Goal: Information Seeking & Learning: Learn about a topic

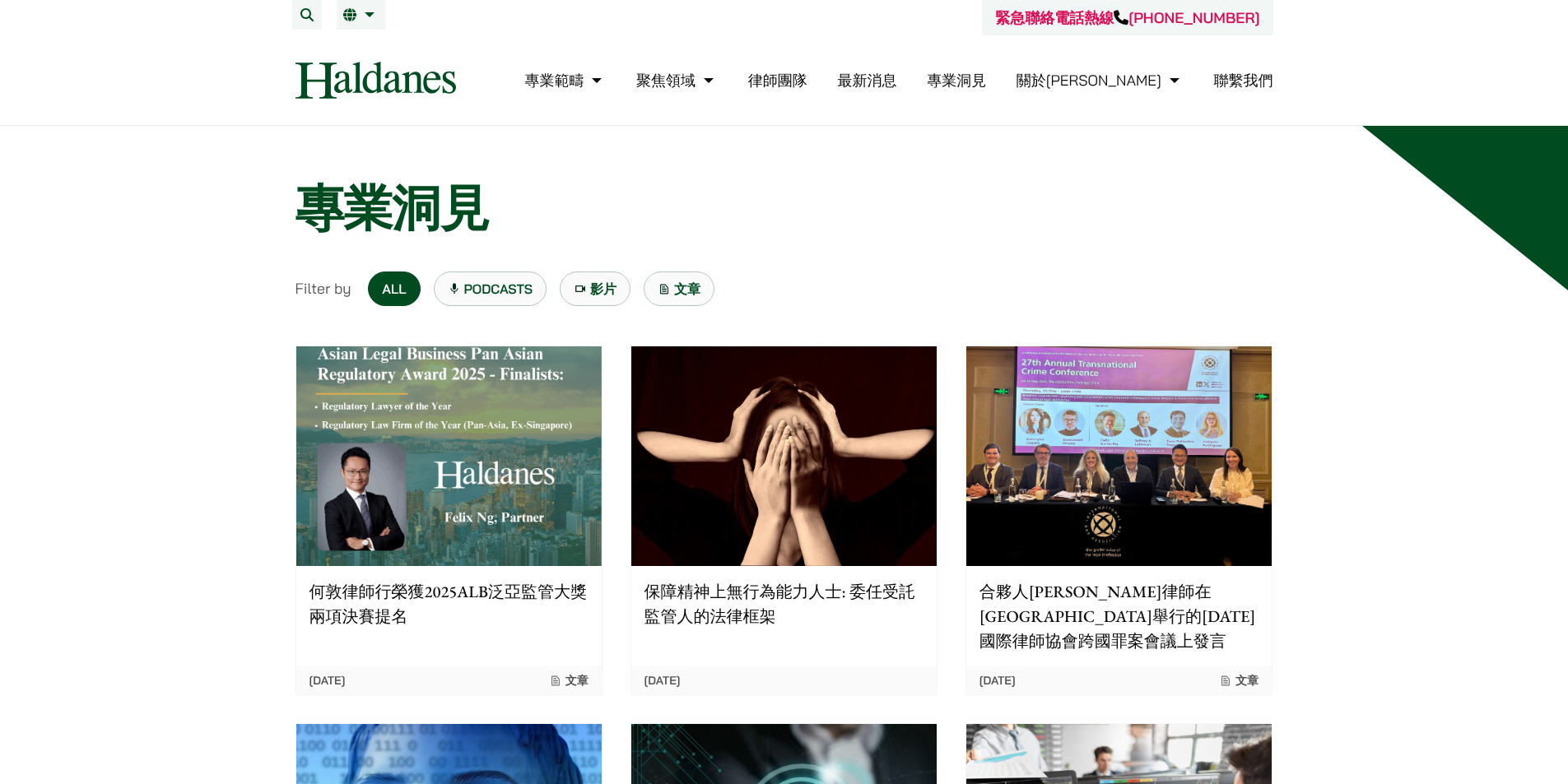
click at [813, 604] on p "保障精神上無行為能力人士: 委任受託監管人的法律框架" at bounding box center [784, 603] width 279 height 49
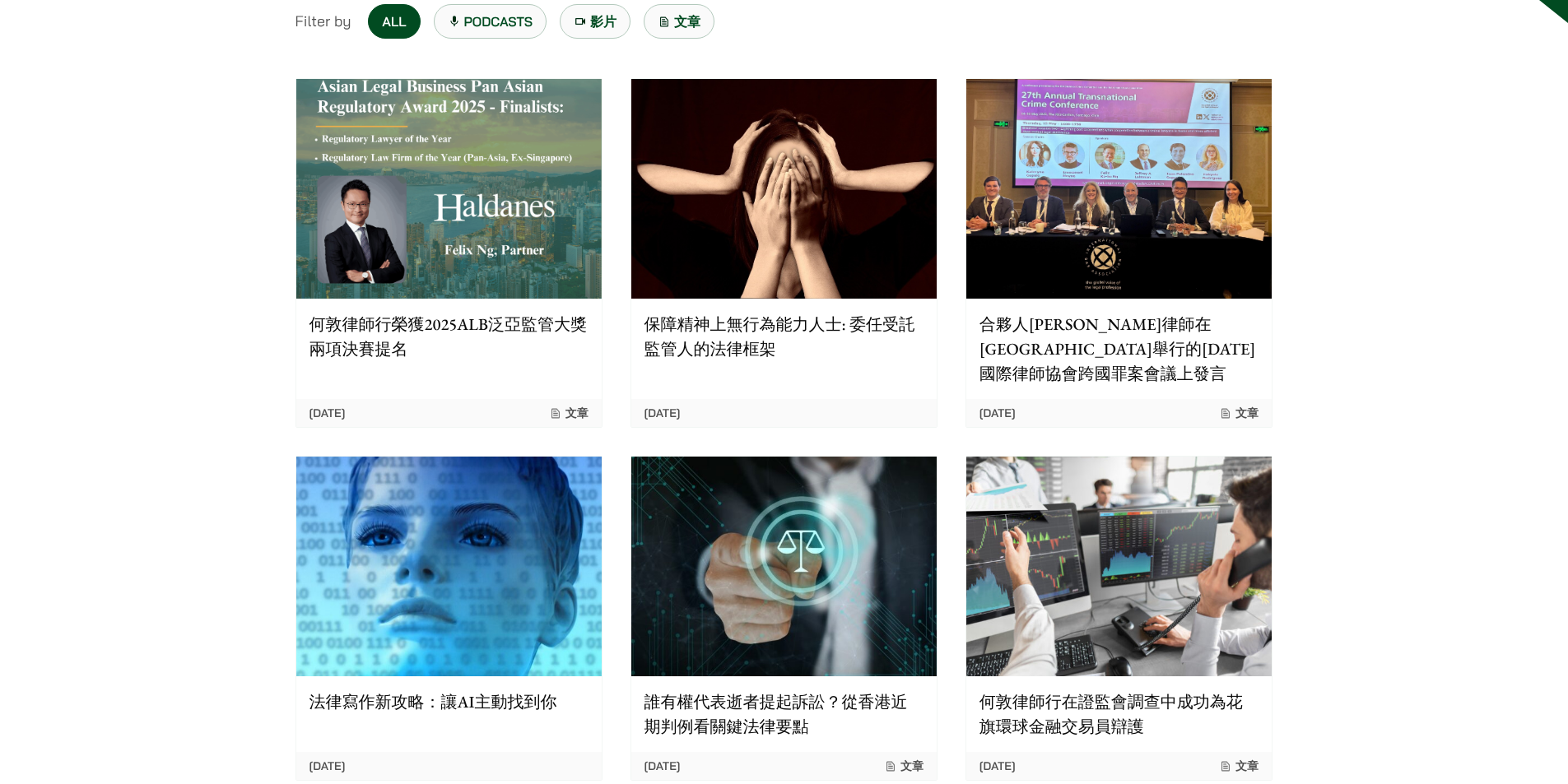
scroll to position [411, 0]
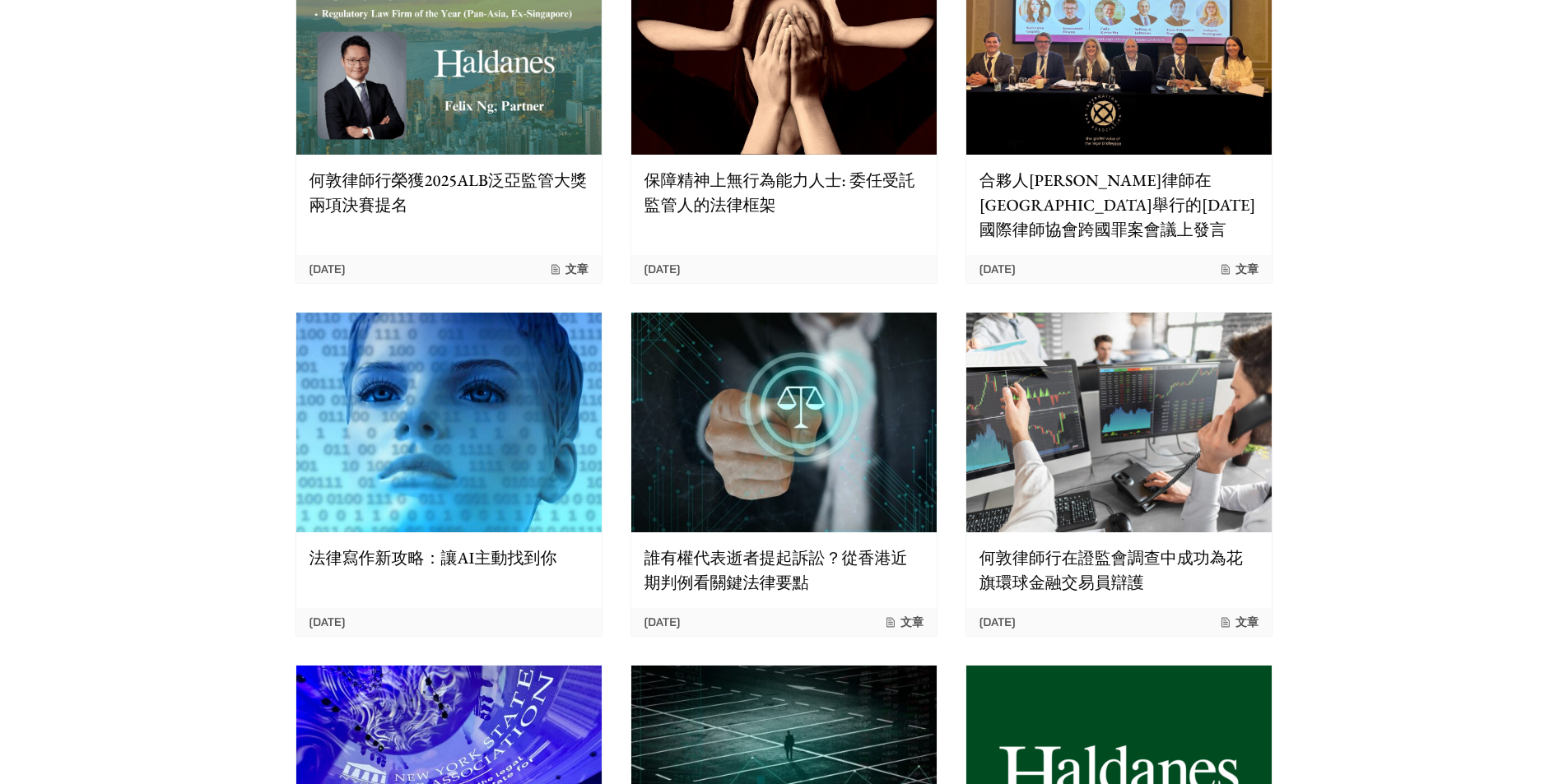
click at [805, 561] on p "誰有權代表逝者提起訴訟？從香港近期判例看關鍵法律要點" at bounding box center [784, 570] width 279 height 49
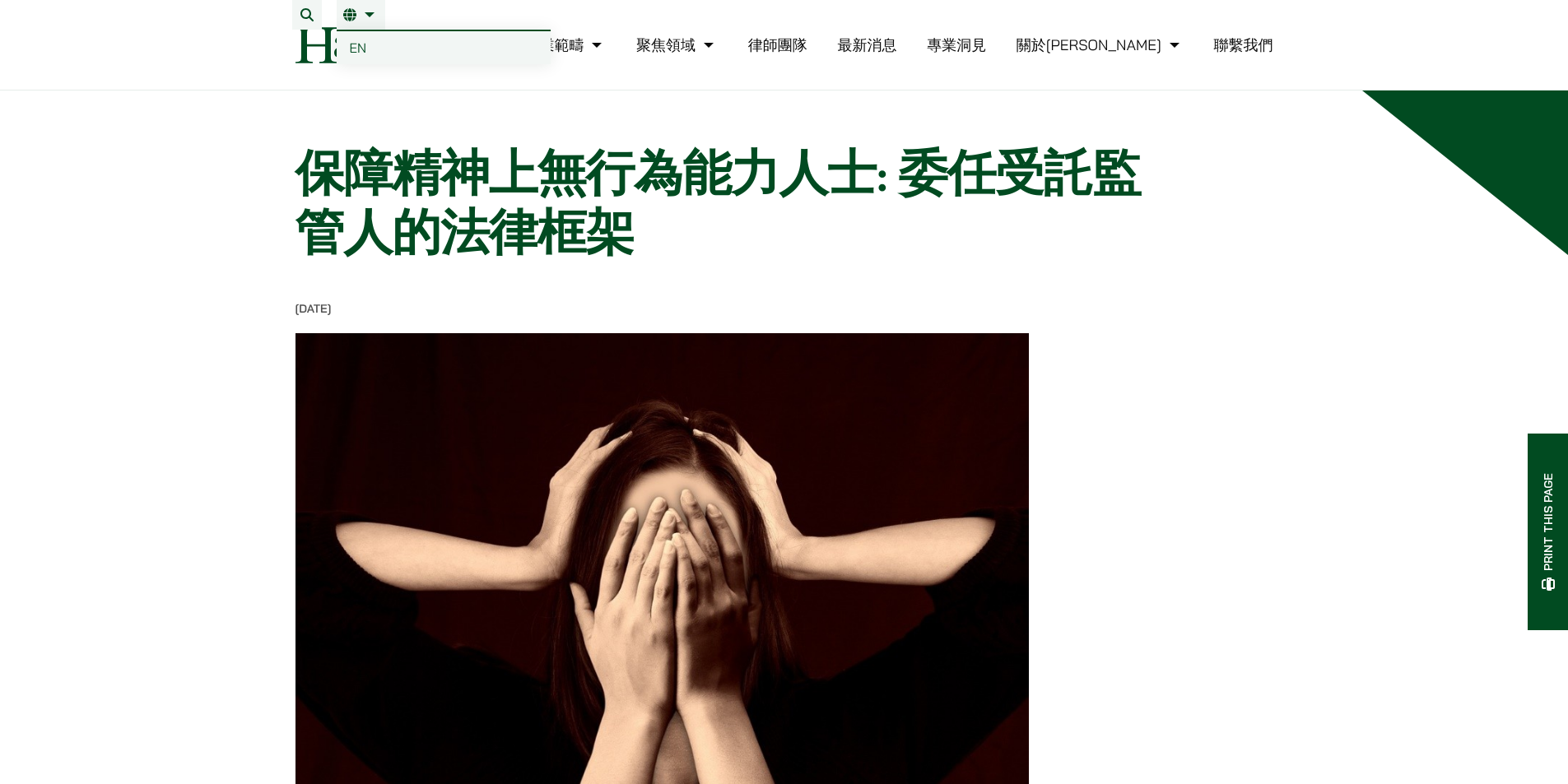
click at [368, 46] on link "EN" at bounding box center [444, 48] width 214 height 33
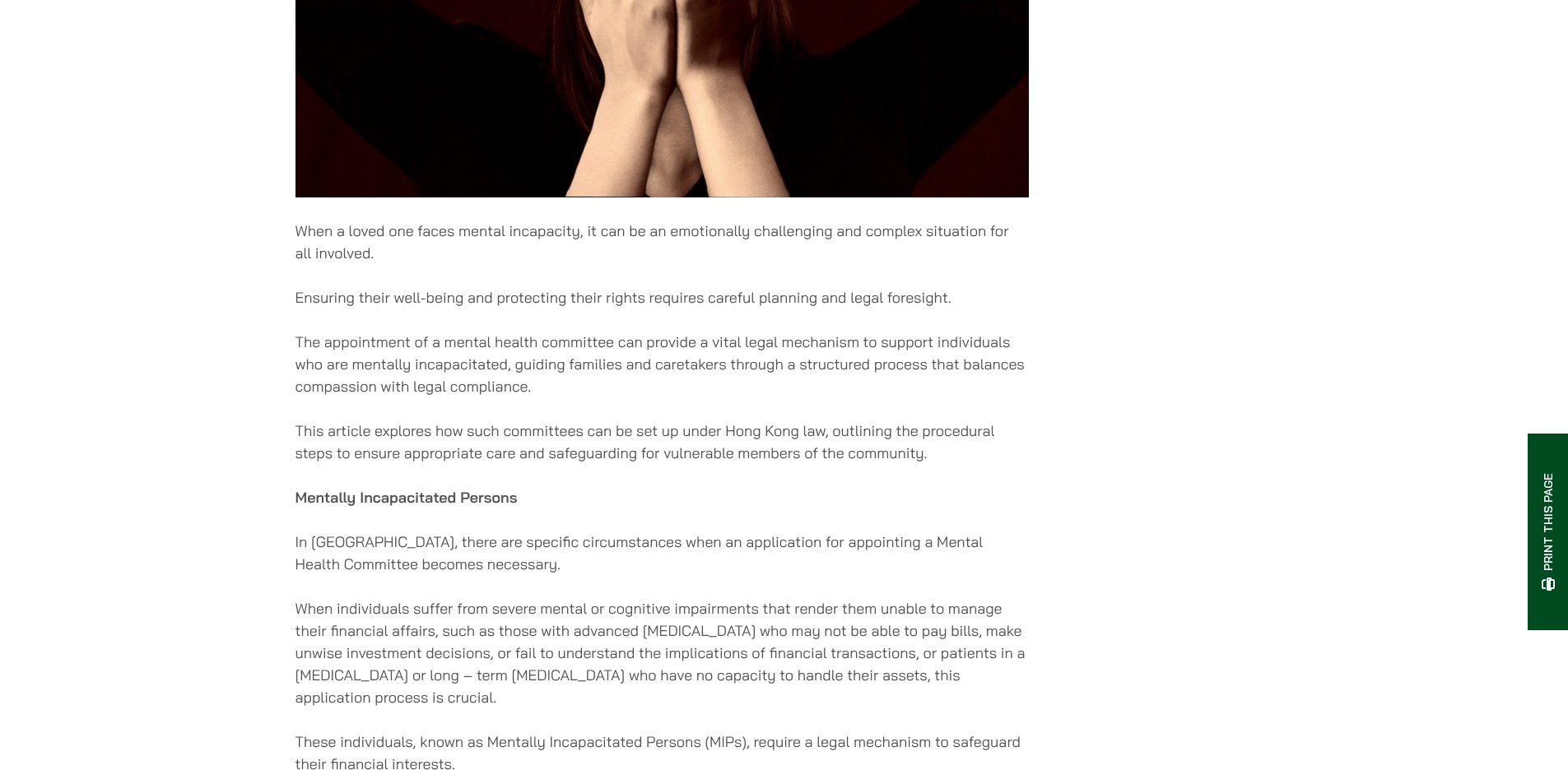
scroll to position [823, 0]
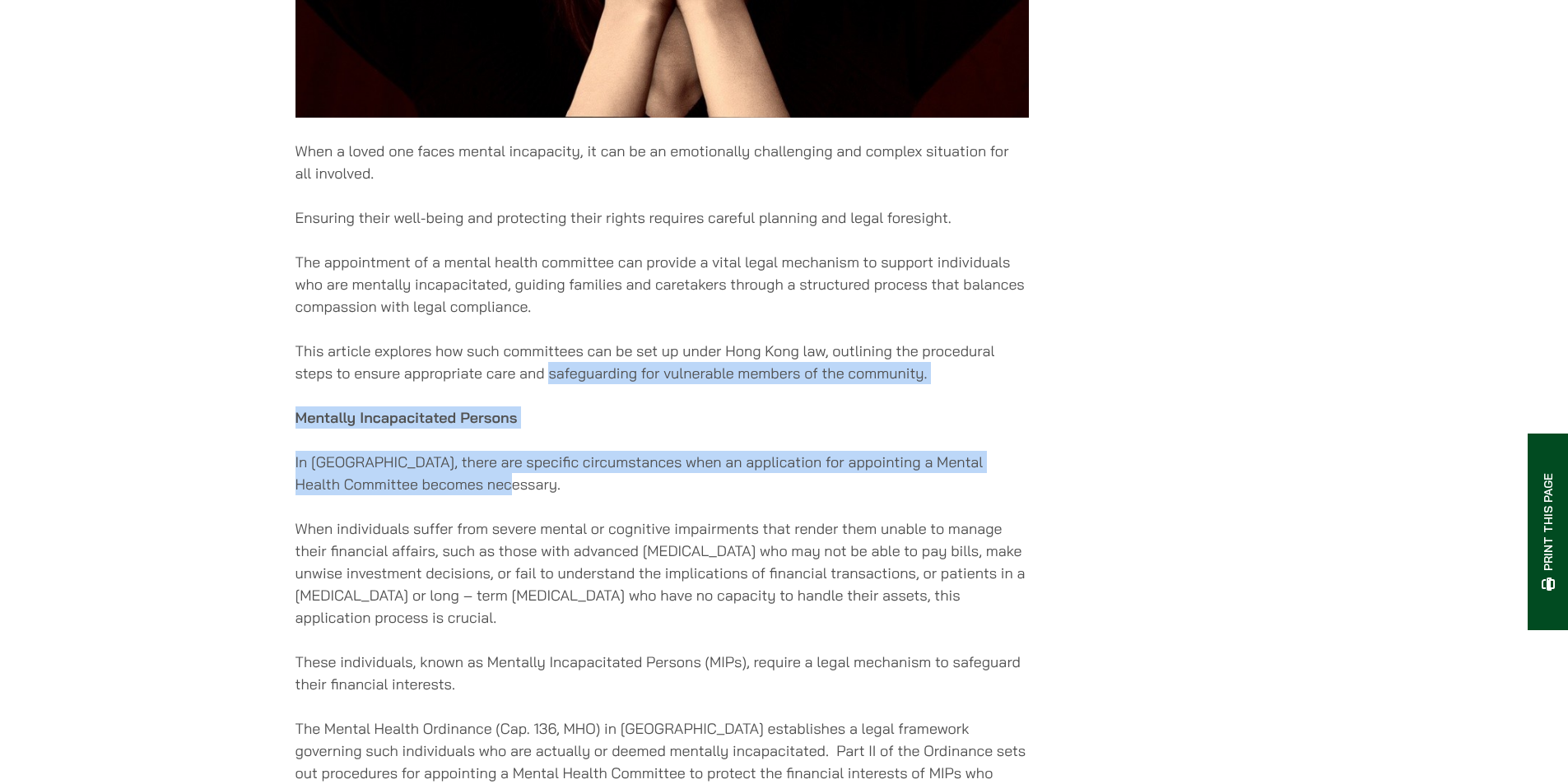
drag, startPoint x: 548, startPoint y: 382, endPoint x: 726, endPoint y: 517, distance: 223.4
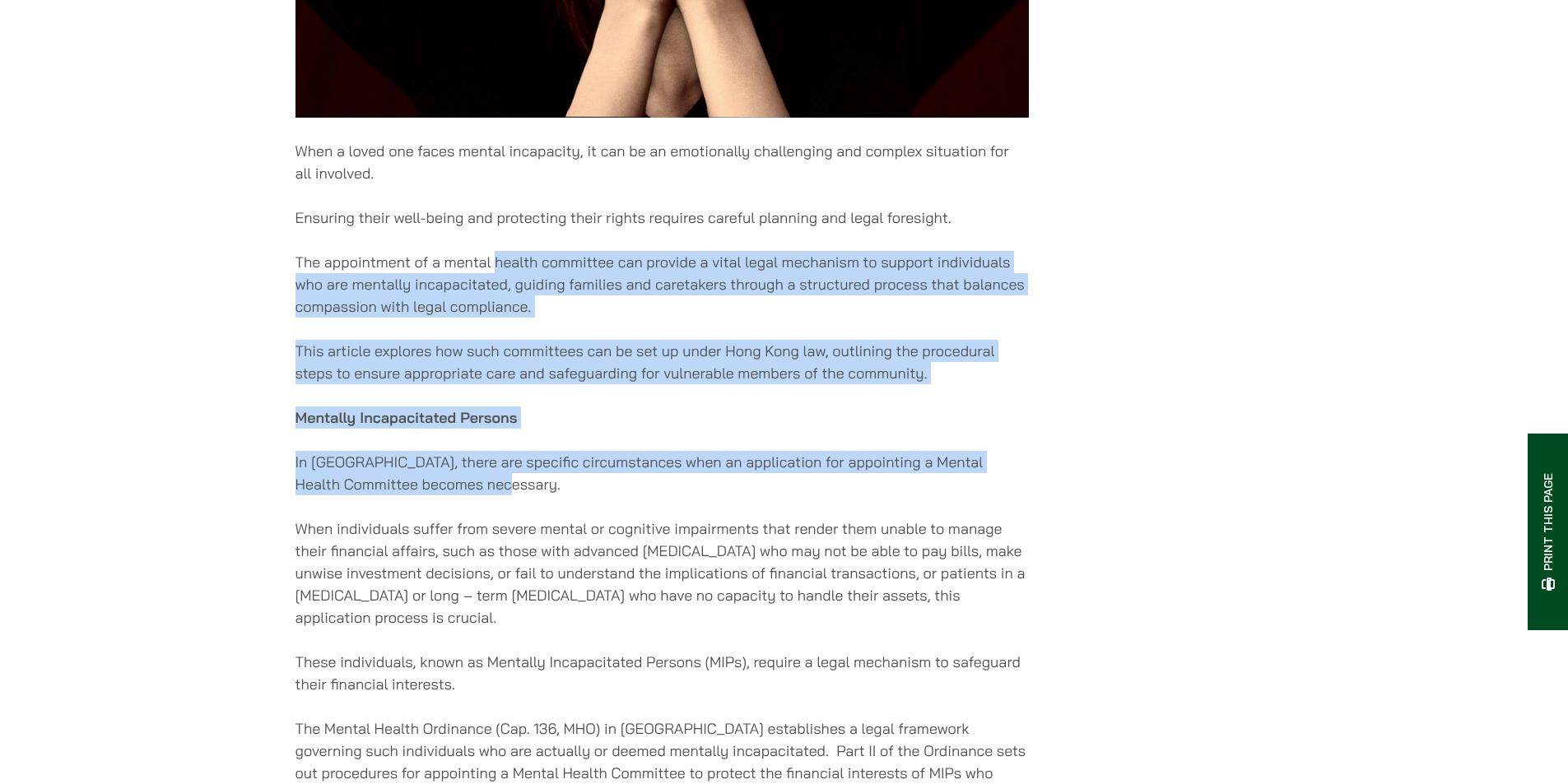
drag, startPoint x: 696, startPoint y: 421, endPoint x: 454, endPoint y: 241, distance: 301.6
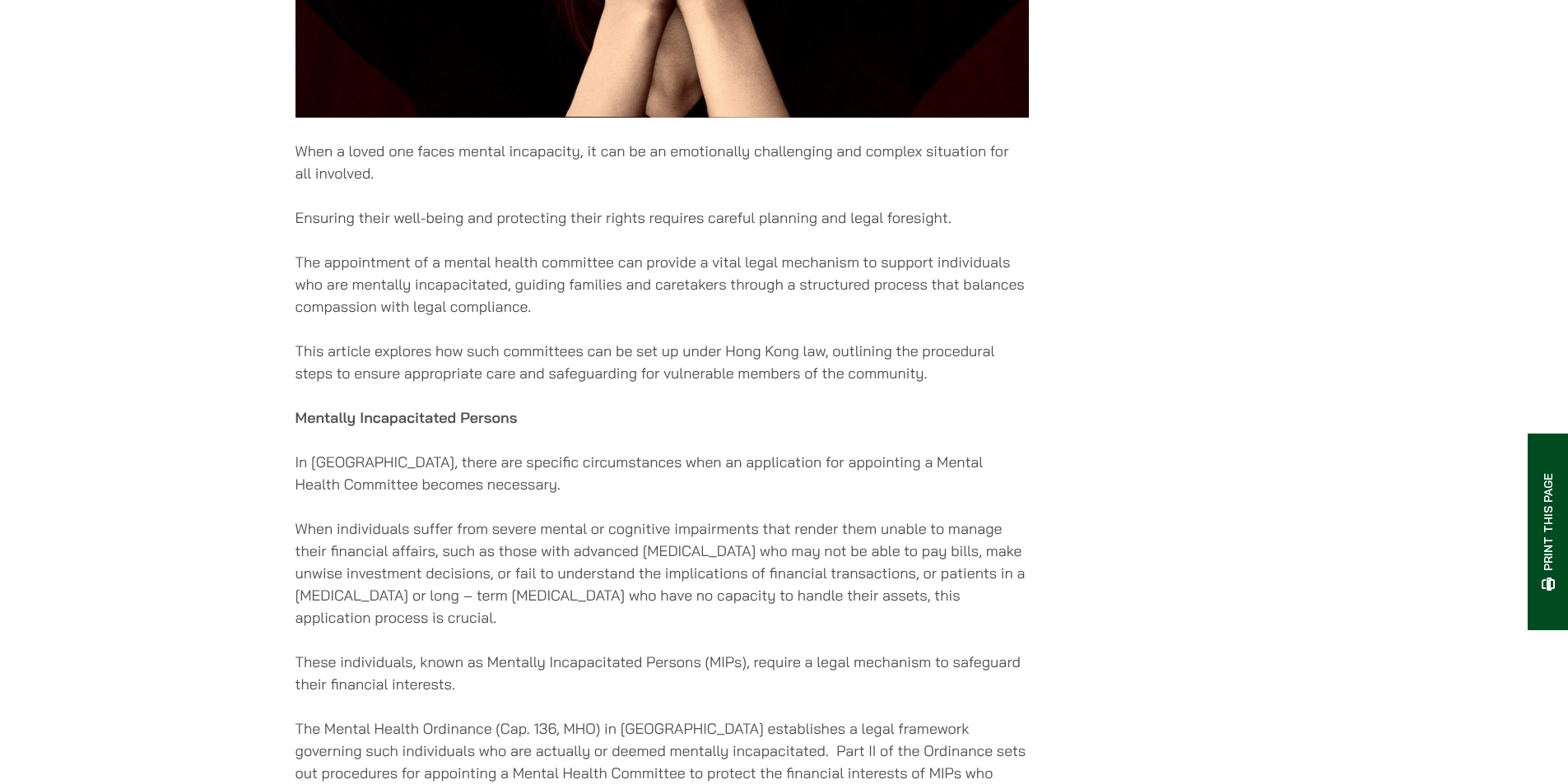
click at [454, 229] on p "Ensuring their well-being and protecting their rights requires careful planning…" at bounding box center [662, 217] width 734 height 22
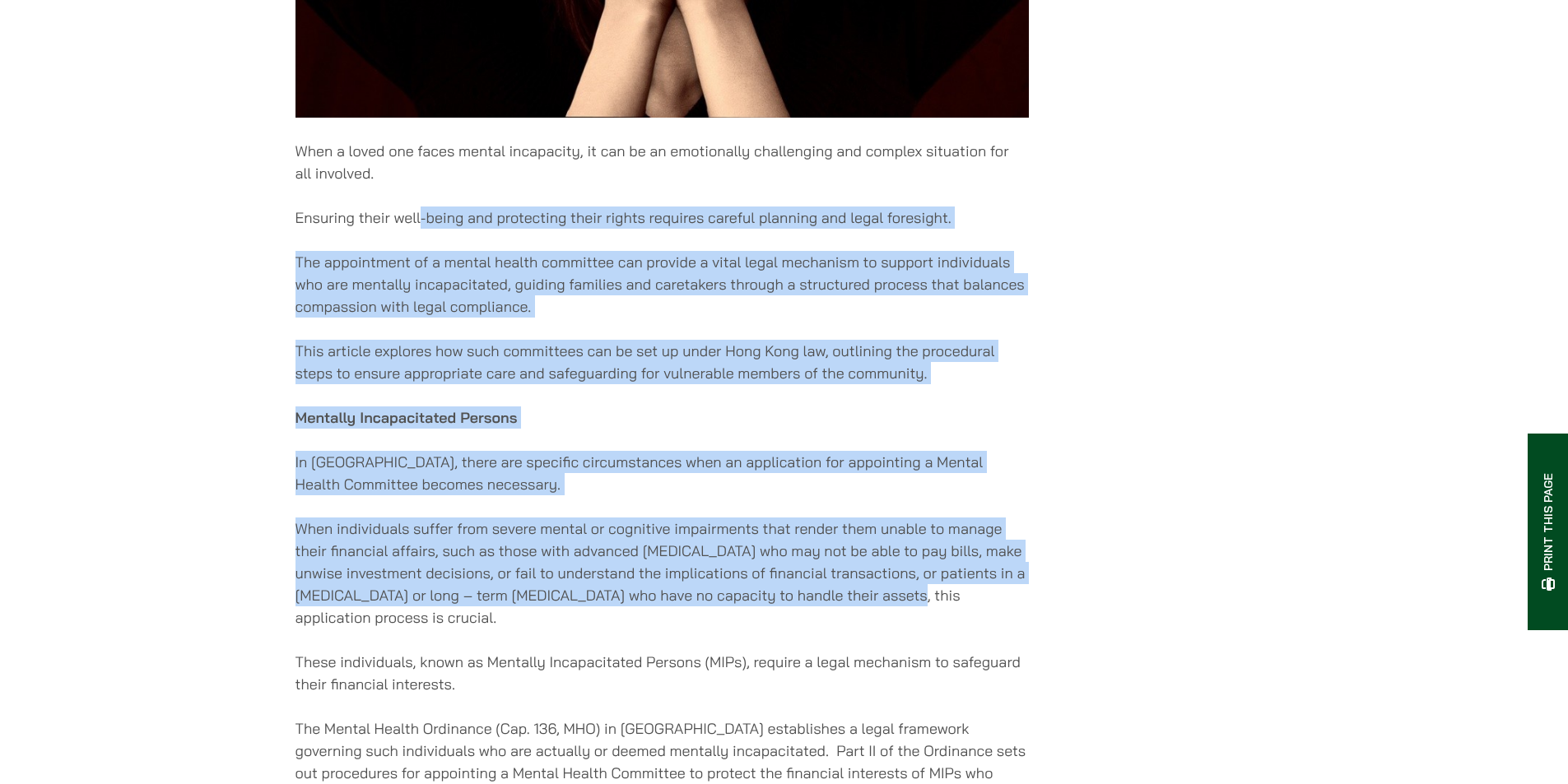
drag, startPoint x: 422, startPoint y: 211, endPoint x: 938, endPoint y: 618, distance: 657.2
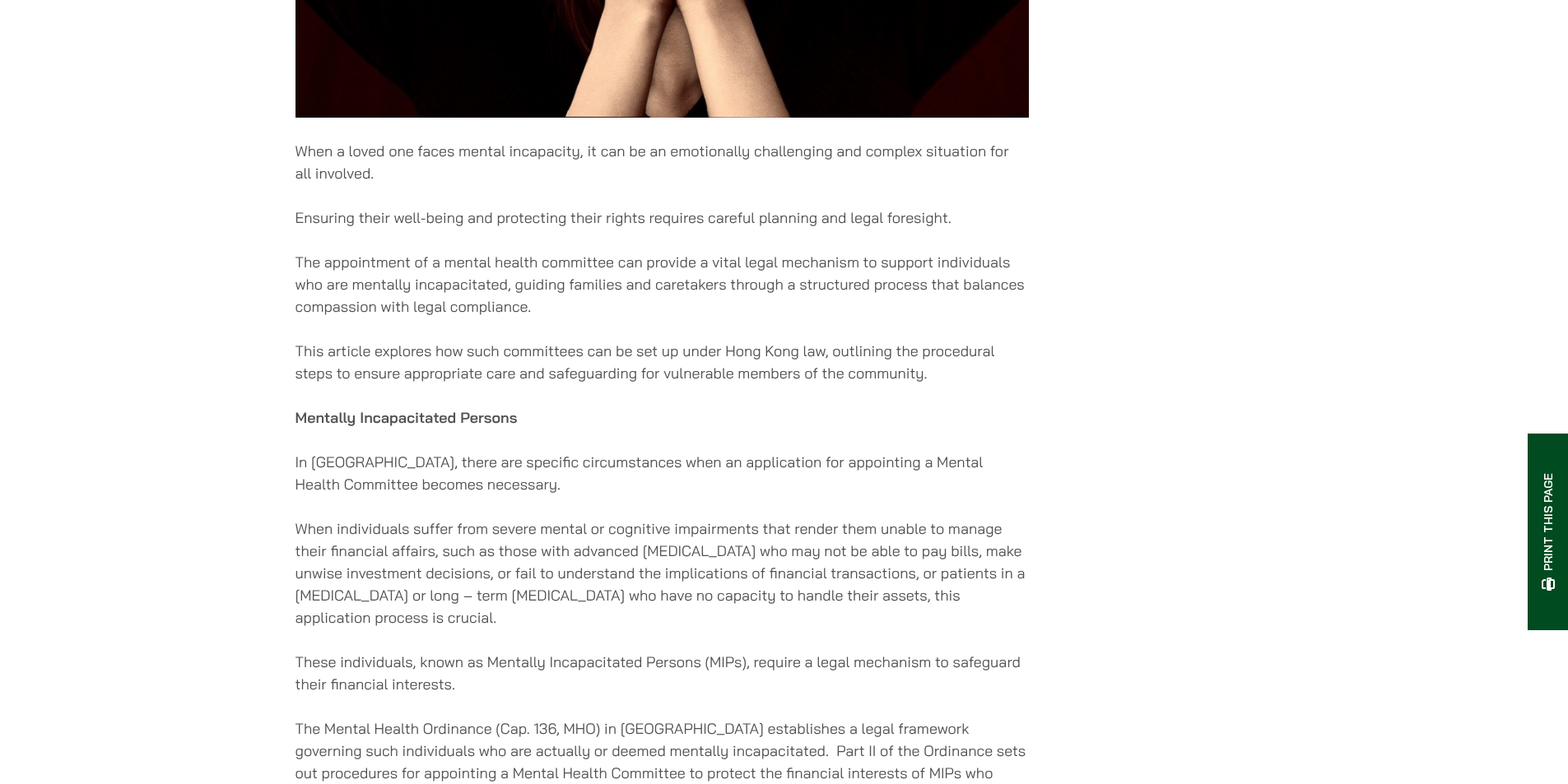
click at [938, 618] on p "When individuals suffer from severe mental or cognitive impairments that render…" at bounding box center [662, 573] width 734 height 111
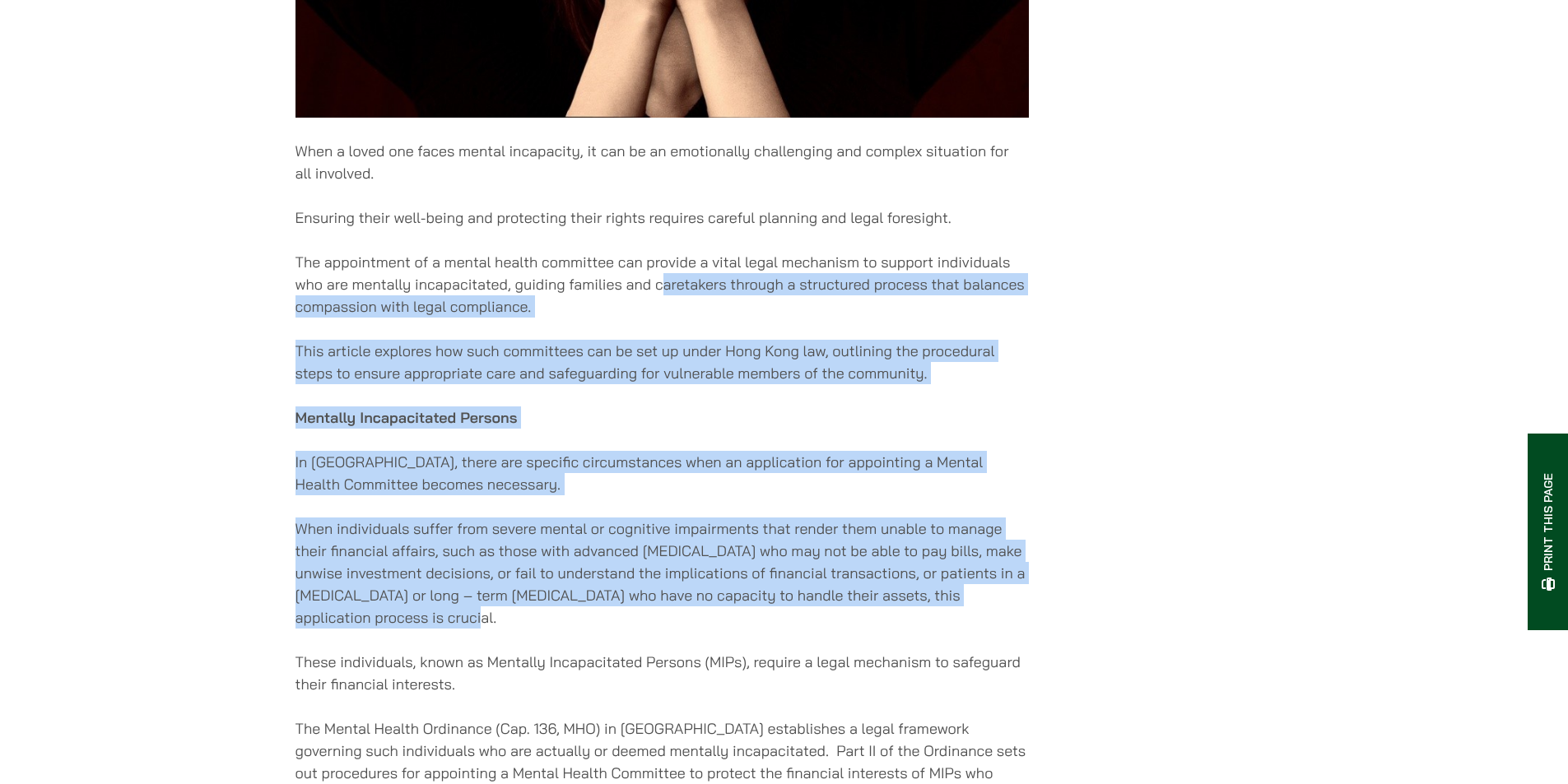
drag, startPoint x: 977, startPoint y: 636, endPoint x: 662, endPoint y: 300, distance: 460.6
click at [662, 300] on p "The appointment of a mental health committee can provide a vital legal mechanis…" at bounding box center [662, 284] width 734 height 67
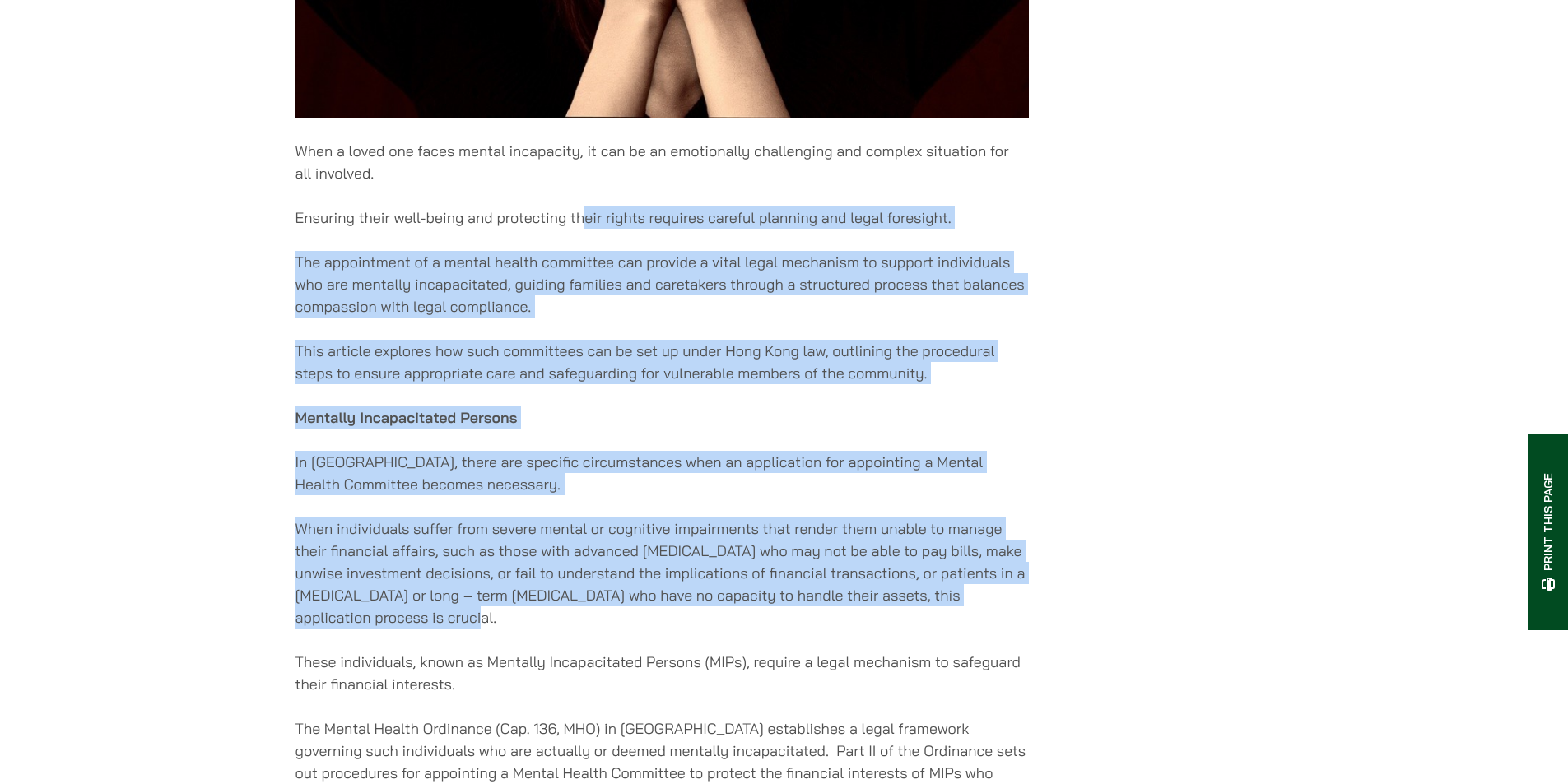
drag, startPoint x: 581, startPoint y: 226, endPoint x: 853, endPoint y: 645, distance: 499.5
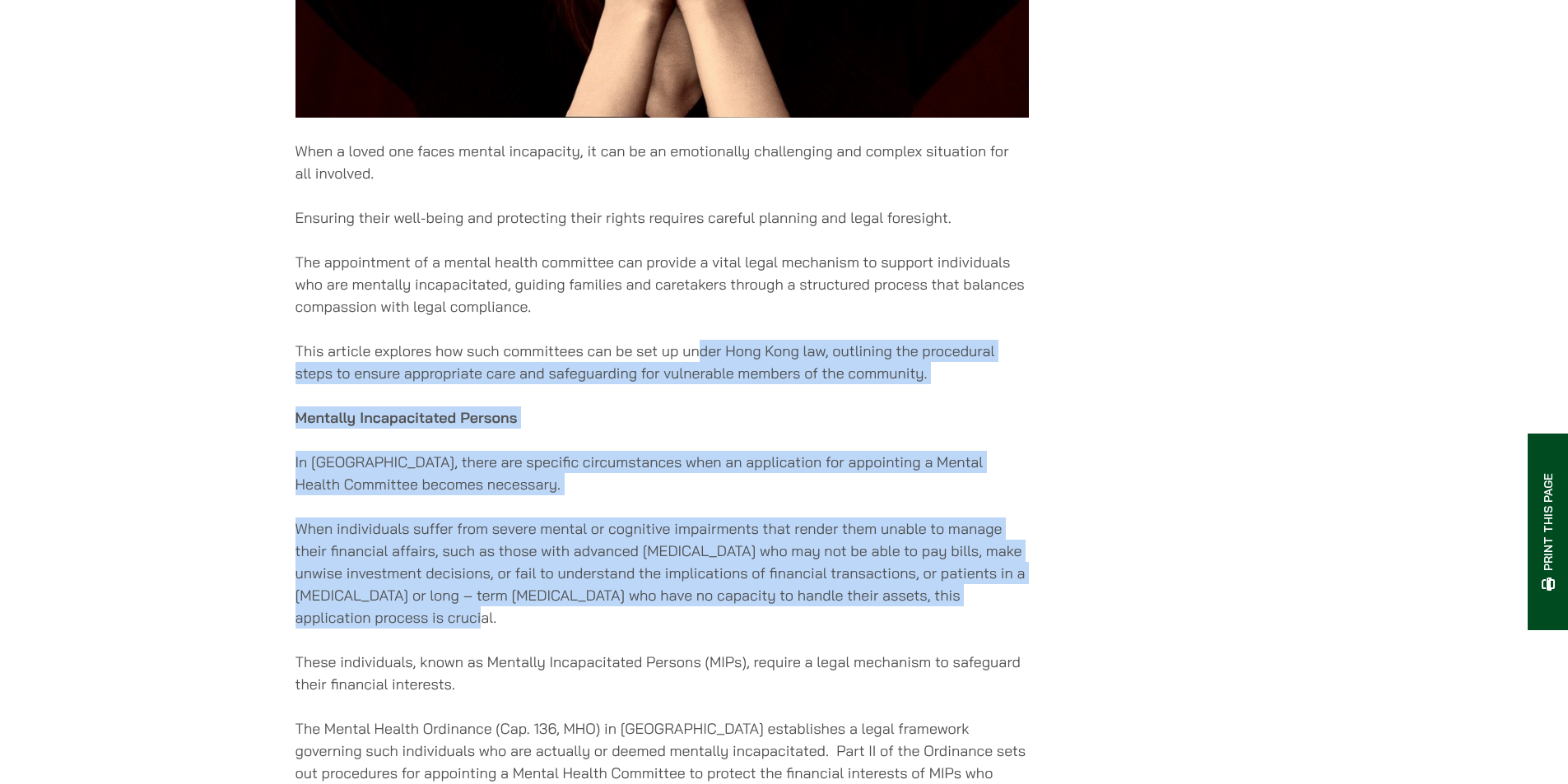
drag, startPoint x: 890, startPoint y: 621, endPoint x: 680, endPoint y: 302, distance: 381.9
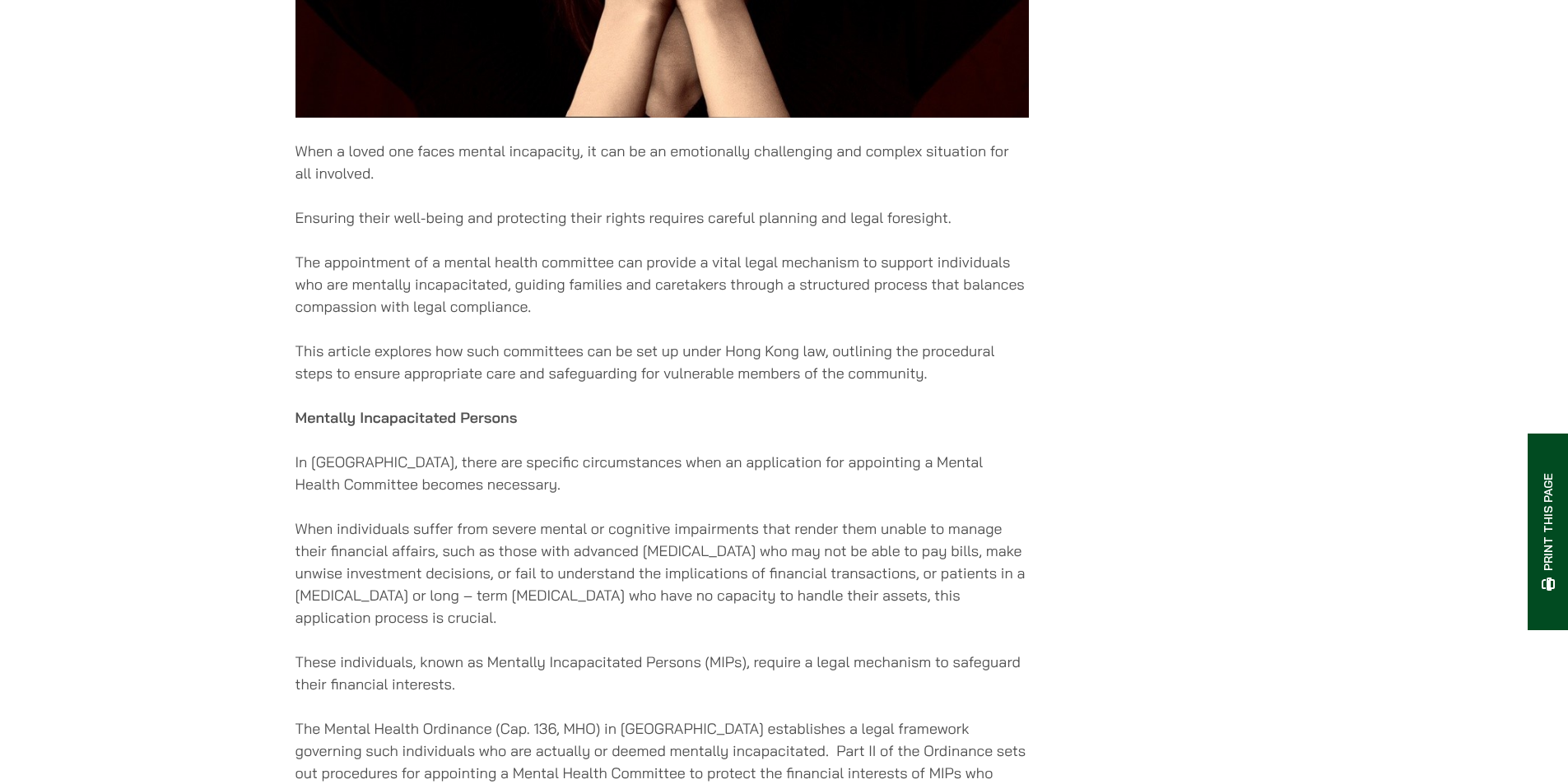
click at [680, 299] on p "The appointment of a mental health committee can provide a vital legal mechanis…" at bounding box center [662, 284] width 734 height 67
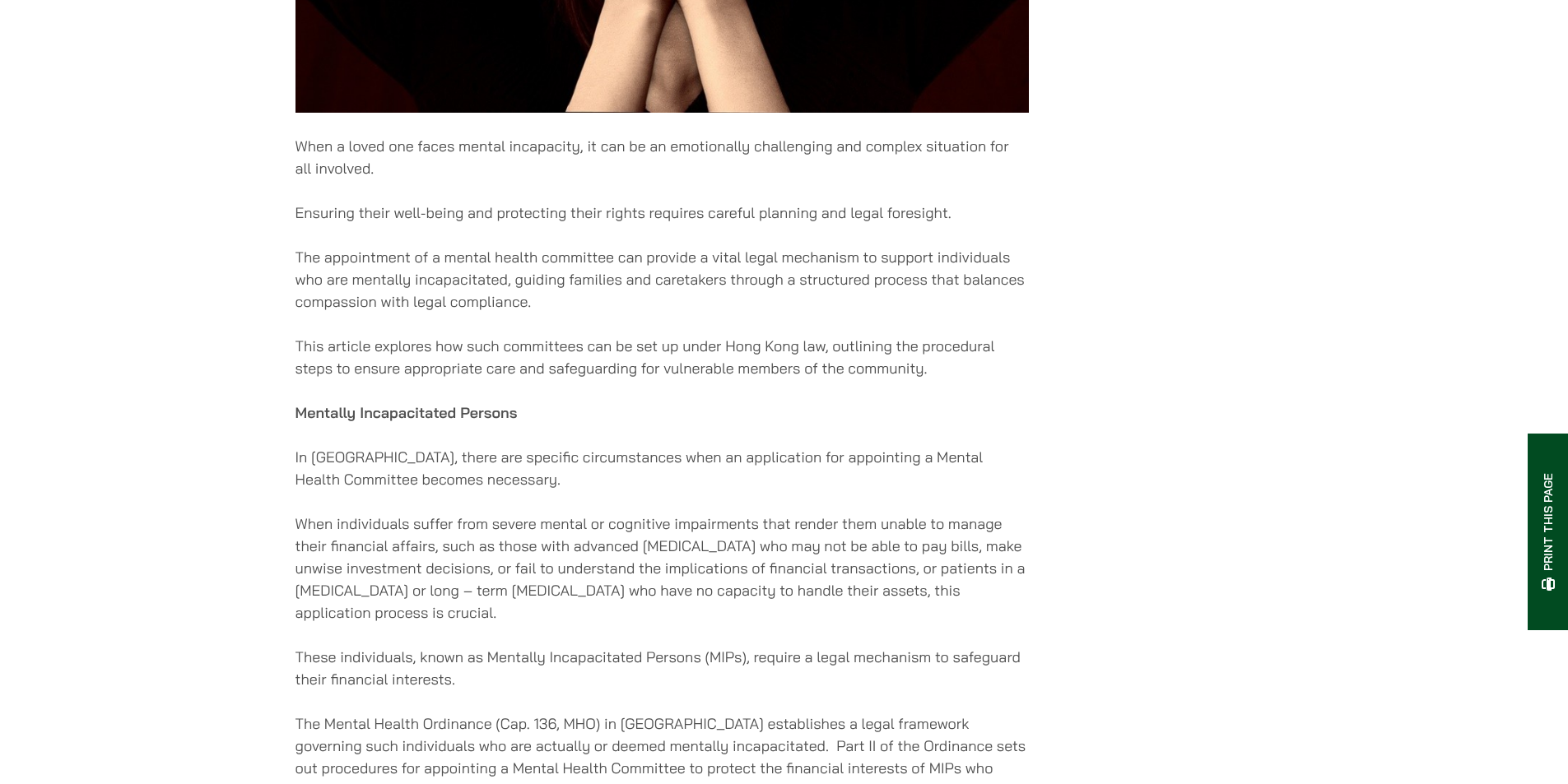
scroll to position [987, 0]
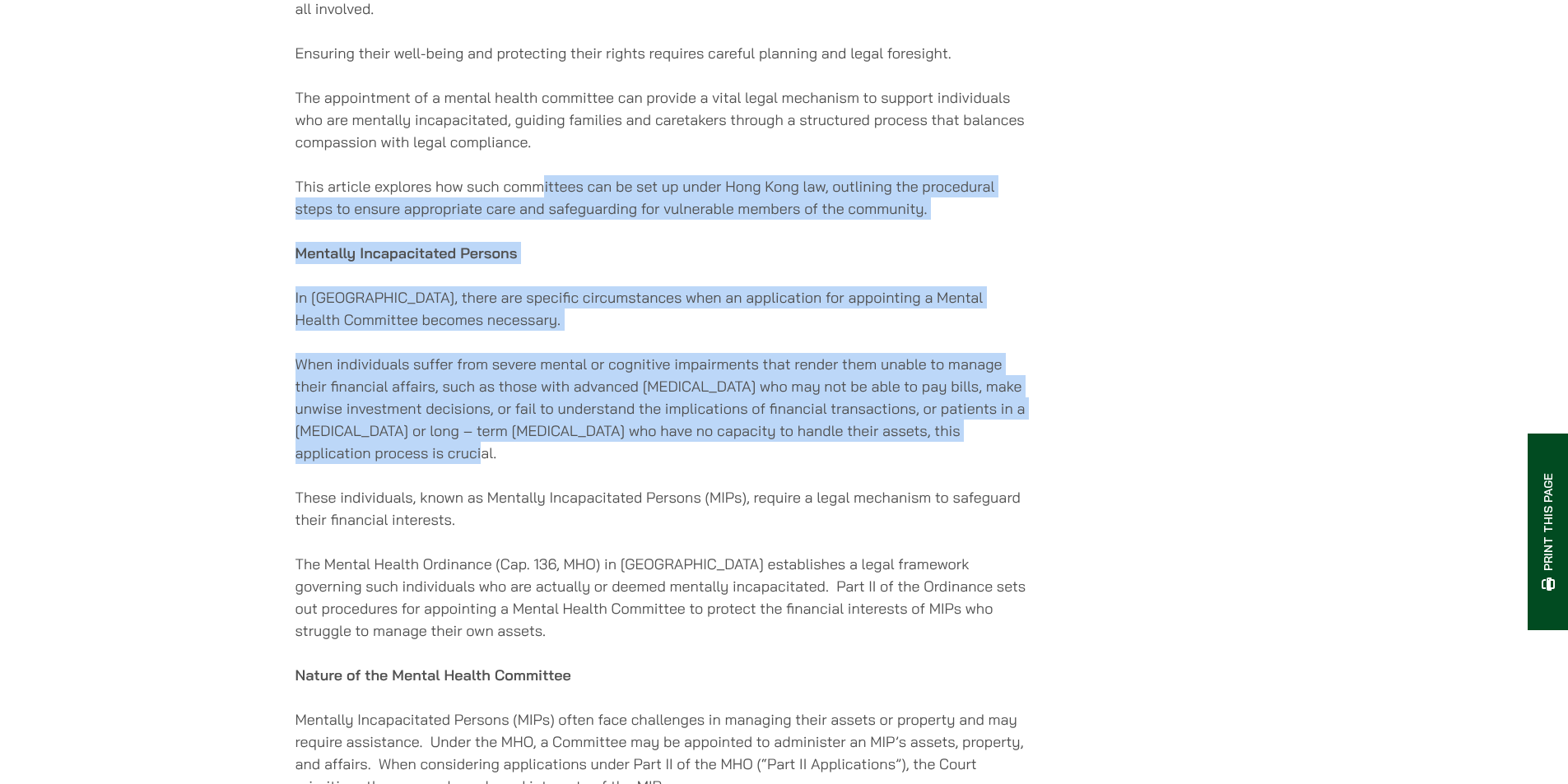
drag, startPoint x: 748, startPoint y: 468, endPoint x: 537, endPoint y: 173, distance: 362.7
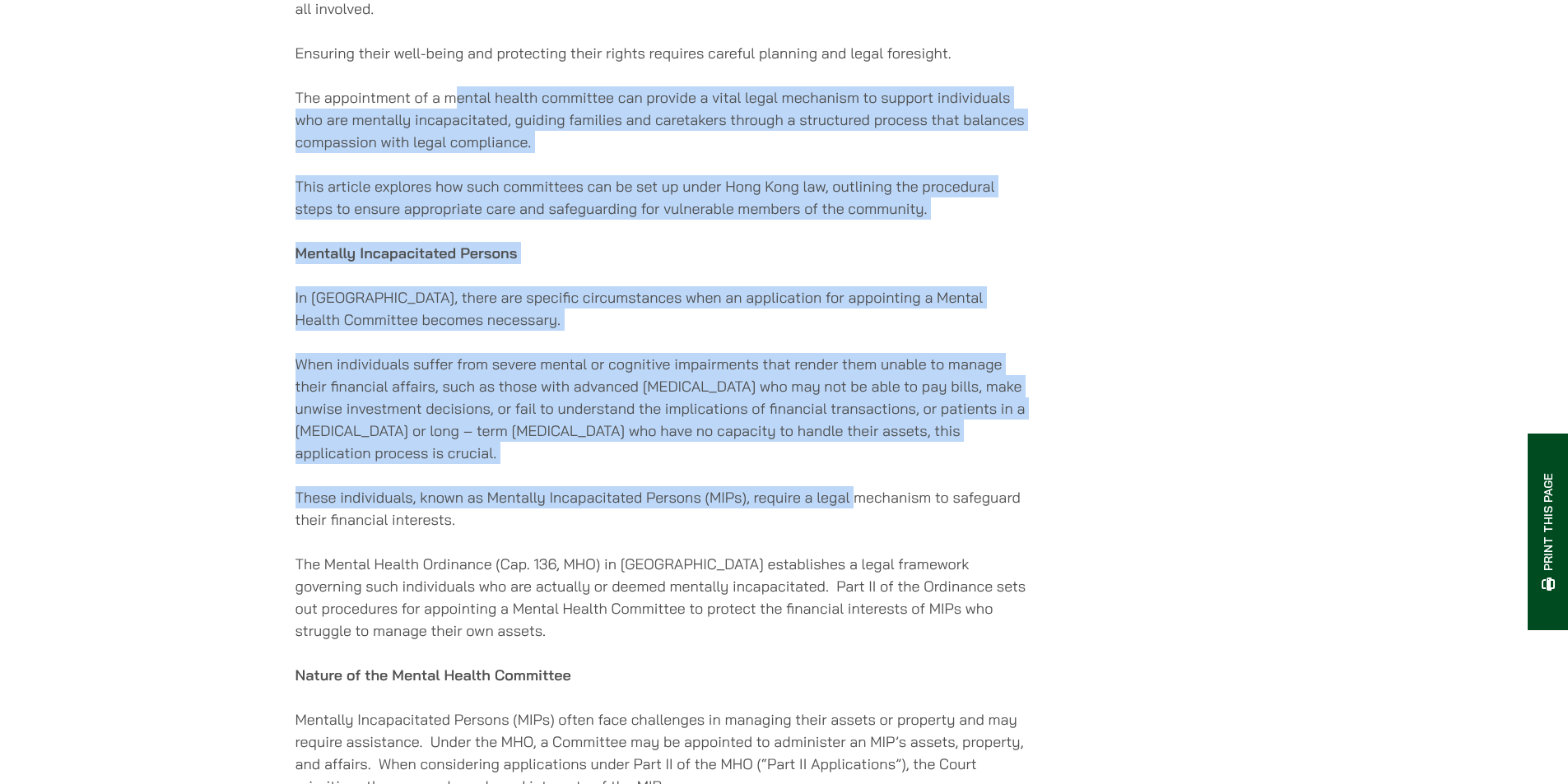
drag, startPoint x: 458, startPoint y: 88, endPoint x: 856, endPoint y: 486, distance: 562.9
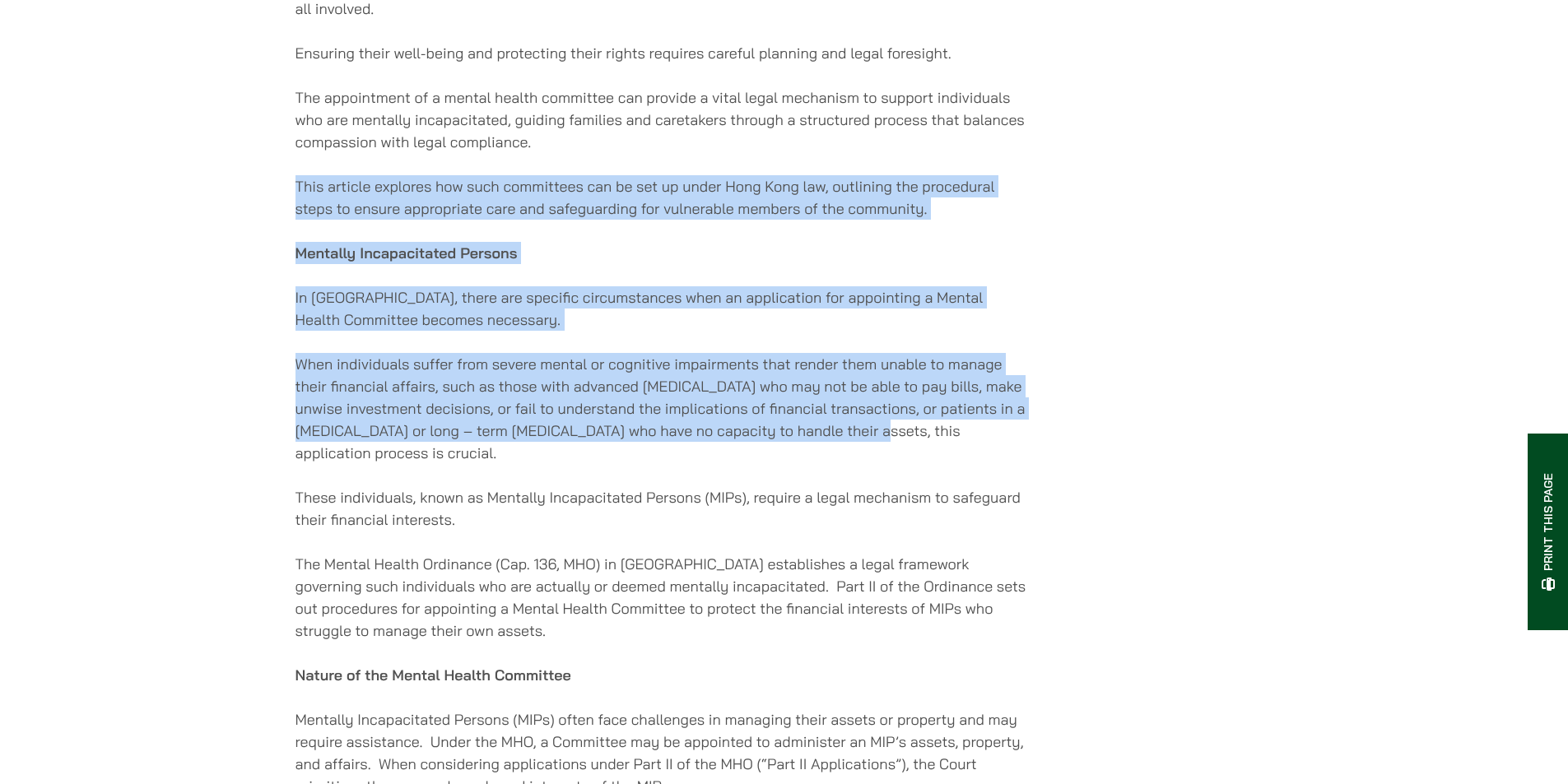
drag, startPoint x: 859, startPoint y: 388, endPoint x: 630, endPoint y: 156, distance: 326.0
click at [630, 153] on p "The appointment of a mental health committee can provide a vital legal mechanis…" at bounding box center [662, 120] width 734 height 67
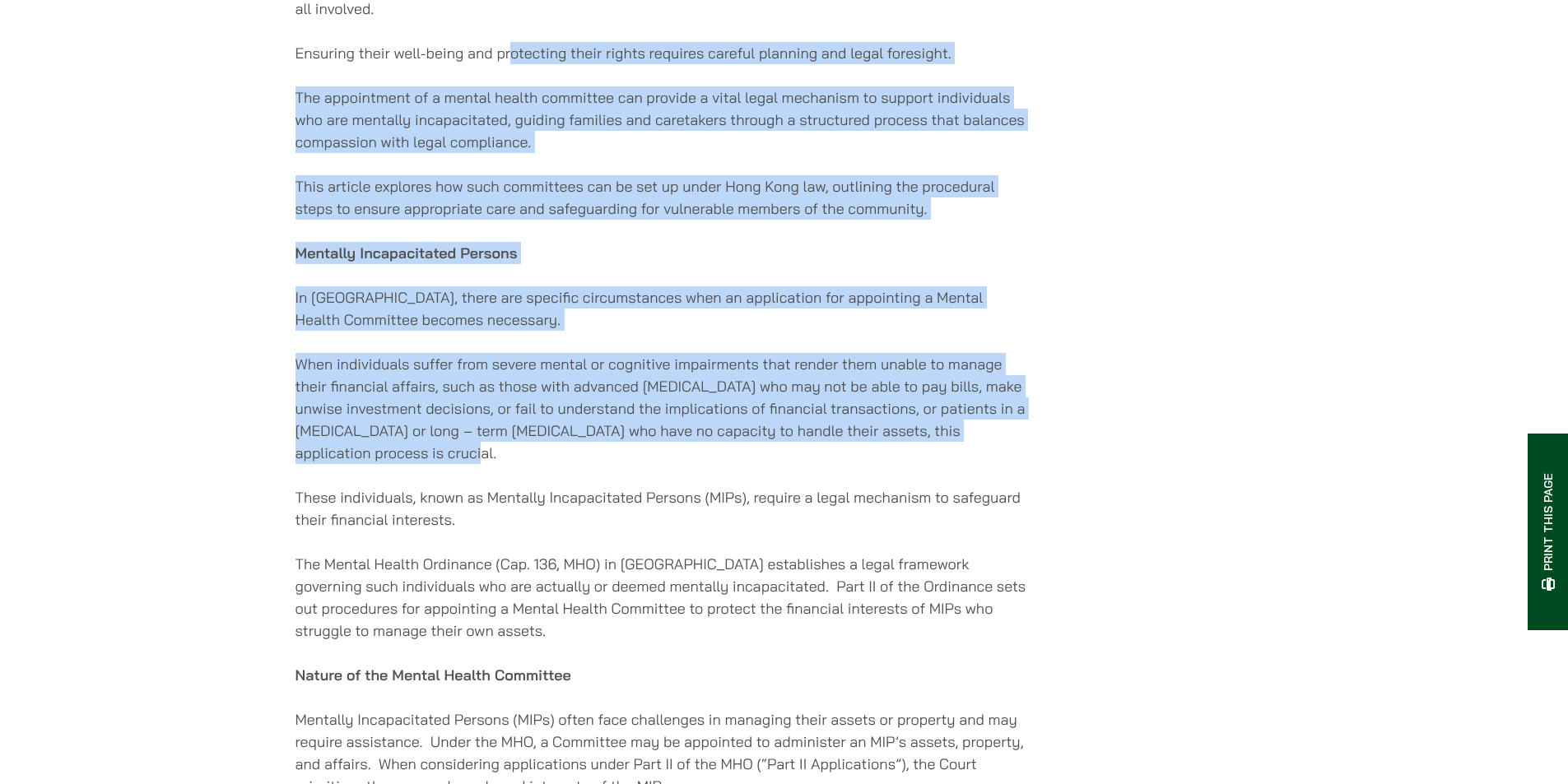
drag, startPoint x: 509, startPoint y: 74, endPoint x: 832, endPoint y: 474, distance: 514.1
click at [832, 464] on p "When individuals suffer from severe mental or cognitive impairments that render…" at bounding box center [662, 408] width 734 height 111
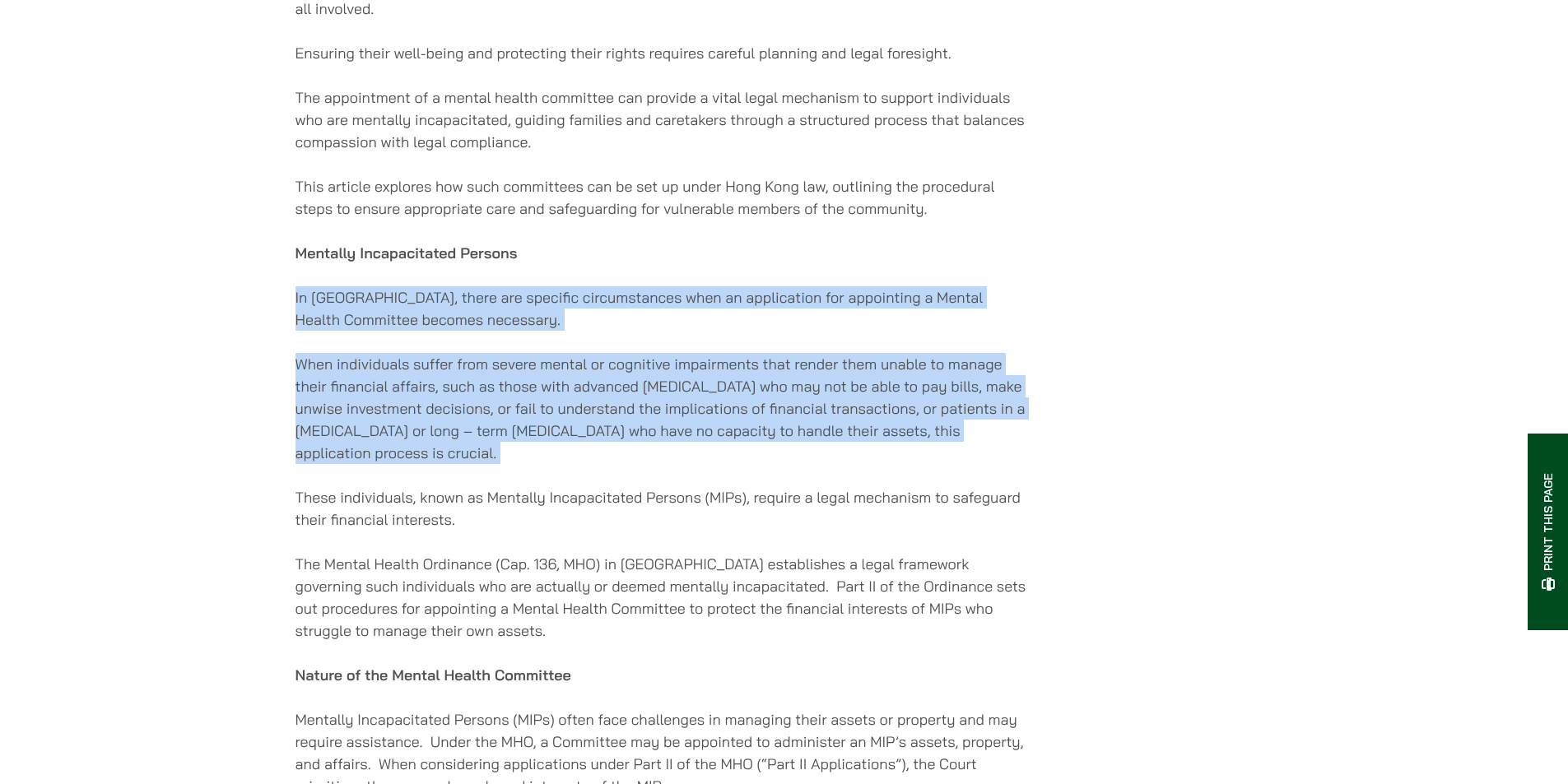
drag, startPoint x: 834, startPoint y: 467, endPoint x: 588, endPoint y: 193, distance: 368.2
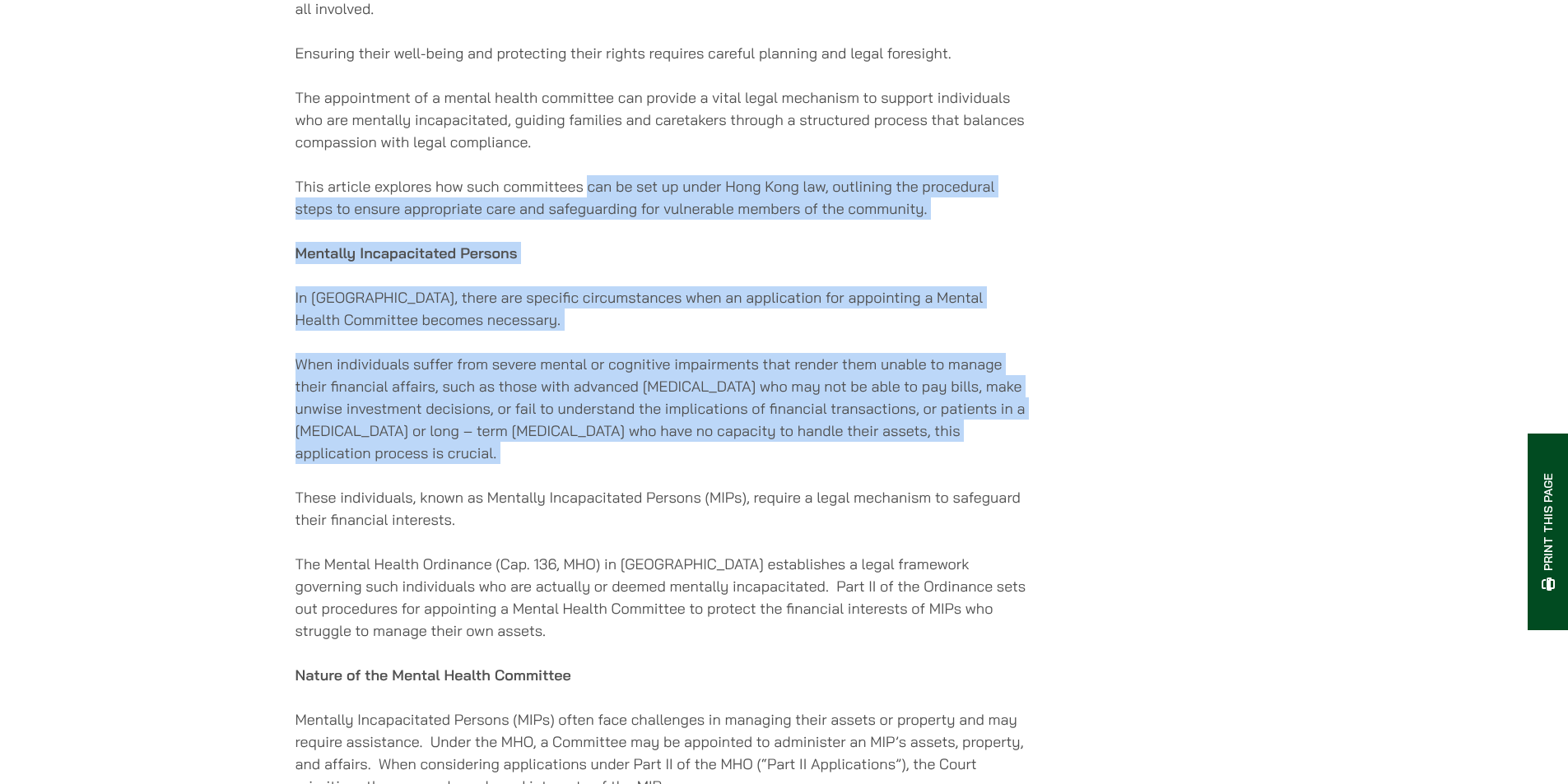
click at [588, 193] on p "This article explores how such committees can be set up under Hong Kong law, ou…" at bounding box center [662, 197] width 734 height 45
click at [621, 192] on p "This article explores how such committees can be set up under Hong Kong law, ou…" at bounding box center [662, 197] width 734 height 45
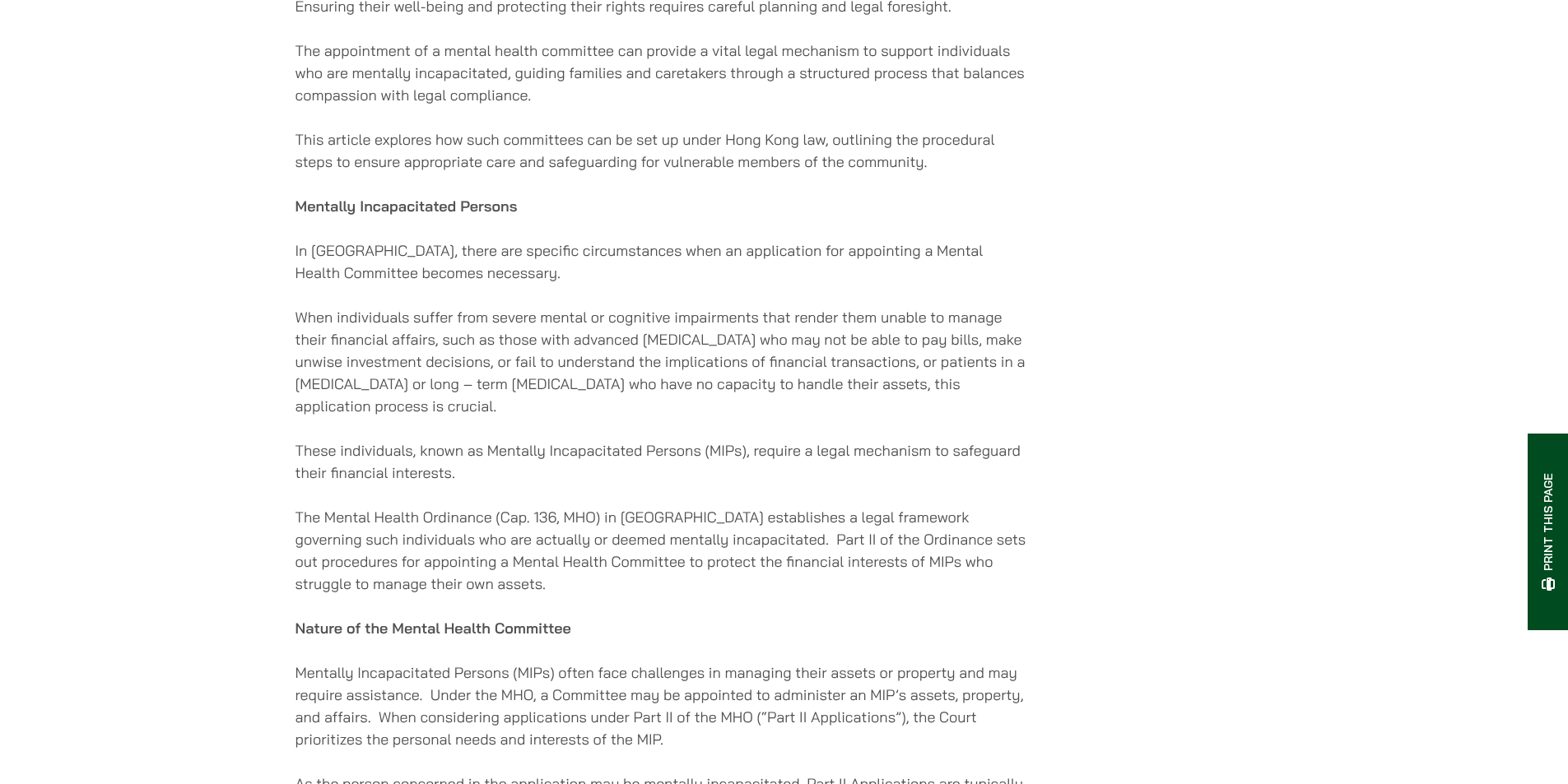
scroll to position [1151, 0]
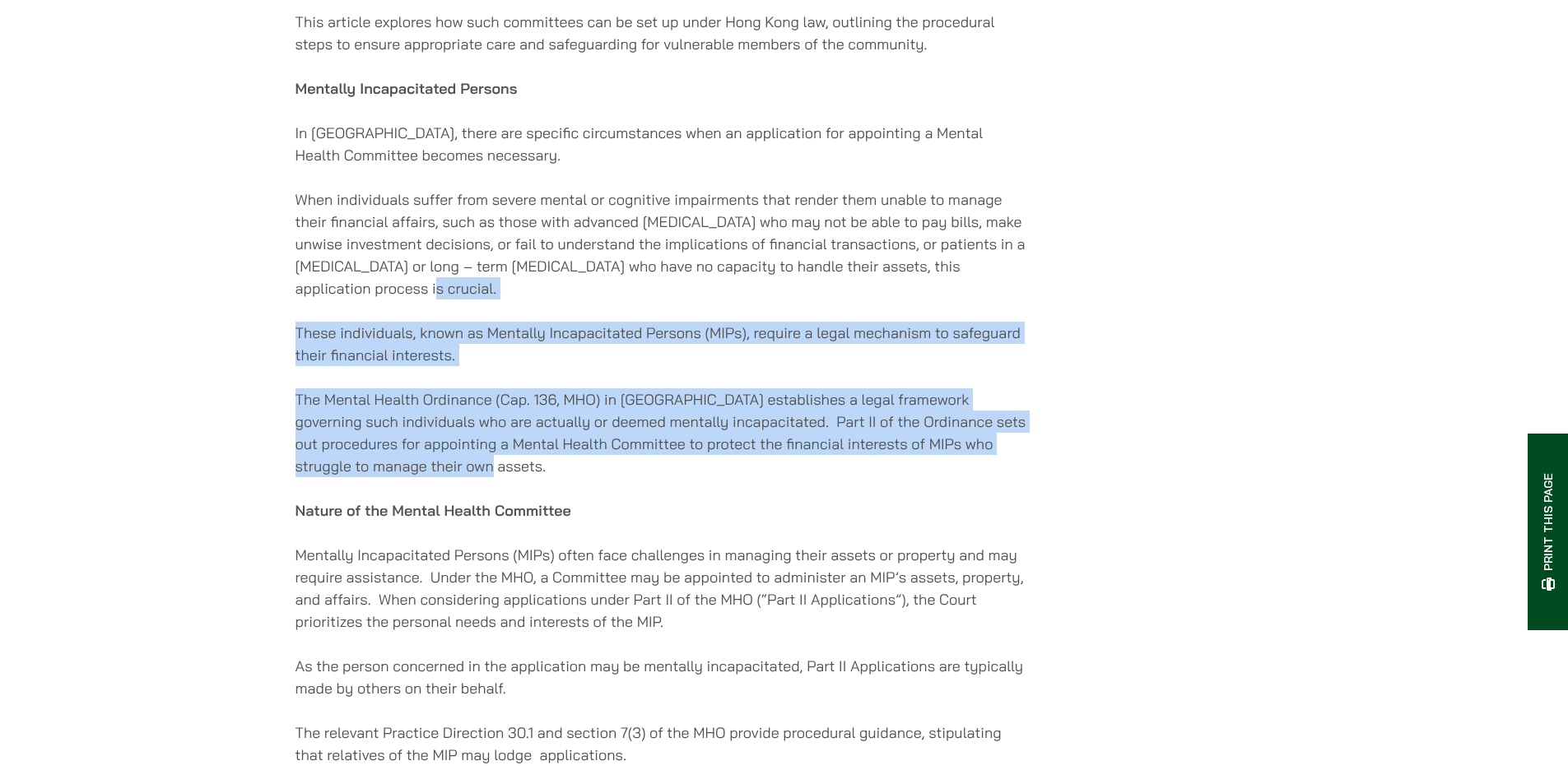
drag, startPoint x: 677, startPoint y: 470, endPoint x: 448, endPoint y: 288, distance: 292.5
click at [451, 294] on div "25/07/2025 When a loved one faces mental incapacity, it can be an emotionally c…" at bounding box center [662, 694] width 734 height 2853
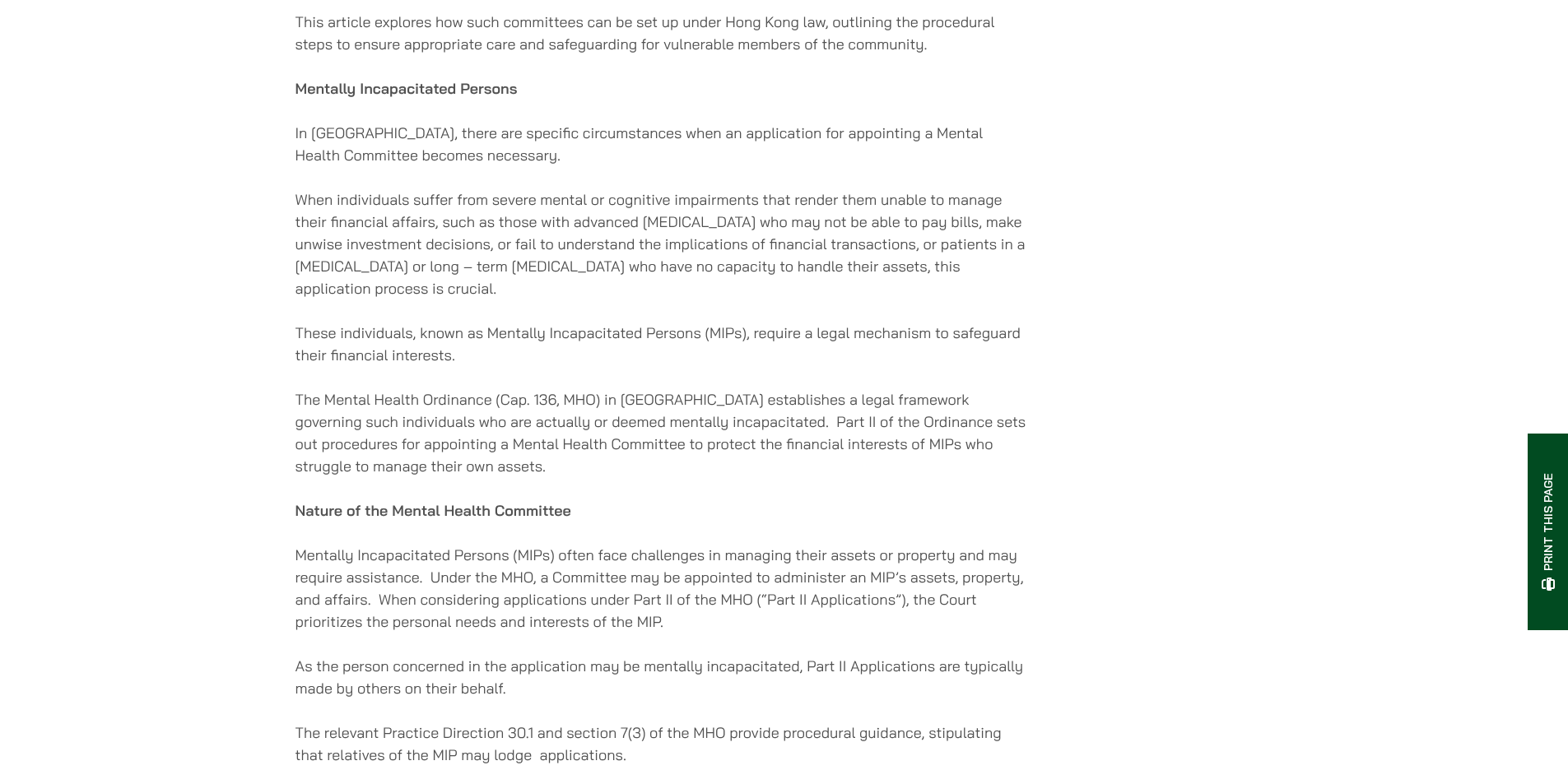
click at [443, 281] on p "When individuals suffer from severe mental or cognitive impairments that render…" at bounding box center [662, 244] width 734 height 111
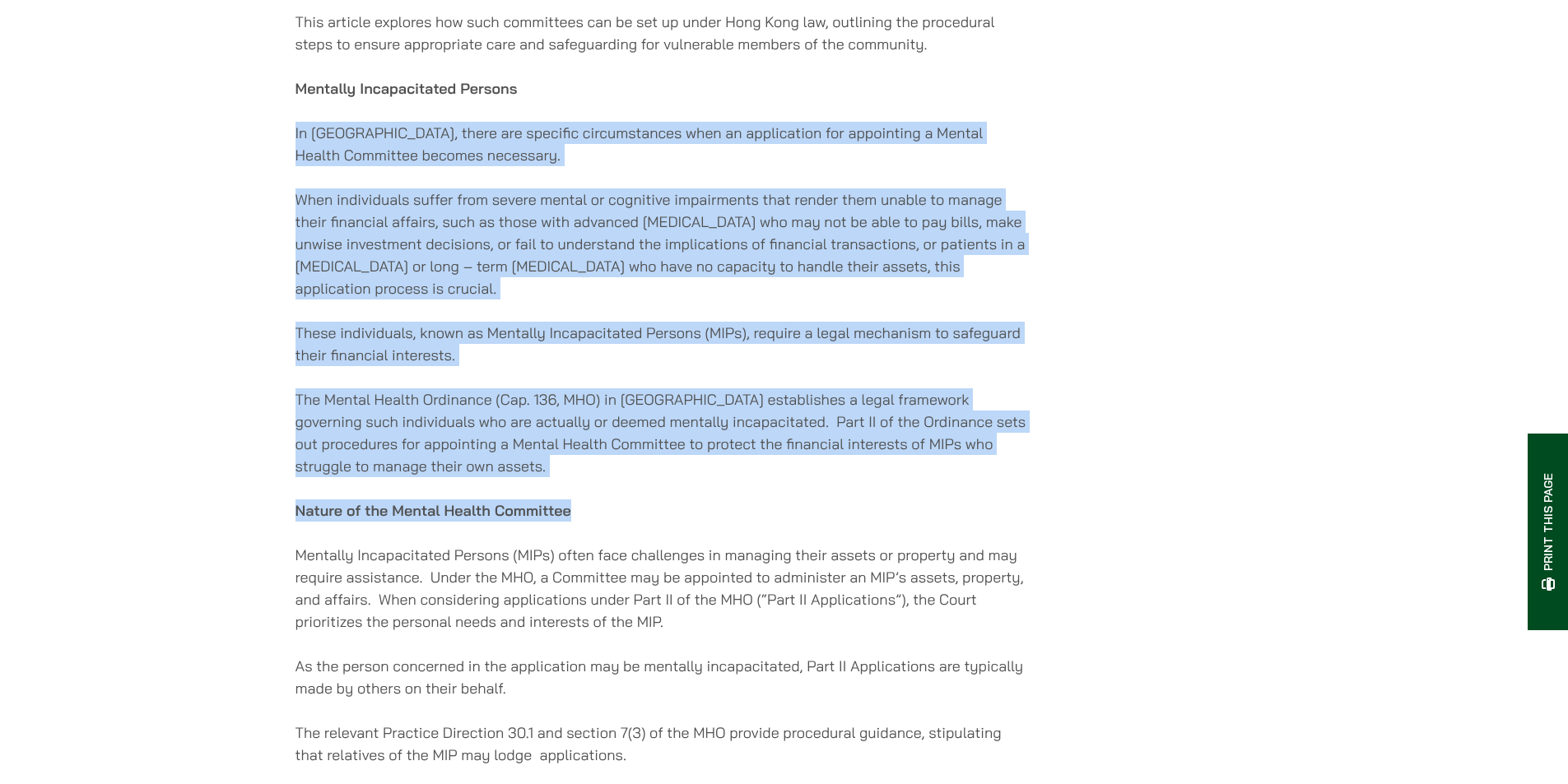
drag, startPoint x: 295, startPoint y: 127, endPoint x: 904, endPoint y: 493, distance: 710.5
click at [904, 493] on div "25/07/2025 When a loved one faces mental incapacity, it can be an emotionally c…" at bounding box center [662, 694] width 734 height 2853
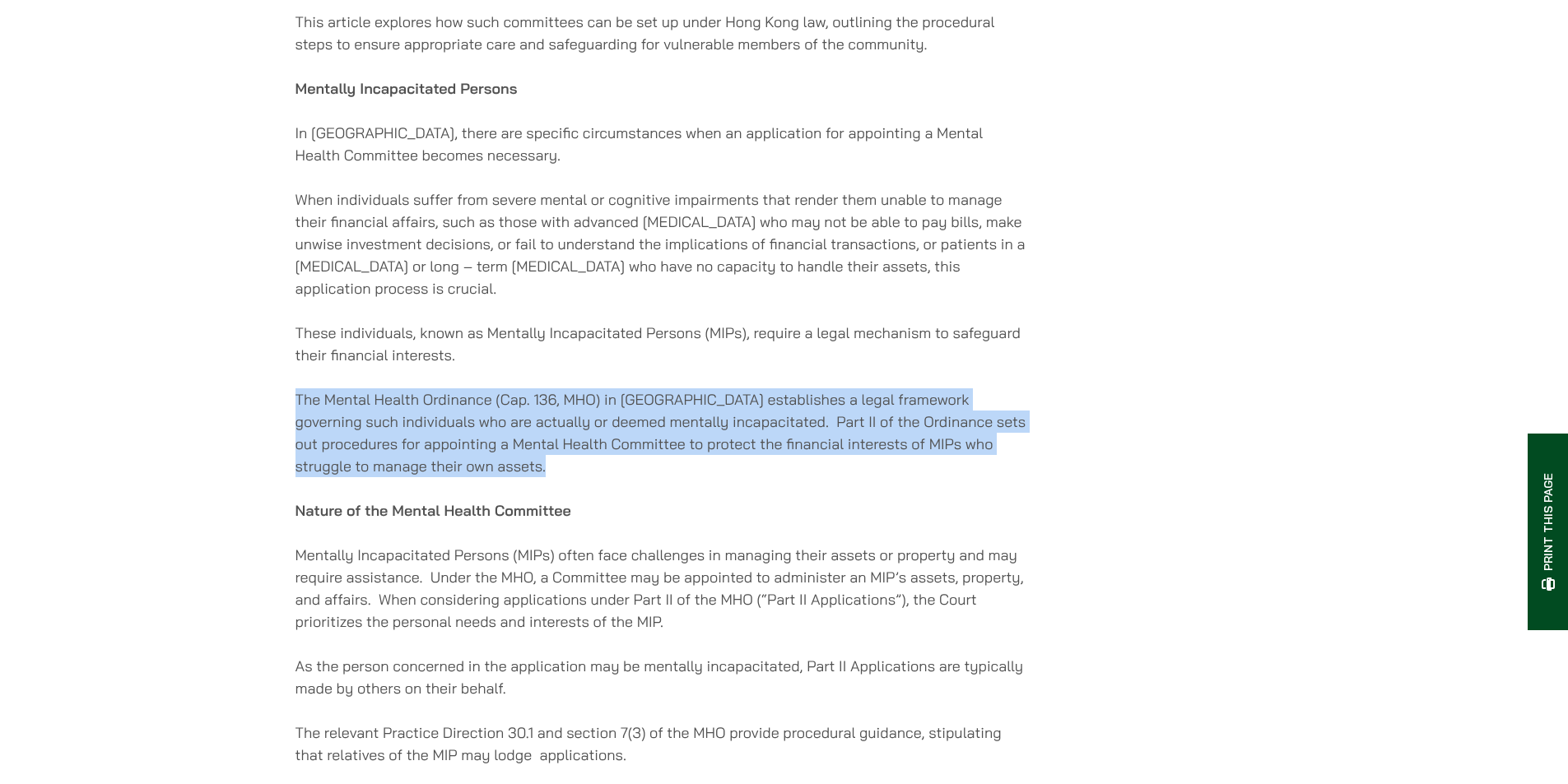
drag, startPoint x: 907, startPoint y: 486, endPoint x: 548, endPoint y: 253, distance: 428.0
click at [571, 273] on div "25/07/2025 When a loved one faces mental incapacity, it can be an emotionally c…" at bounding box center [662, 694] width 734 height 2853
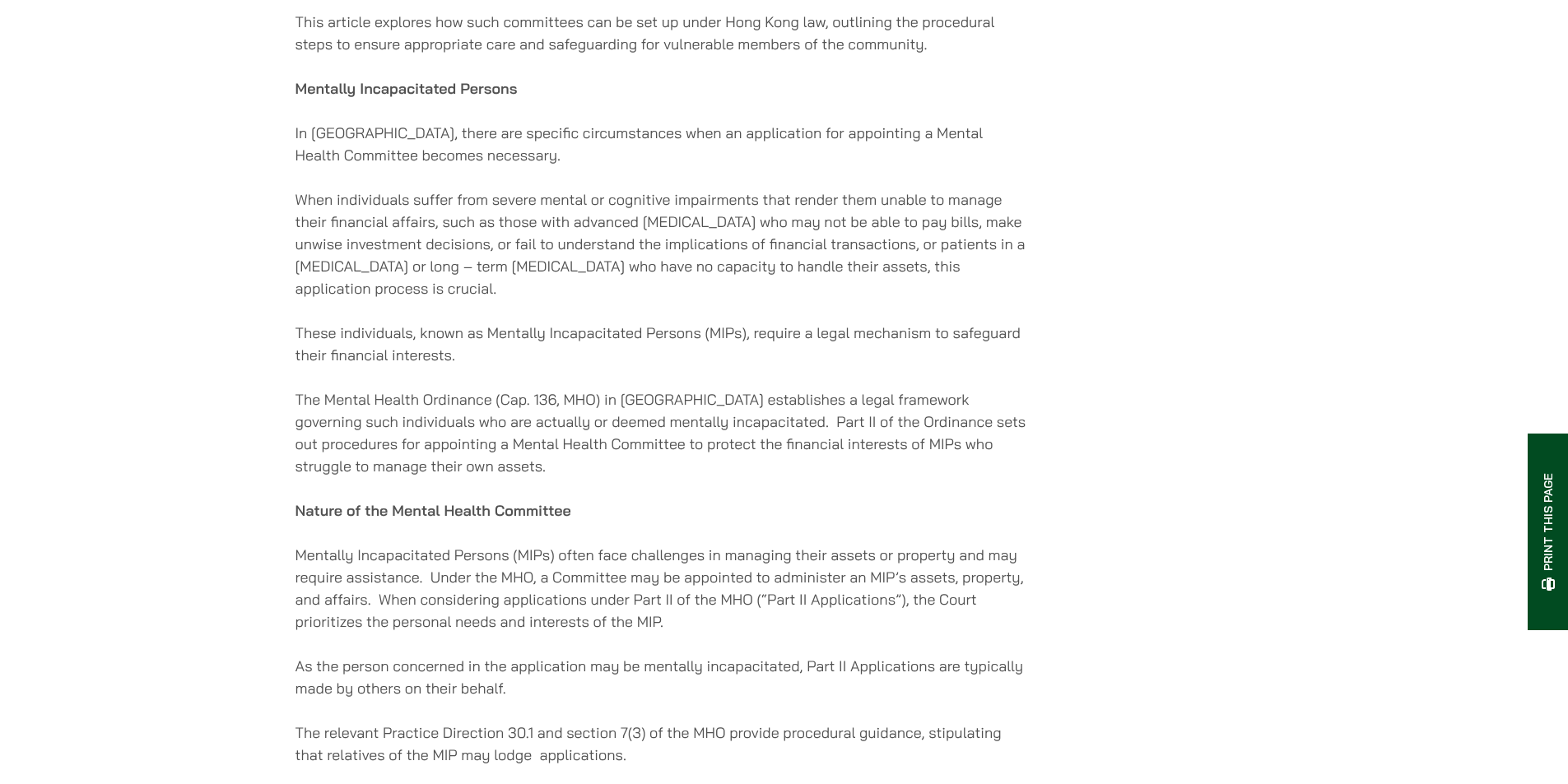
click at [548, 253] on p "When individuals suffer from severe mental or cognitive impairments that render…" at bounding box center [662, 244] width 734 height 111
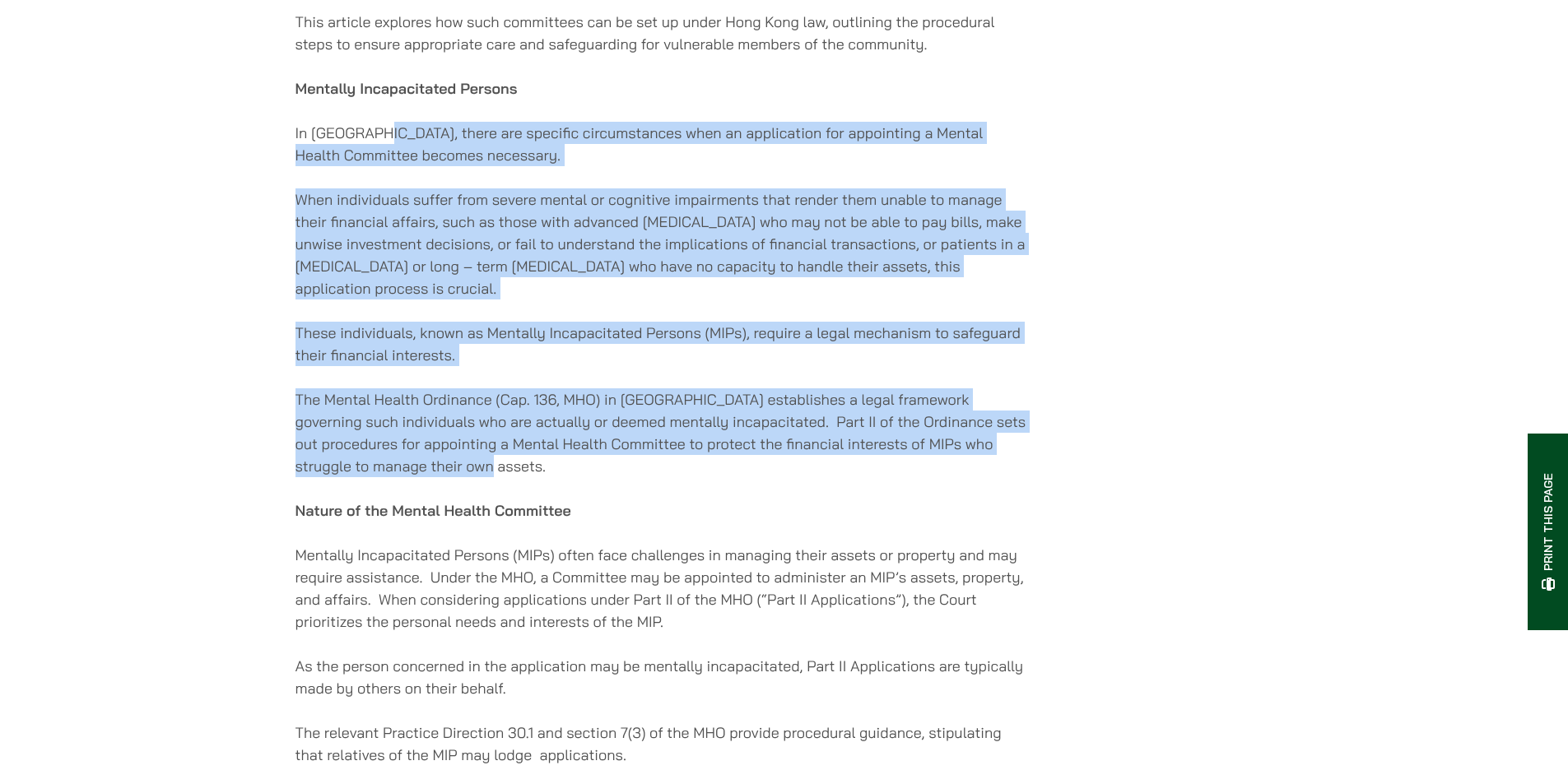
drag, startPoint x: 382, startPoint y: 136, endPoint x: 1030, endPoint y: 485, distance: 736.0
click at [1030, 485] on div "25/07/2025 When a loved one faces mental incapacity, it can be an emotionally c…" at bounding box center [784, 694] width 977 height 2853
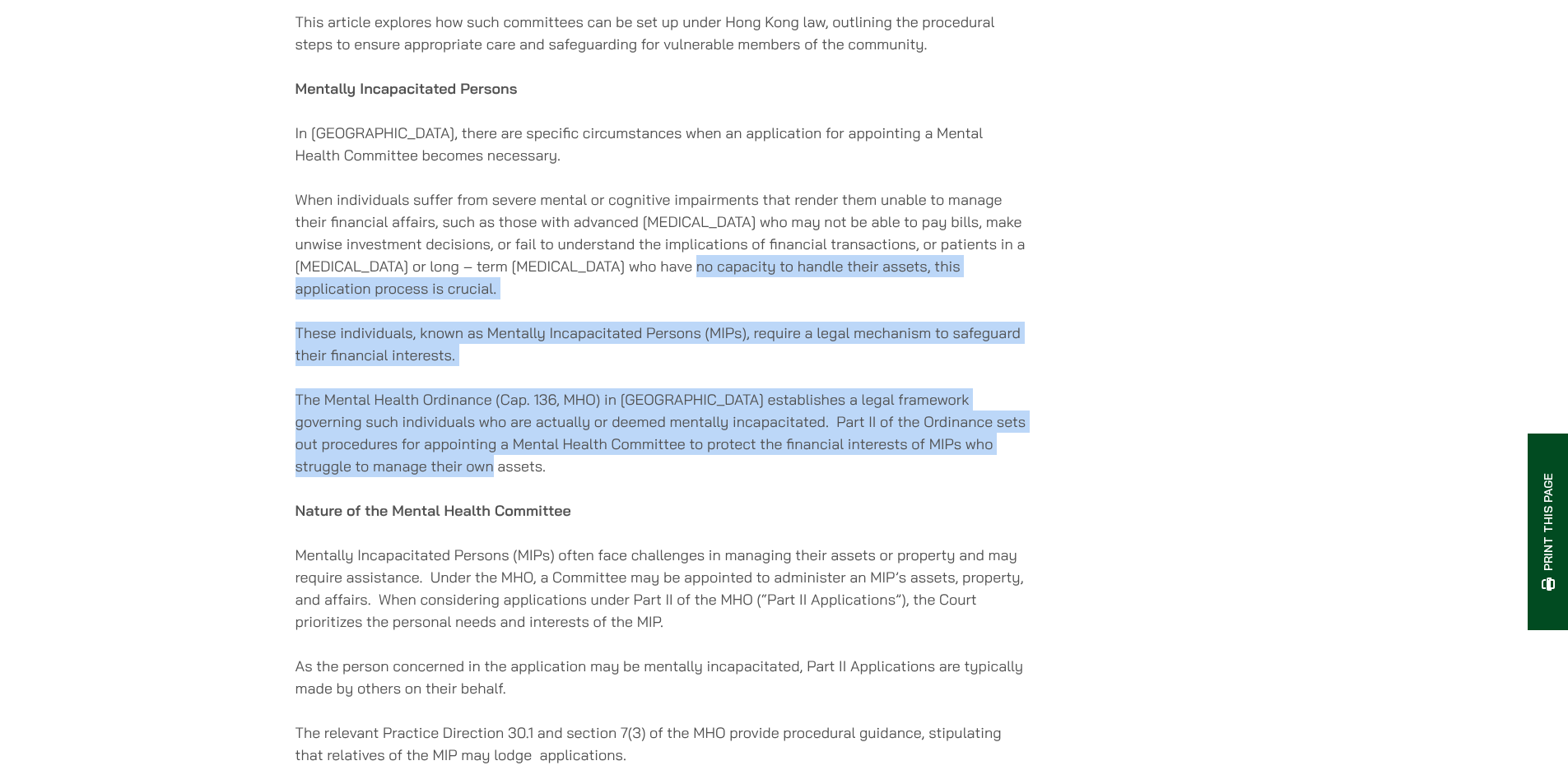
drag, startPoint x: 1041, startPoint y: 486, endPoint x: 605, endPoint y: 228, distance: 506.6
click at [656, 255] on div "25/07/2025 When a loved one faces mental incapacity, it can be an emotionally c…" at bounding box center [784, 694] width 977 height 2853
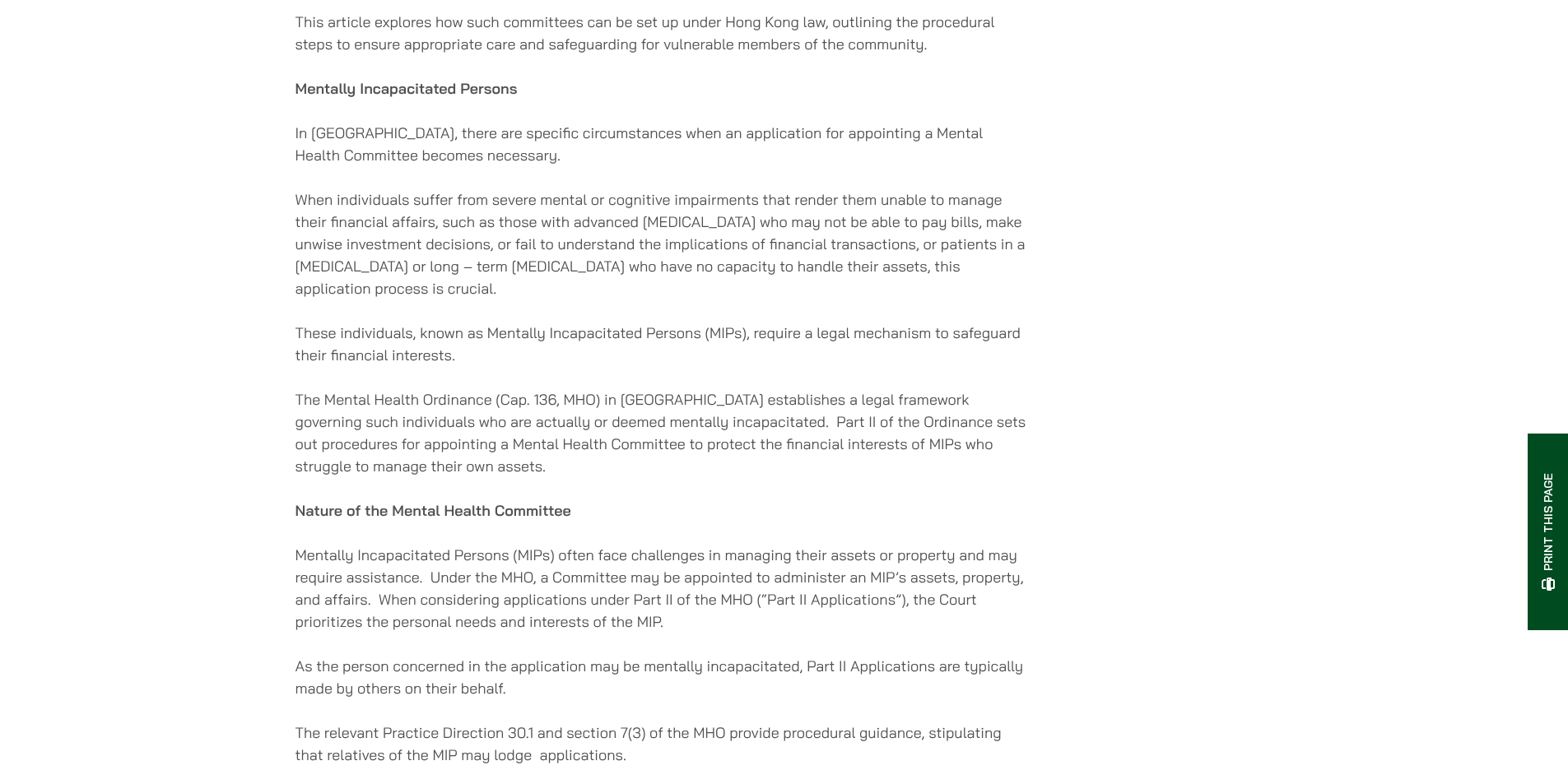
click at [605, 228] on p "When individuals suffer from severe mental or cognitive impairments that render…" at bounding box center [662, 244] width 734 height 111
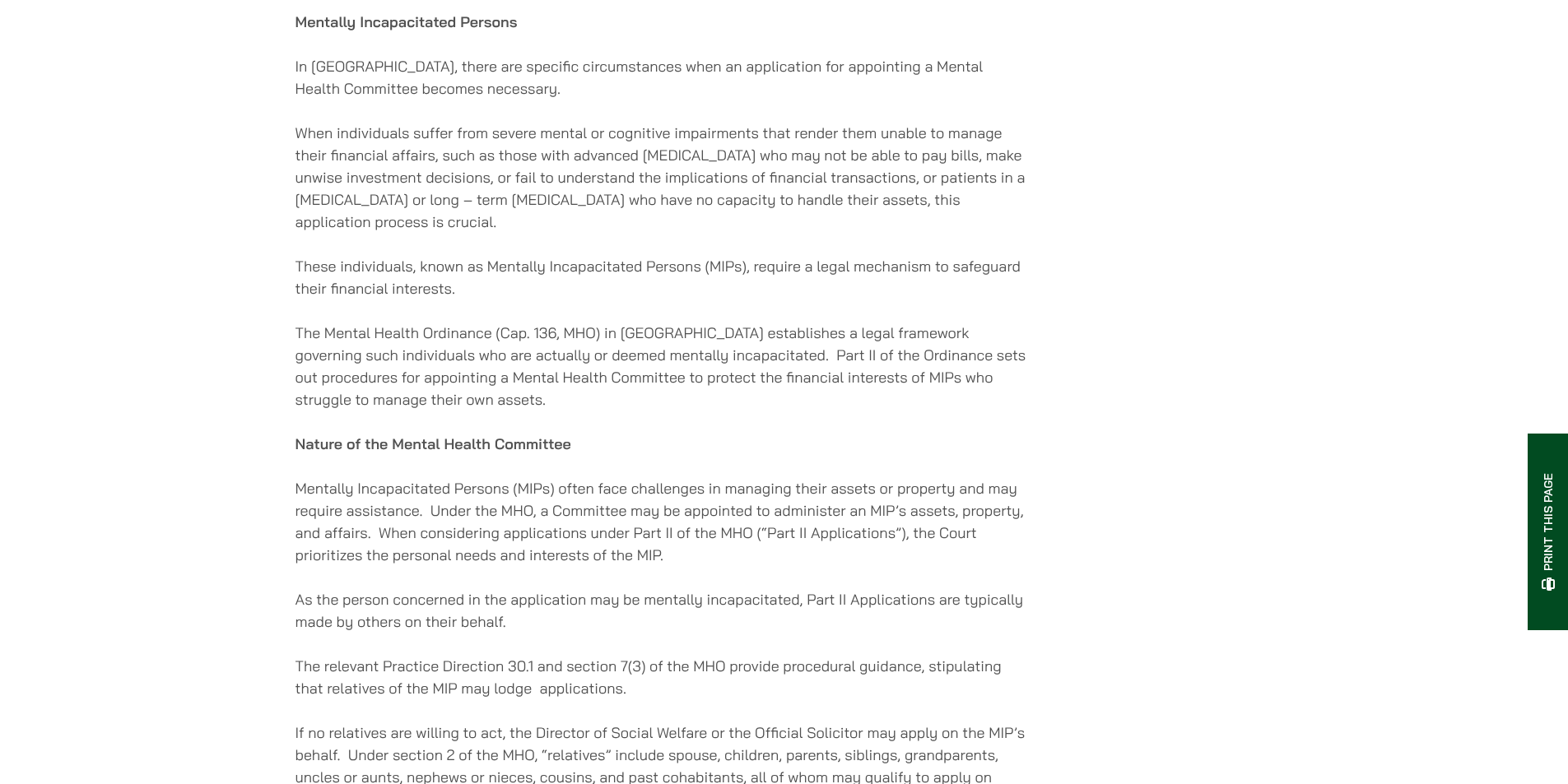
scroll to position [1399, 0]
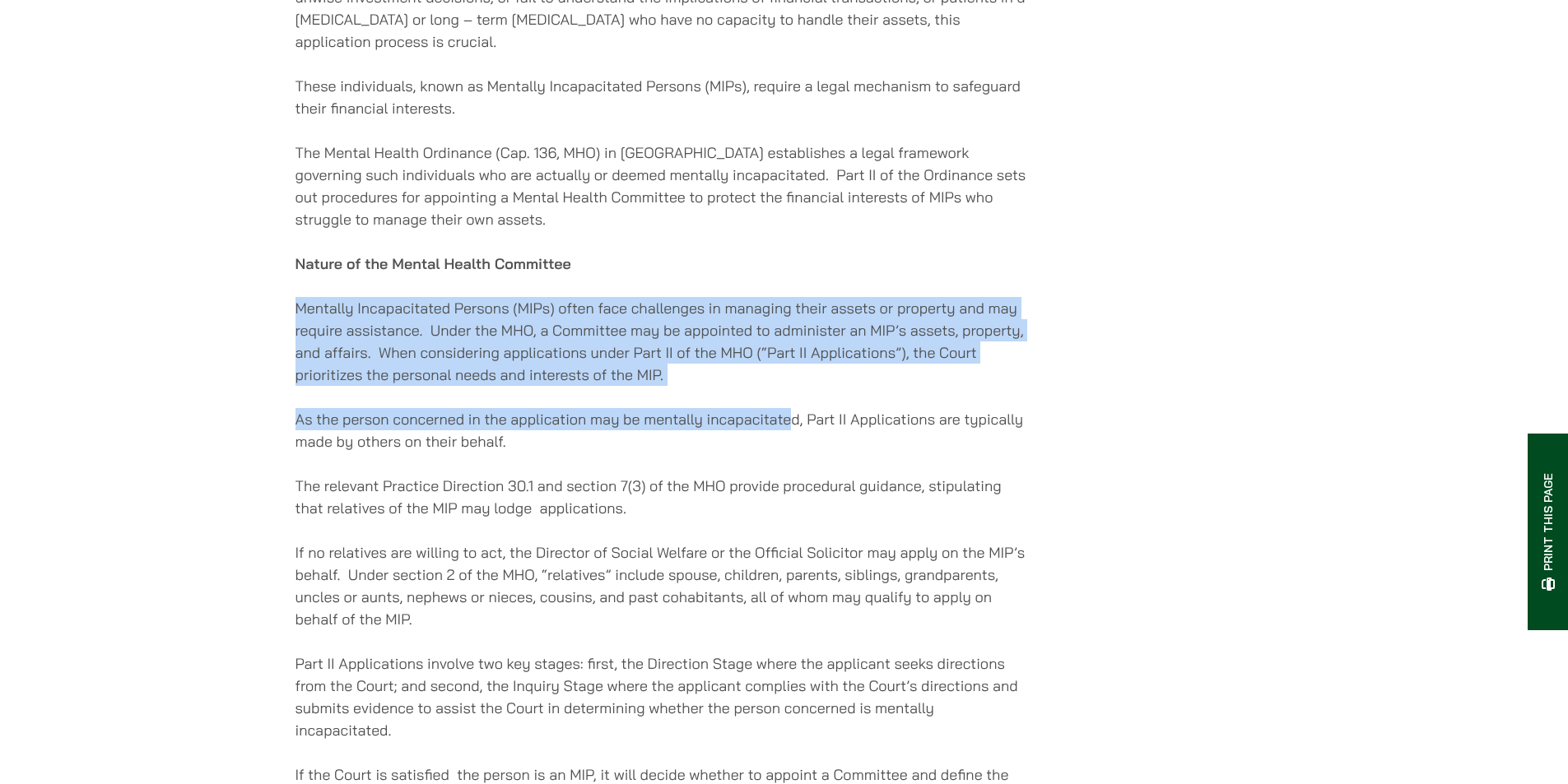
drag, startPoint x: 723, startPoint y: 340, endPoint x: 575, endPoint y: 247, distance: 174.8
click at [577, 248] on div "25/07/2025 When a loved one faces mental incapacity, it can be an emotionally c…" at bounding box center [662, 447] width 734 height 2853
click at [575, 247] on div "25/07/2025 When a loved one faces mental incapacity, it can be an emotionally c…" at bounding box center [662, 447] width 734 height 2853
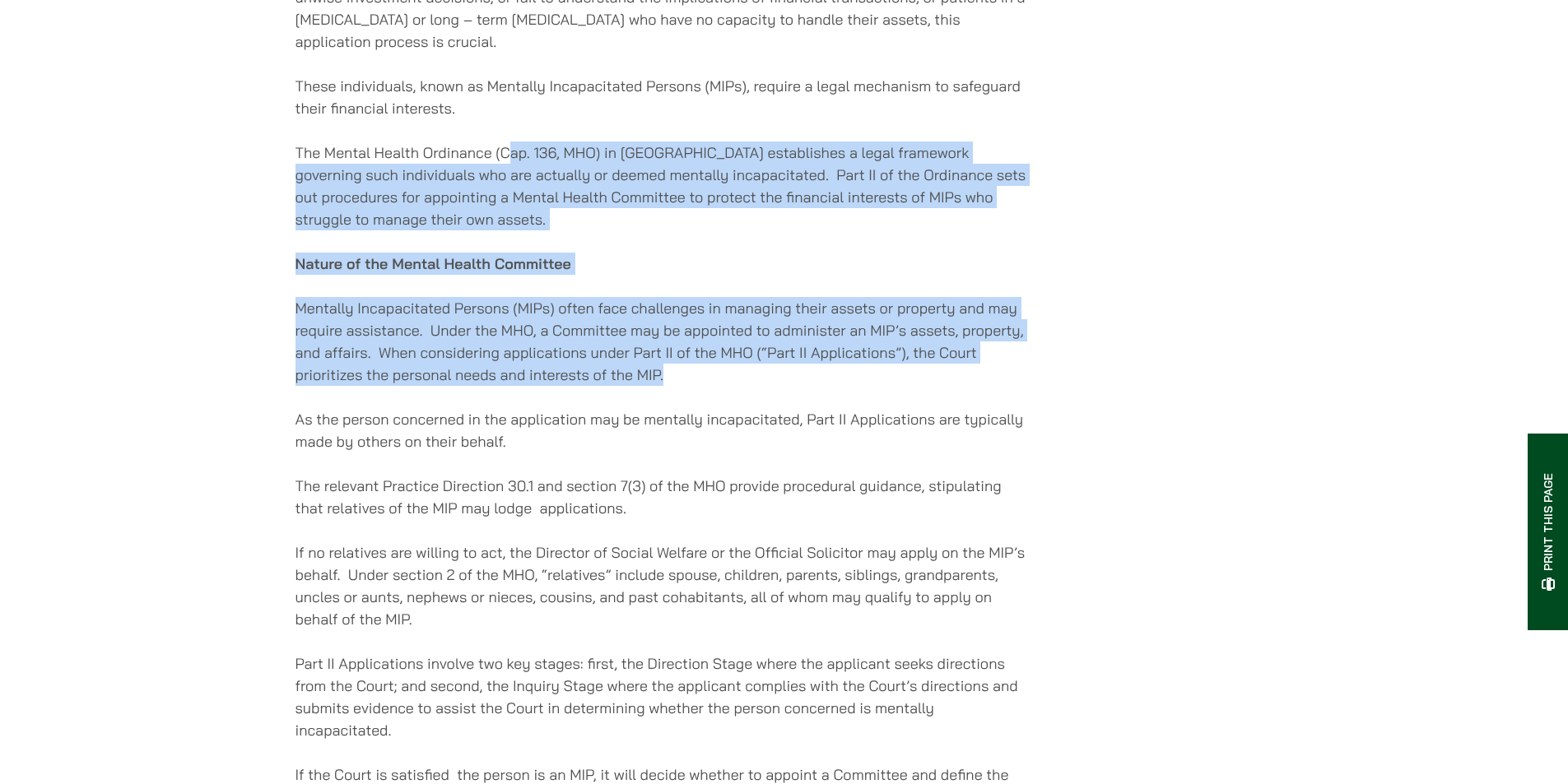
drag, startPoint x: 513, startPoint y: 154, endPoint x: 823, endPoint y: 380, distance: 383.6
click at [823, 380] on div "25/07/2025 When a loved one faces mental incapacity, it can be an emotionally c…" at bounding box center [662, 447] width 734 height 2853
click at [823, 380] on p "Mentally Incapacitated Persons (MIPs) often face challenges in managing their a…" at bounding box center [662, 341] width 734 height 89
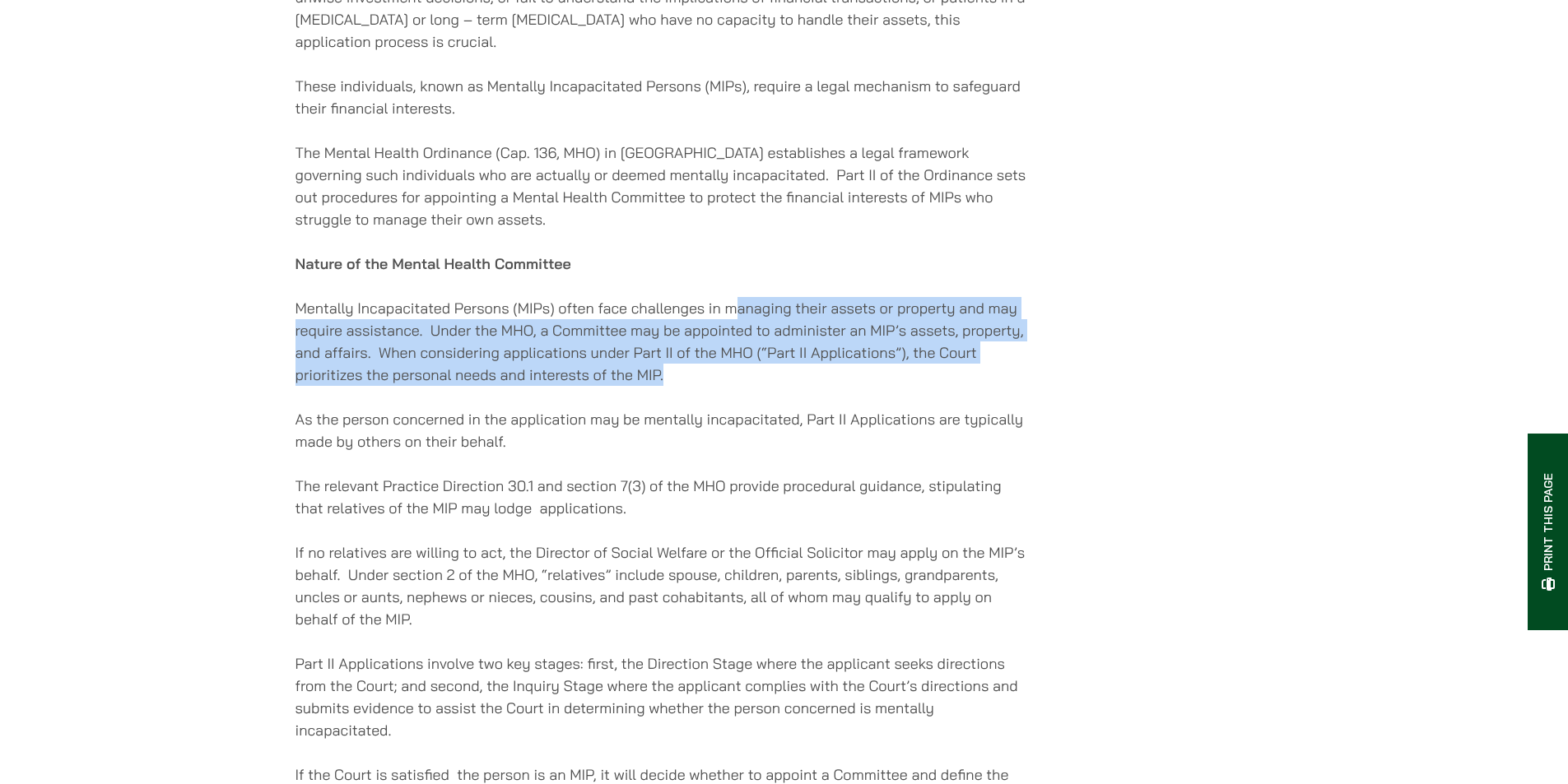
drag, startPoint x: 843, startPoint y: 388, endPoint x: 625, endPoint y: 251, distance: 257.5
click at [632, 254] on div "25/07/2025 When a loved one faces mental incapacity, it can be an emotionally c…" at bounding box center [662, 447] width 734 height 2853
click at [619, 246] on div "25/07/2025 When a loved one faces mental incapacity, it can be an emotionally c…" at bounding box center [662, 447] width 734 height 2853
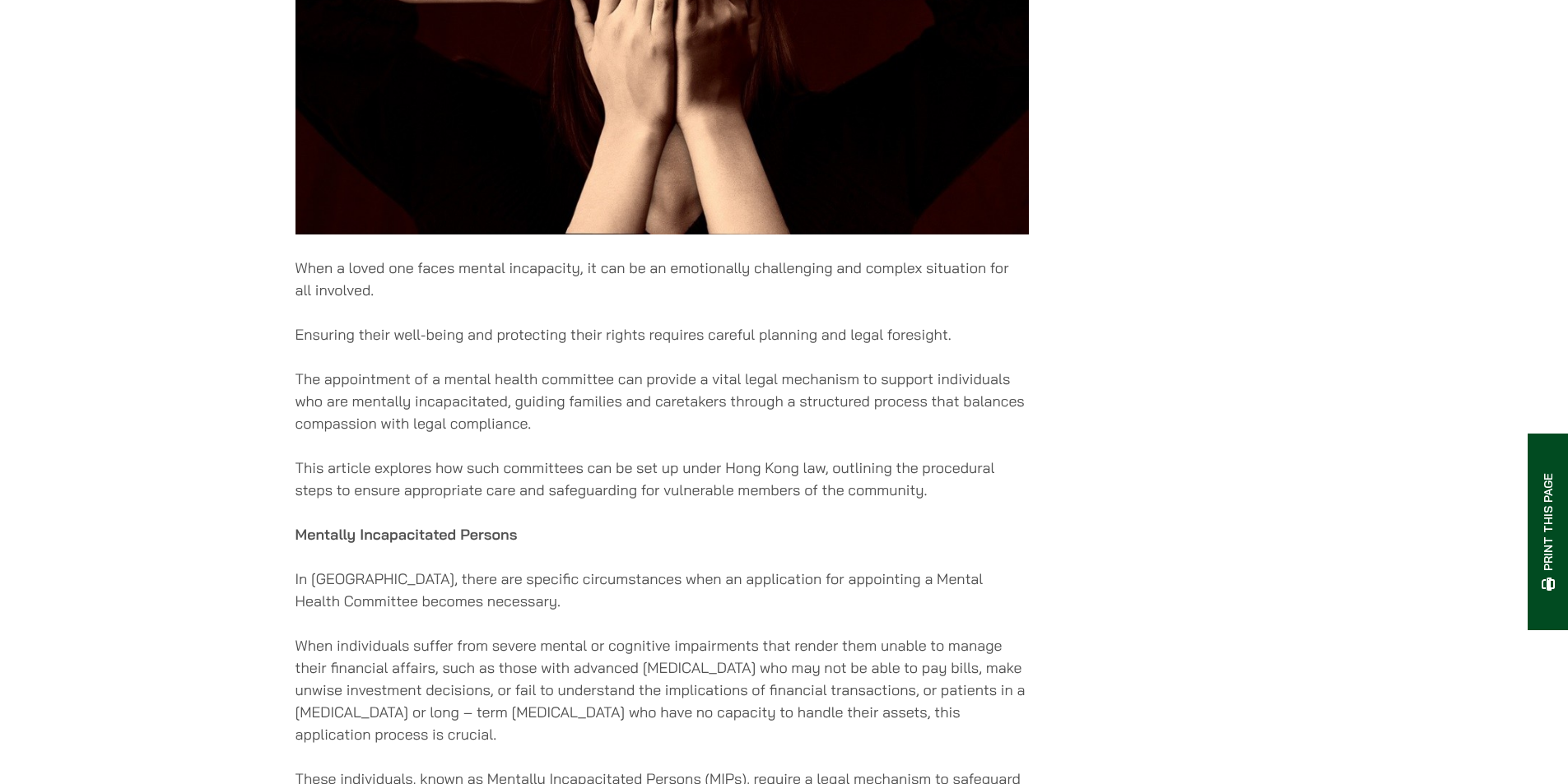
scroll to position [1572, 0]
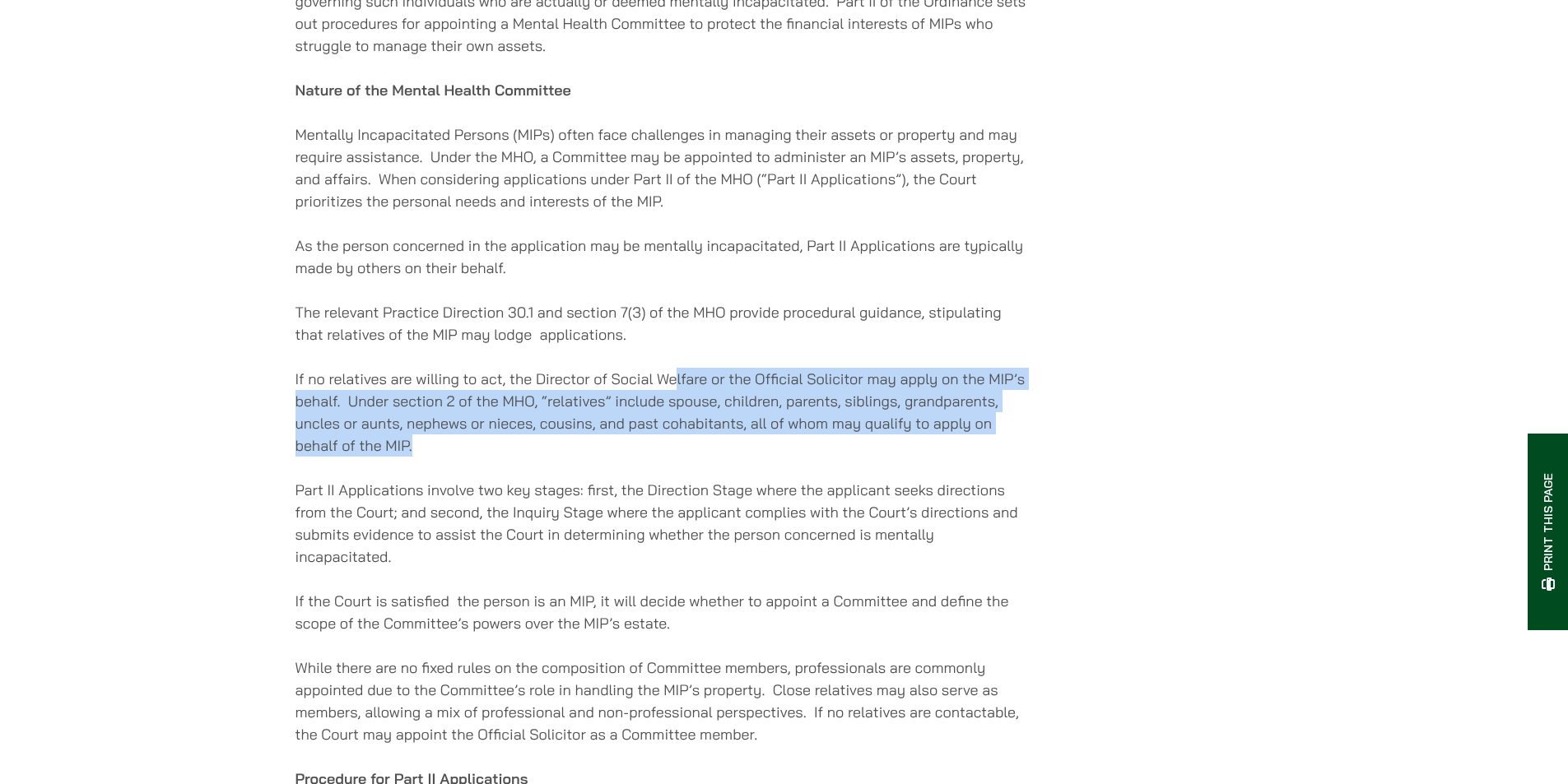
drag, startPoint x: 717, startPoint y: 405, endPoint x: 560, endPoint y: 290, distance: 194.6
click at [560, 290] on div "25/07/2025 When a loved one faces mental incapacity, it can be an emotionally c…" at bounding box center [662, 274] width 734 height 2853
drag, startPoint x: 555, startPoint y: 288, endPoint x: 543, endPoint y: 276, distance: 17.0
click at [555, 279] on p "As the person concerned in the application may be mentally incapacitated, Part …" at bounding box center [662, 256] width 734 height 45
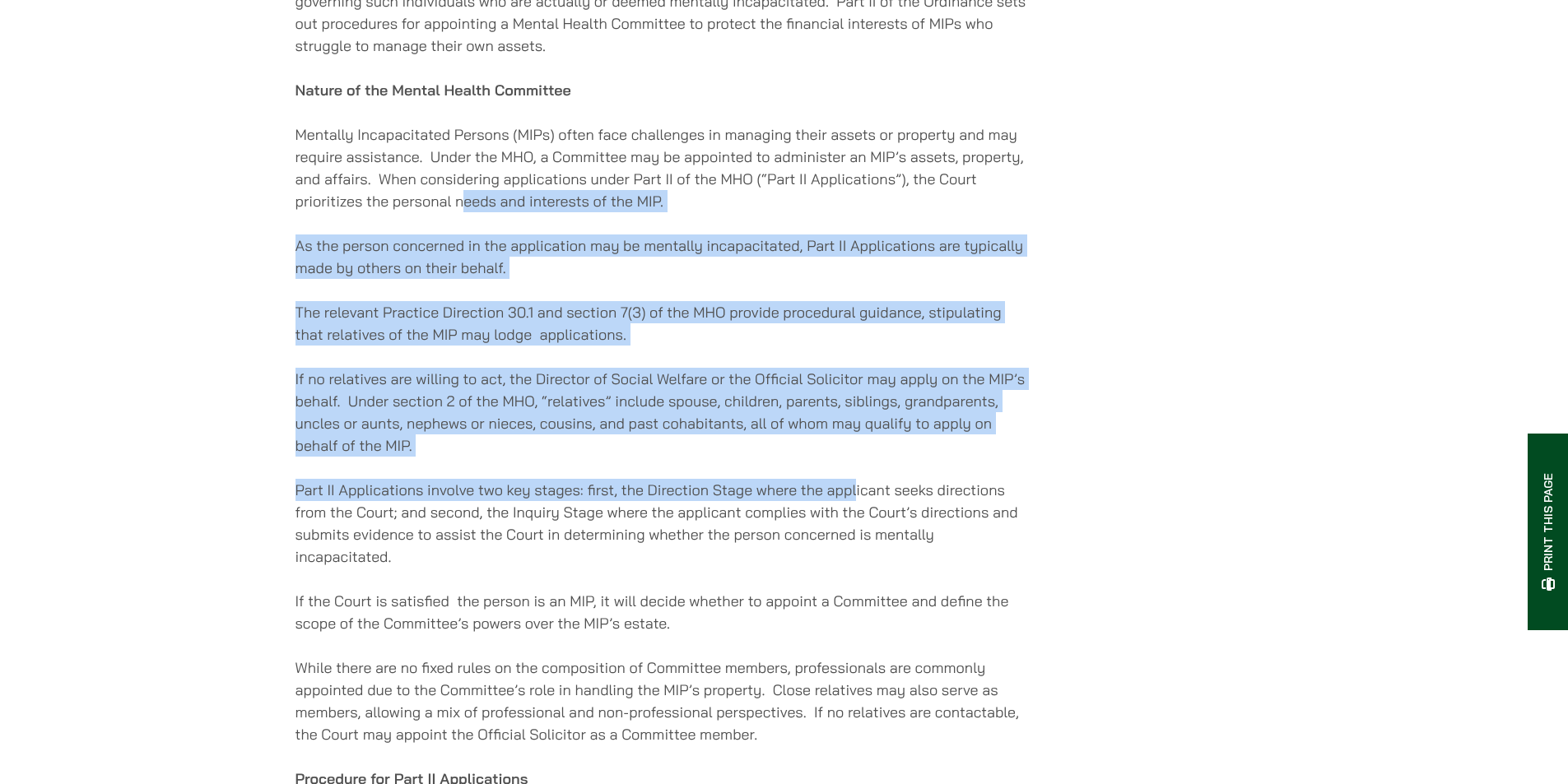
drag, startPoint x: 481, startPoint y: 222, endPoint x: 857, endPoint y: 486, distance: 459.4
click at [857, 486] on div "25/07/2025 When a loved one faces mental incapacity, it can be an emotionally c…" at bounding box center [662, 274] width 734 height 2853
drag, startPoint x: 844, startPoint y: 451, endPoint x: 486, endPoint y: 226, distance: 422.8
click at [501, 238] on div "25/07/2025 When a loved one faces mental incapacity, it can be an emotionally c…" at bounding box center [662, 274] width 734 height 2853
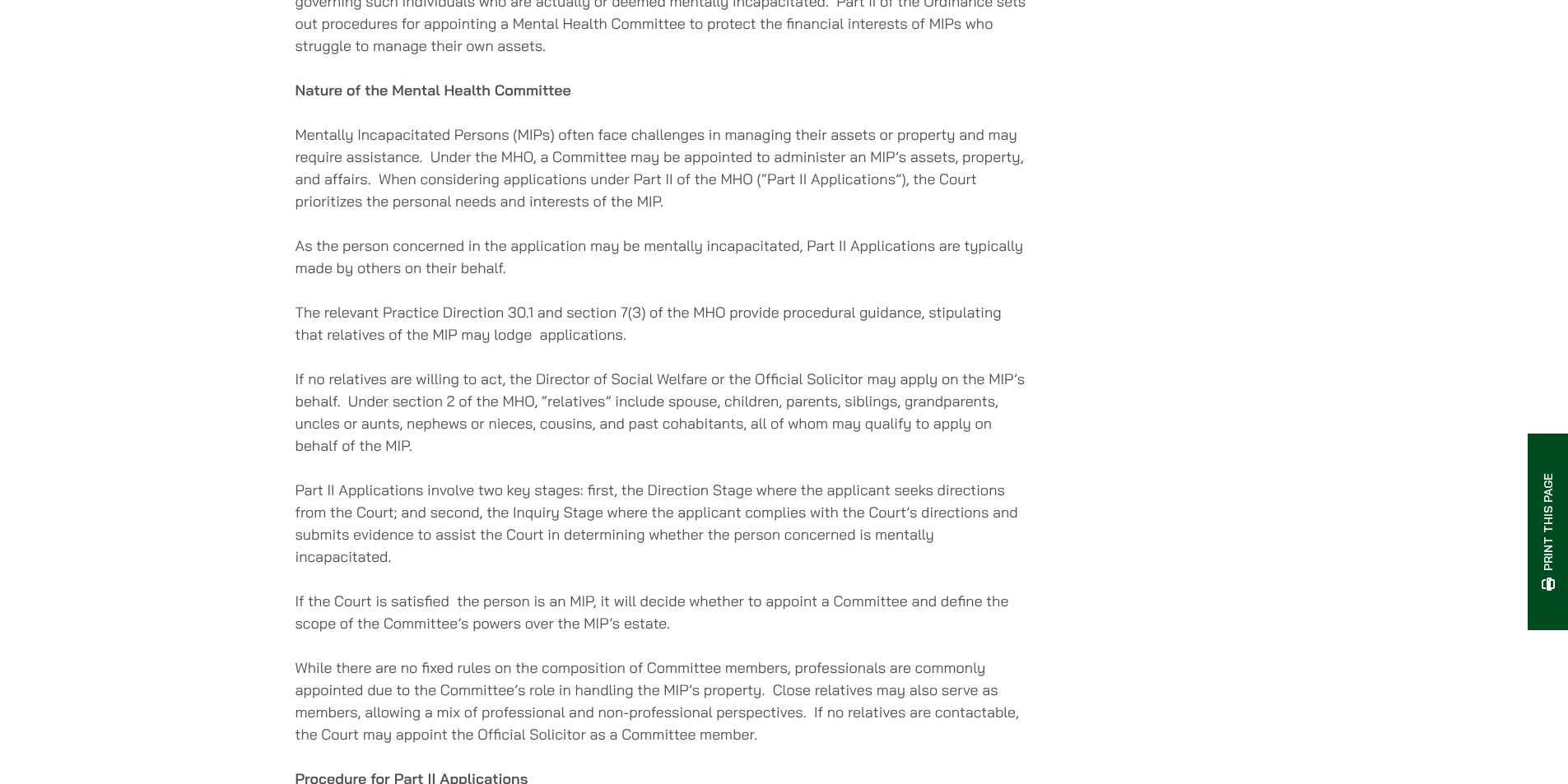
click at [485, 226] on div "25/07/2025 When a loved one faces mental incapacity, it can be an emotionally c…" at bounding box center [662, 274] width 734 height 2853
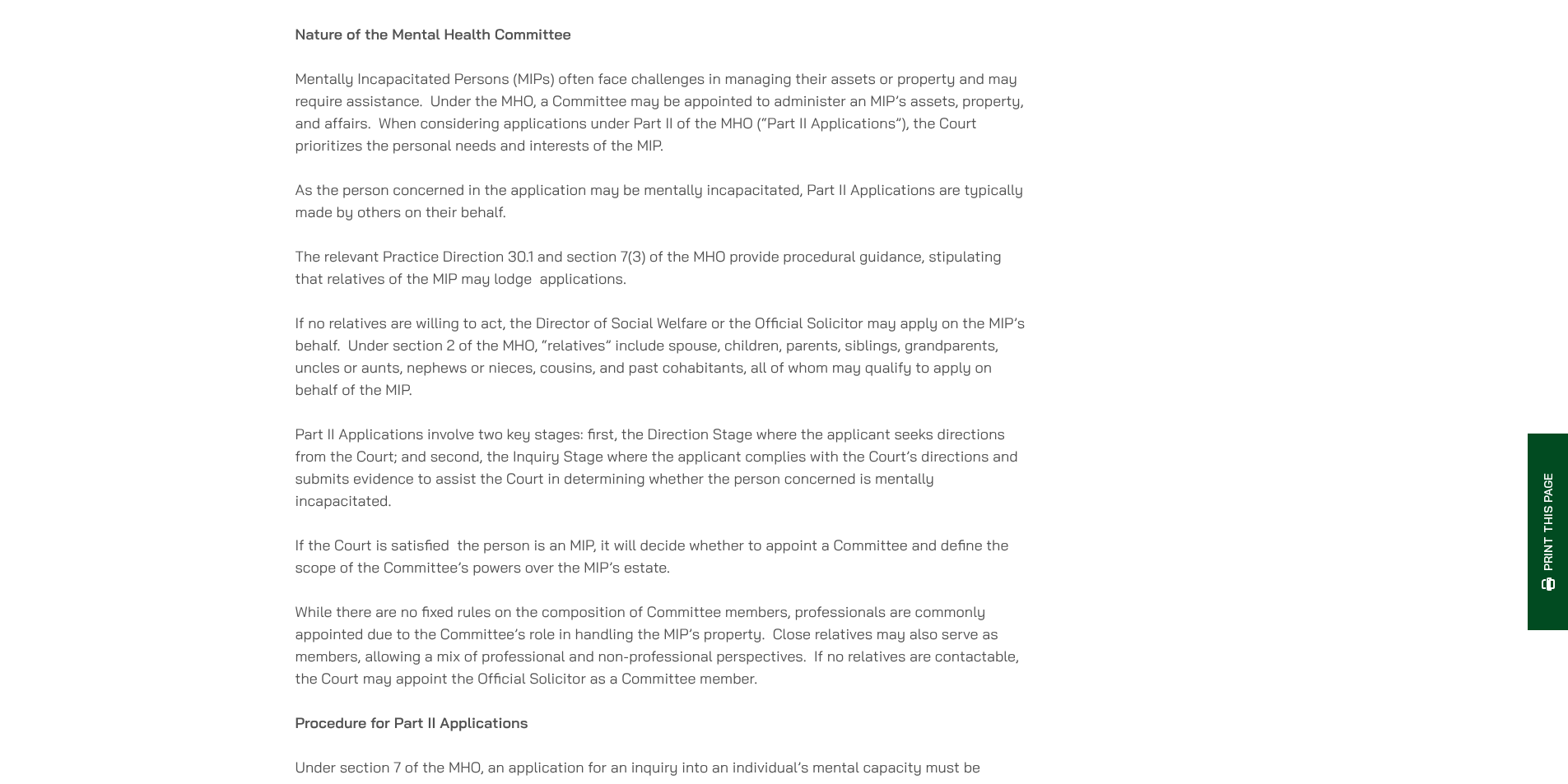
scroll to position [1736, 0]
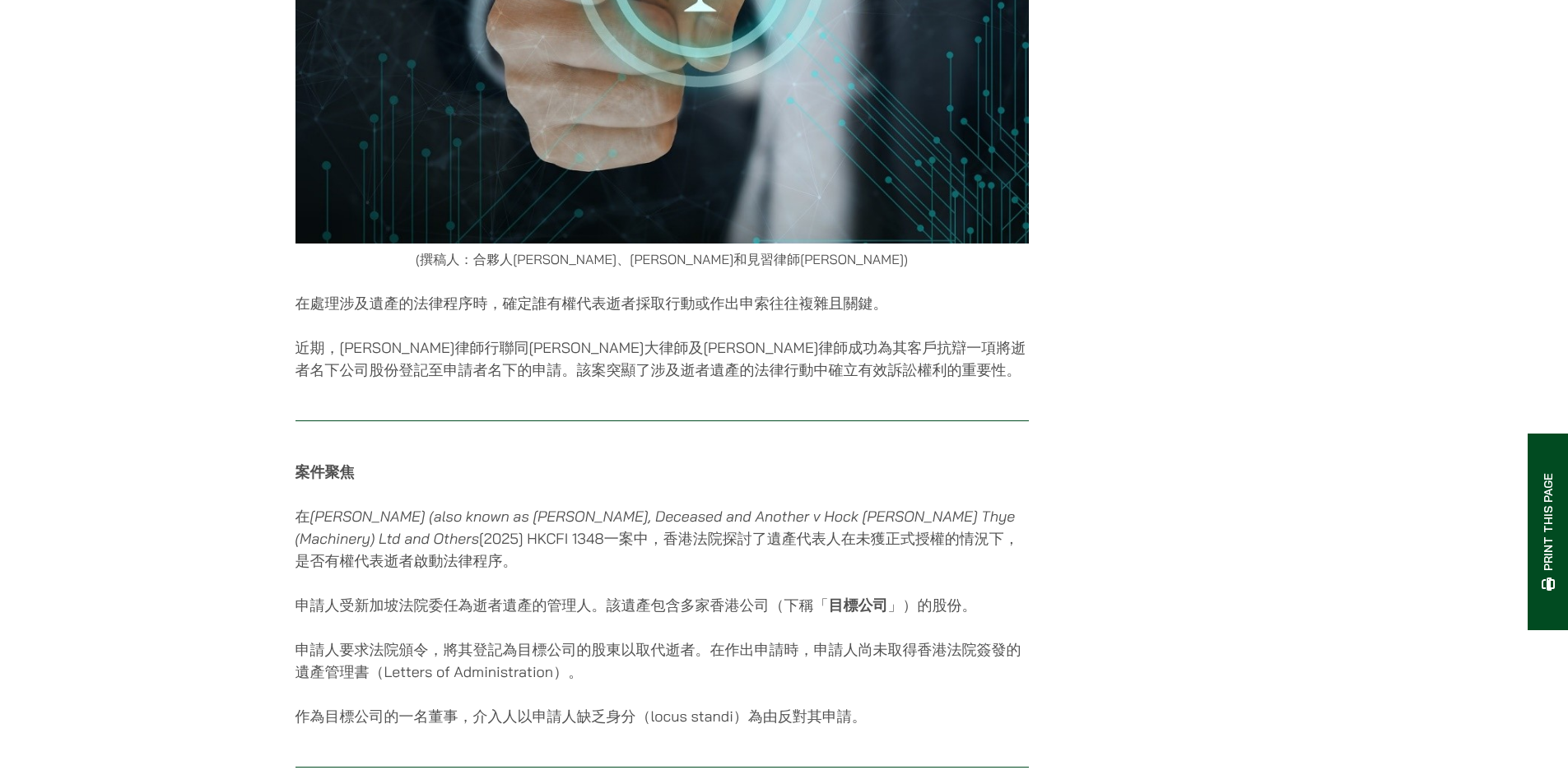
scroll to position [658, 0]
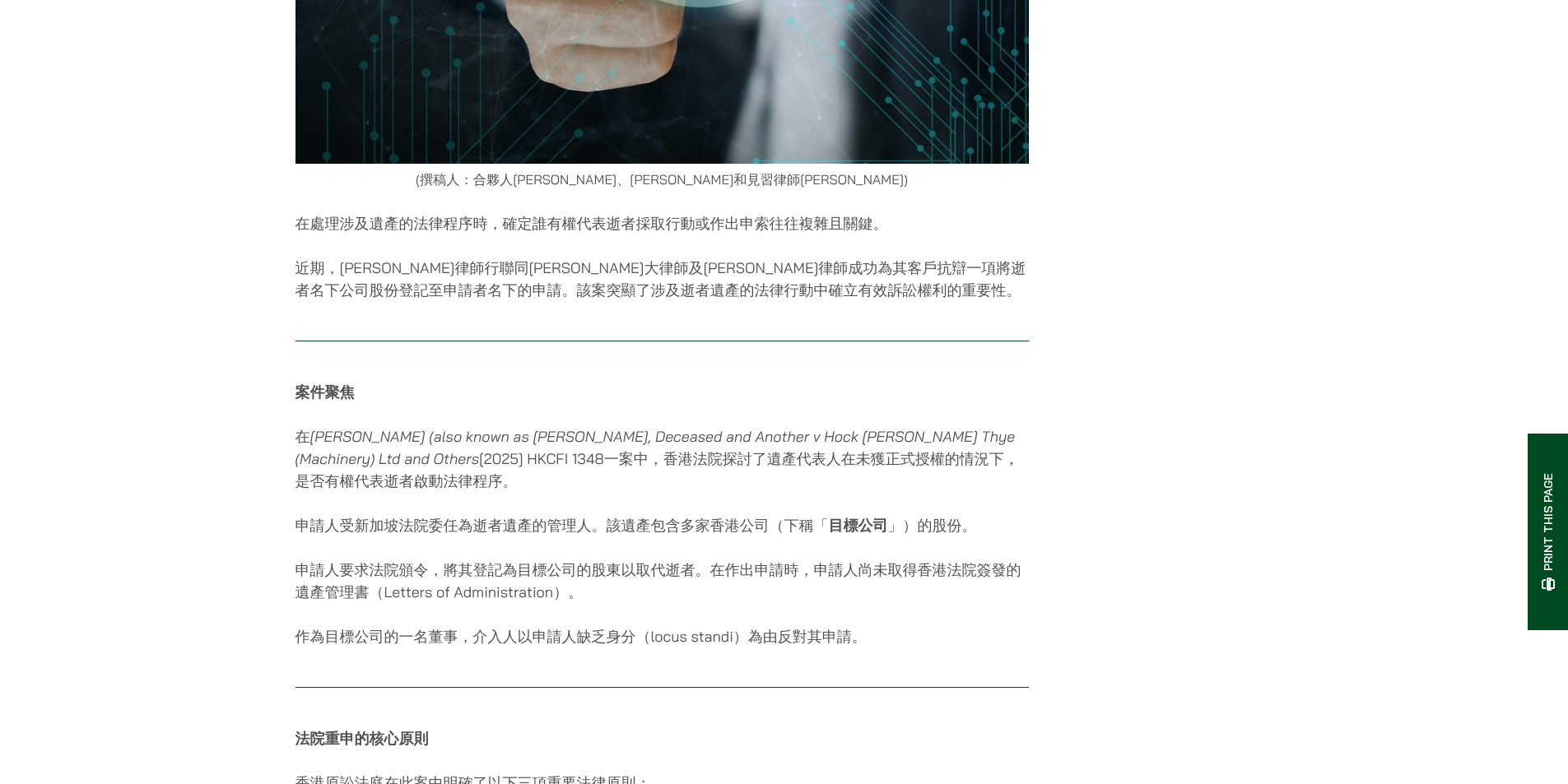
drag, startPoint x: 817, startPoint y: 479, endPoint x: 755, endPoint y: 454, distance: 66.9
click at [760, 456] on p "在 [PERSON_NAME] (also known as [PERSON_NAME], Deceased and Another v Hock [PERS…" at bounding box center [662, 459] width 734 height 67
click at [752, 455] on em "[PERSON_NAME] (also known as [PERSON_NAME], Deceased and Another v Hock [PERSON…" at bounding box center [655, 447] width 720 height 41
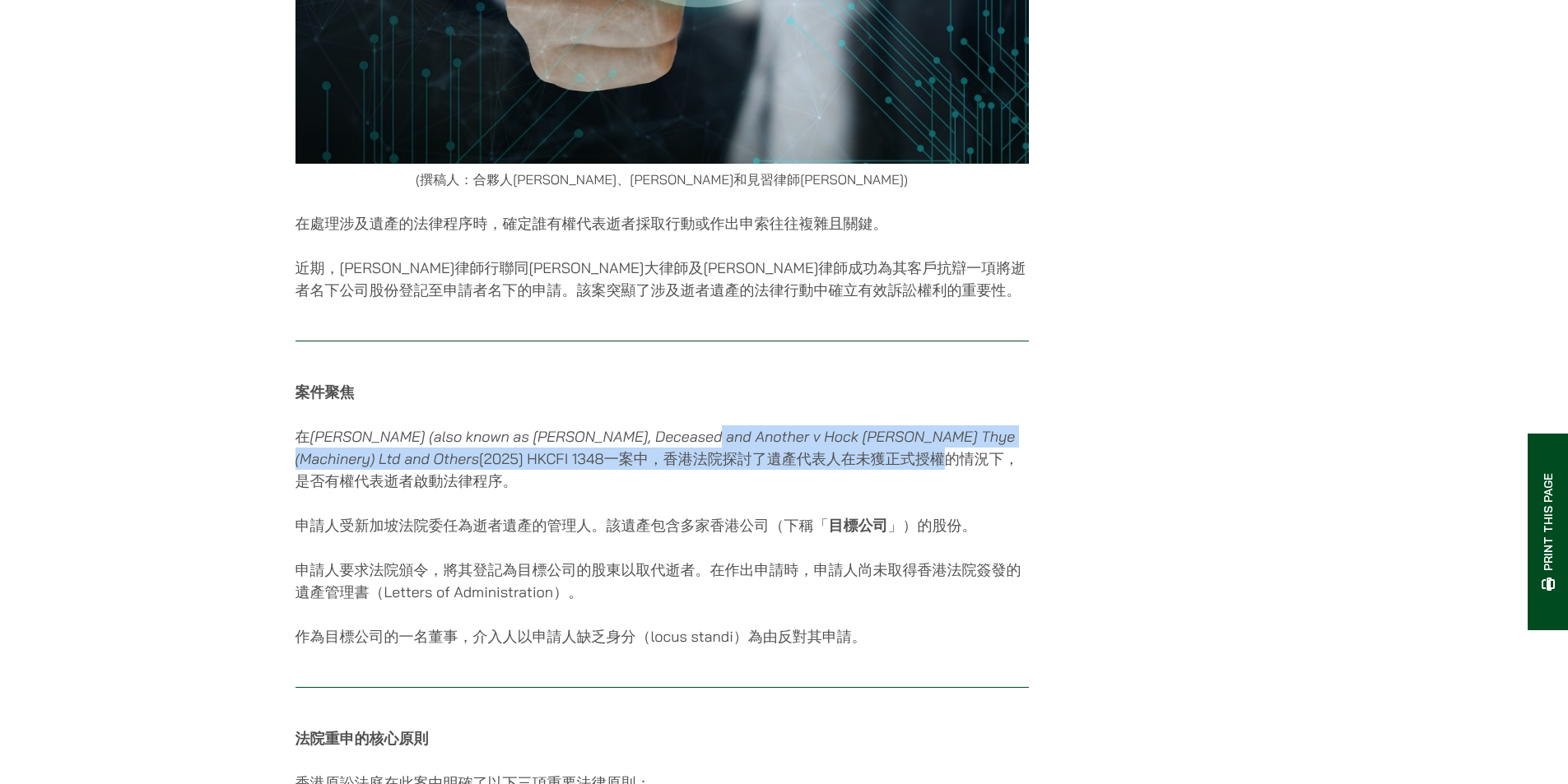
drag, startPoint x: 725, startPoint y: 445, endPoint x: 831, endPoint y: 480, distance: 111.6
click at [830, 480] on div "[DATE] (撰稿人：合夥人[PERSON_NAME]、[PERSON_NAME]和見習律師[PERSON_NAME]) 在處理涉及遺產的法律程序時，確定誰…" at bounding box center [662, 785] width 734 height 2284
click at [831, 480] on p "在 Ching Mun Fong (also known as Ching Fook Fook, Deceased and Another v Hock Ki…" at bounding box center [662, 459] width 734 height 67
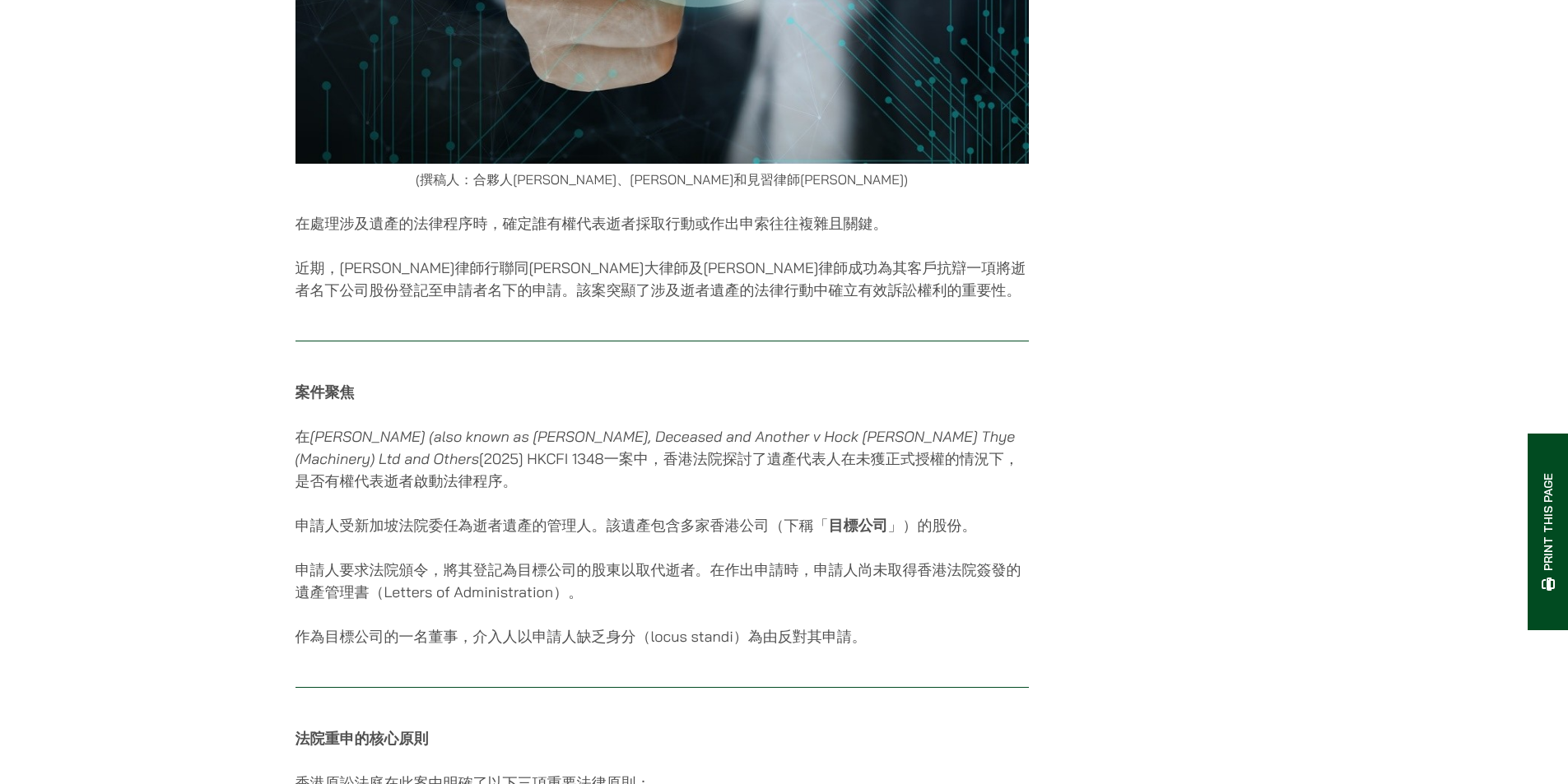
drag, startPoint x: 865, startPoint y: 484, endPoint x: 710, endPoint y: 434, distance: 162.9
click at [712, 436] on div "21/05/2025 (撰稿人：合夥人呂君博、黃逸俊律師和見習律師曾瑋琳) 在處理涉及遺產的法律程序時，確定誰有權代表逝者採取行動或作出申索往往複雜且關鍵。 …" at bounding box center [662, 785] width 734 height 2284
click at [705, 433] on div "21/05/2025 (撰稿人：合夥人呂君博、黃逸俊律師和見習律師曾瑋琳) 在處理涉及遺產的法律程序時，確定誰有權代表逝者採取行動或作出申索往往複雜且關鍵。 …" at bounding box center [662, 785] width 734 height 2284
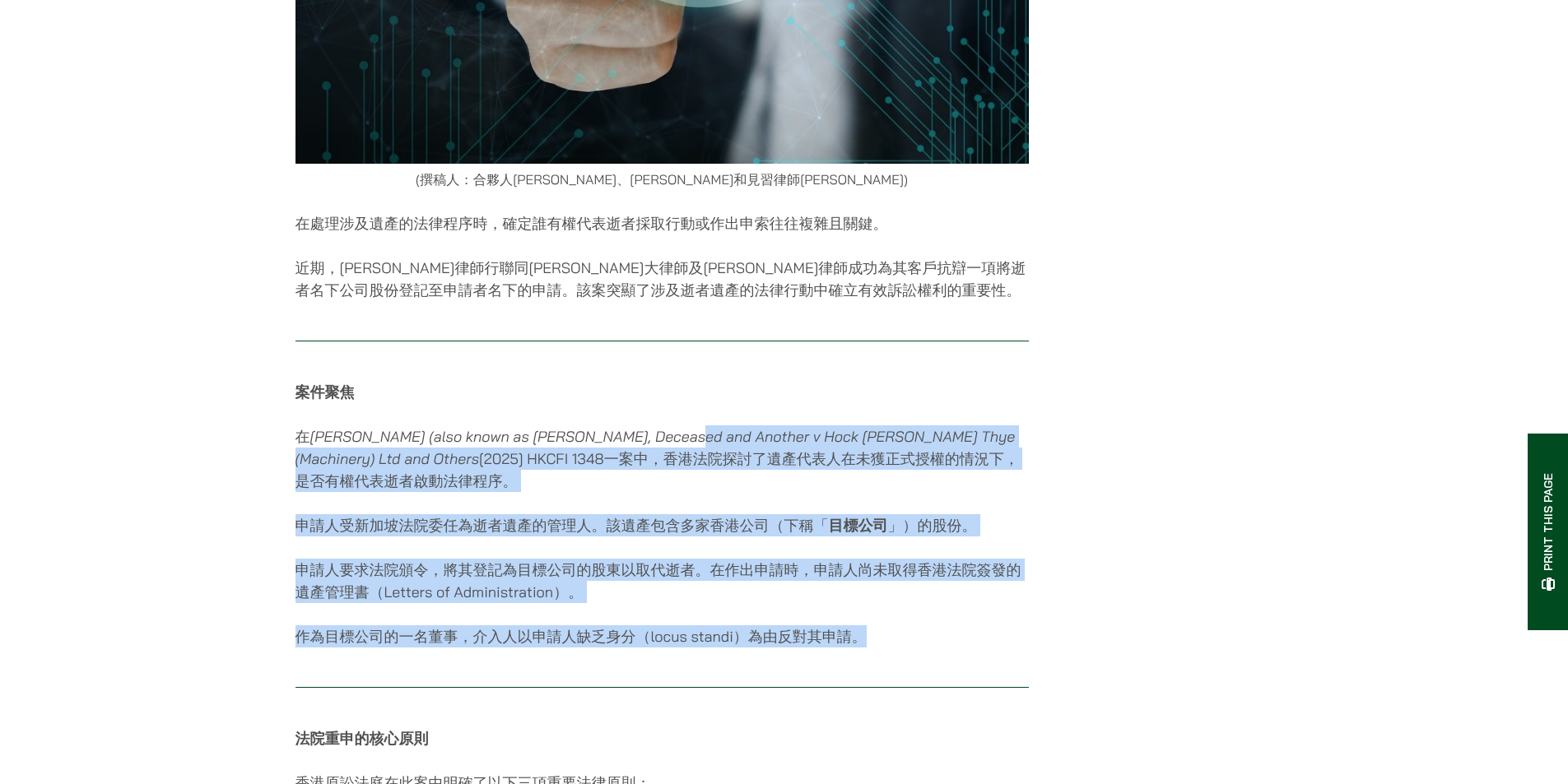
drag, startPoint x: 670, startPoint y: 432, endPoint x: 1010, endPoint y: 673, distance: 416.8
click at [1010, 673] on div "21/05/2025 (撰稿人：合夥人呂君博、黃逸俊律師和見習律師曾瑋琳) 在處理涉及遺產的法律程序時，確定誰有權代表逝者採取行動或作出申索往往複雜且關鍵。 …" at bounding box center [662, 785] width 734 height 2284
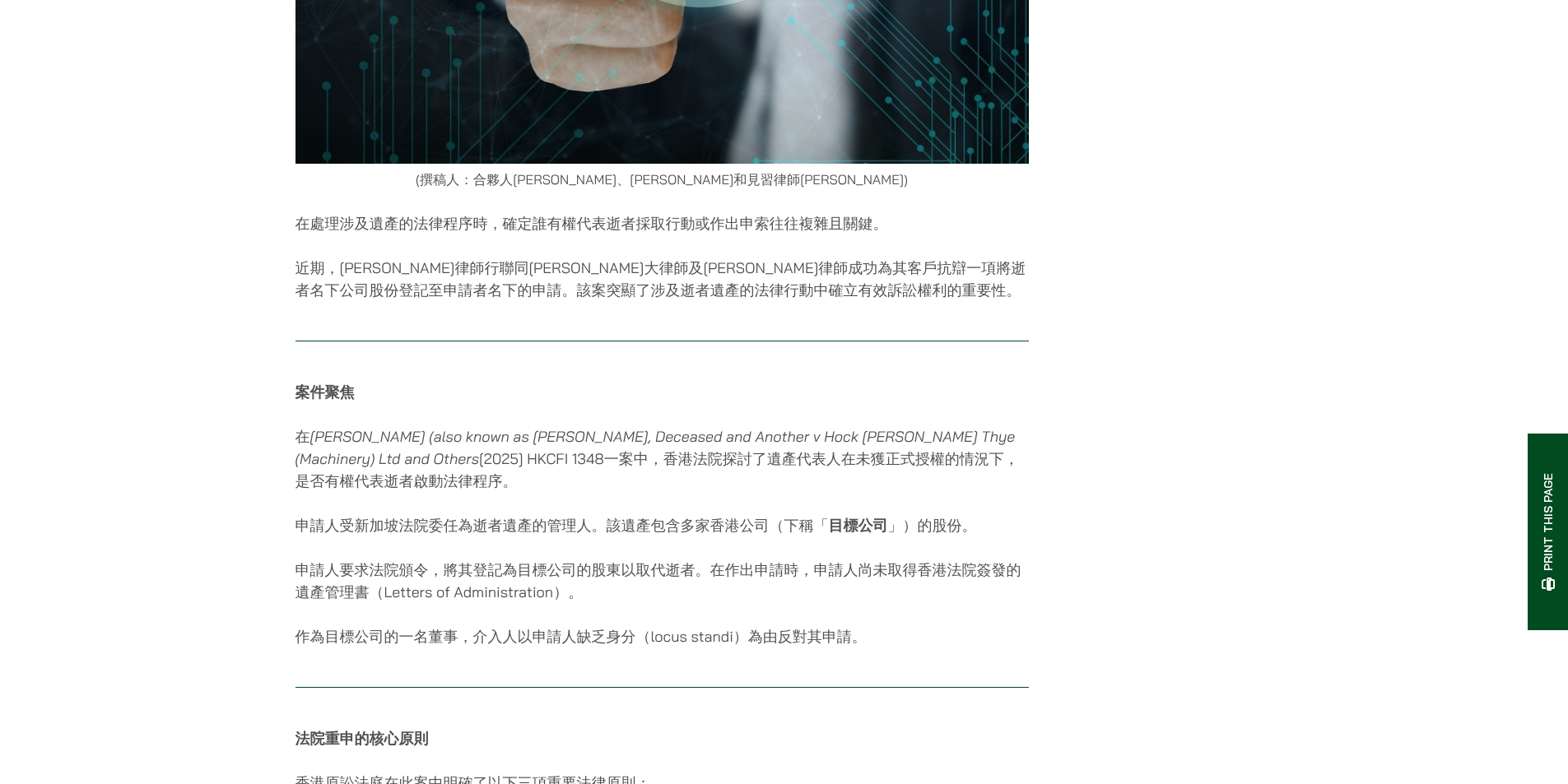
click at [1010, 673] on div "21/05/2025 (撰稿人：合夥人呂君博、黃逸俊律師和見習律師曾瑋琳) 在處理涉及遺產的法律程序時，確定誰有權代表逝者採取行動或作出申索往往複雜且關鍵。 …" at bounding box center [662, 785] width 734 height 2284
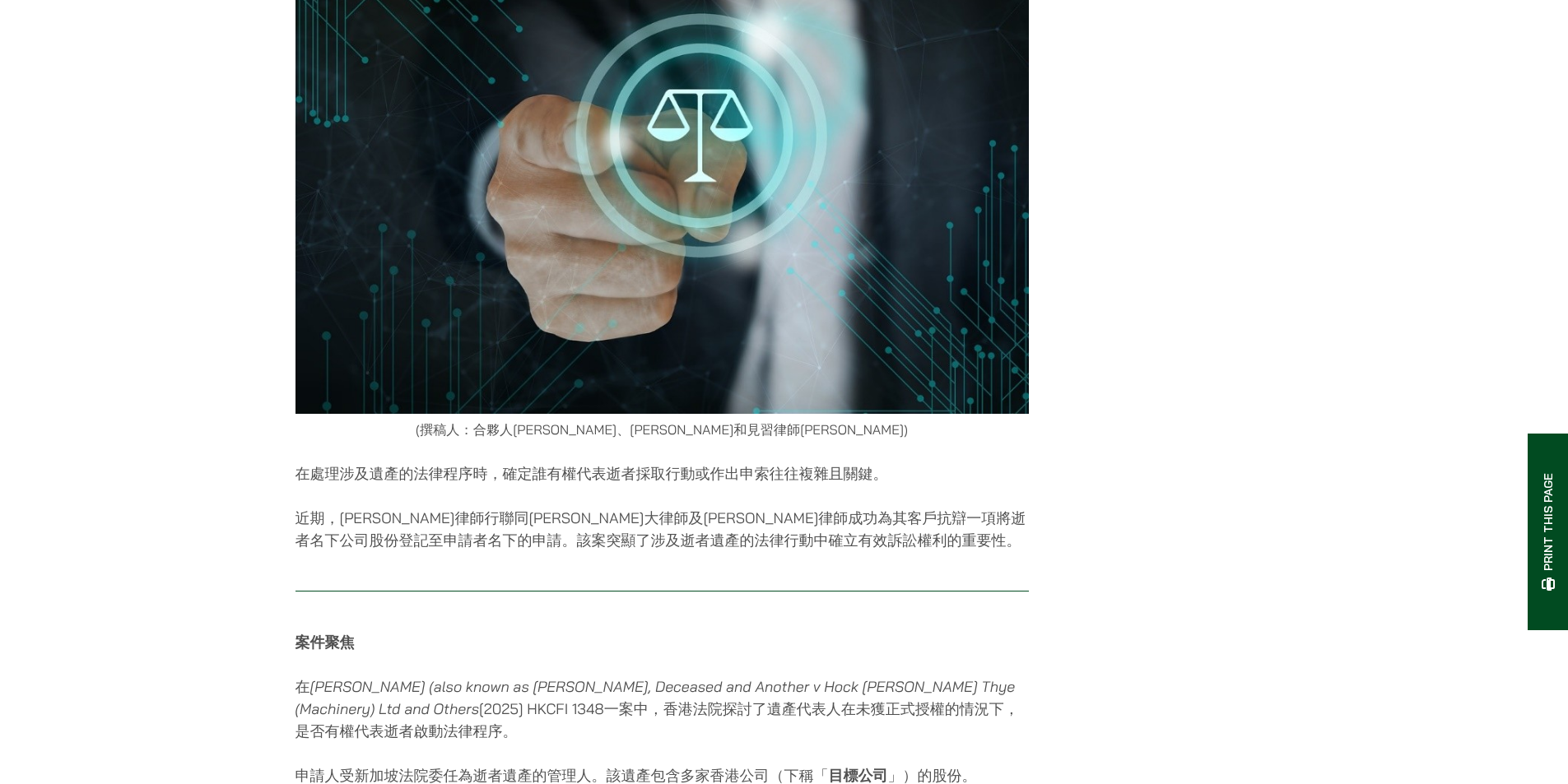
scroll to position [0, 0]
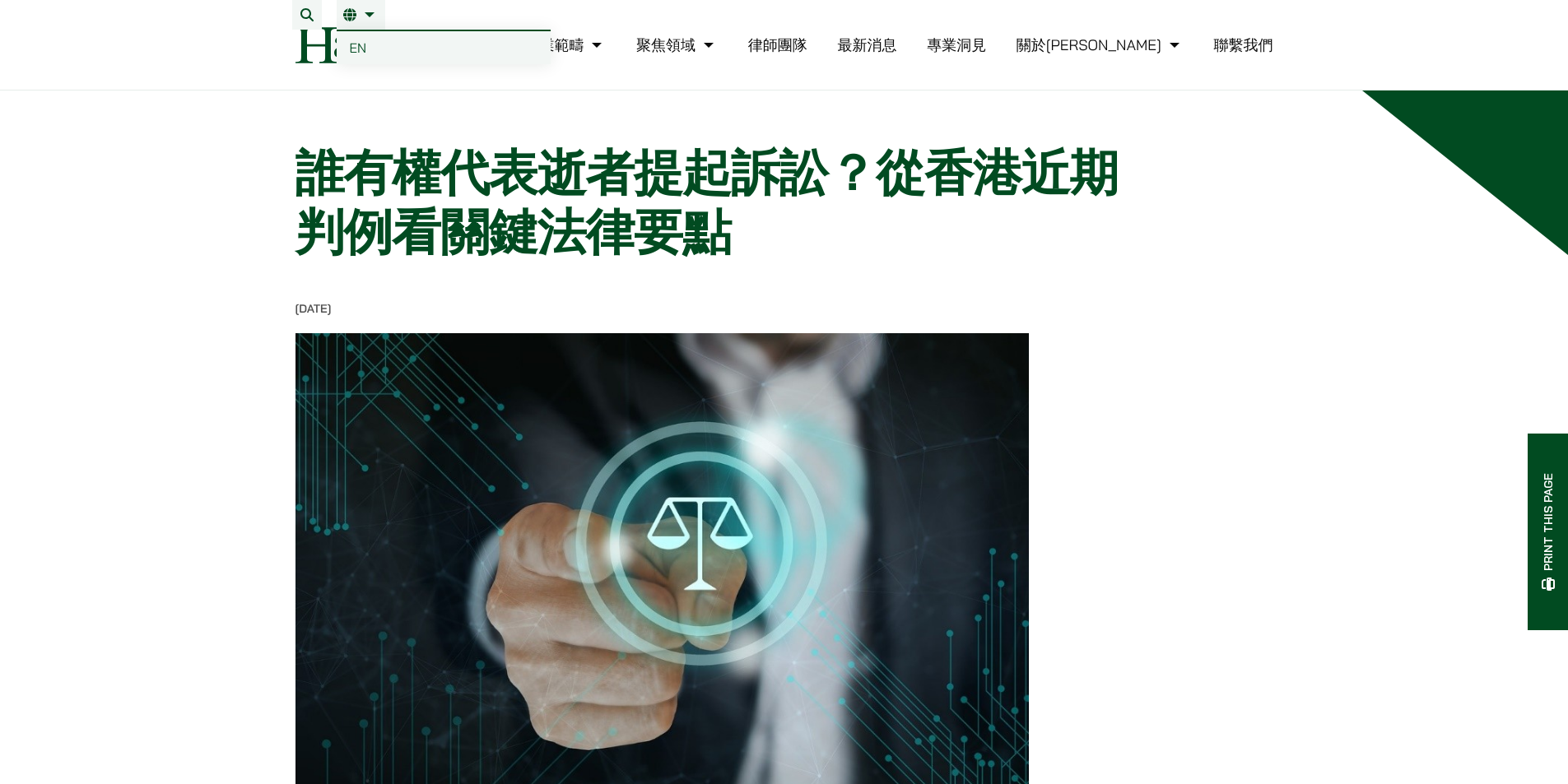
click at [376, 50] on link "EN" at bounding box center [444, 48] width 214 height 33
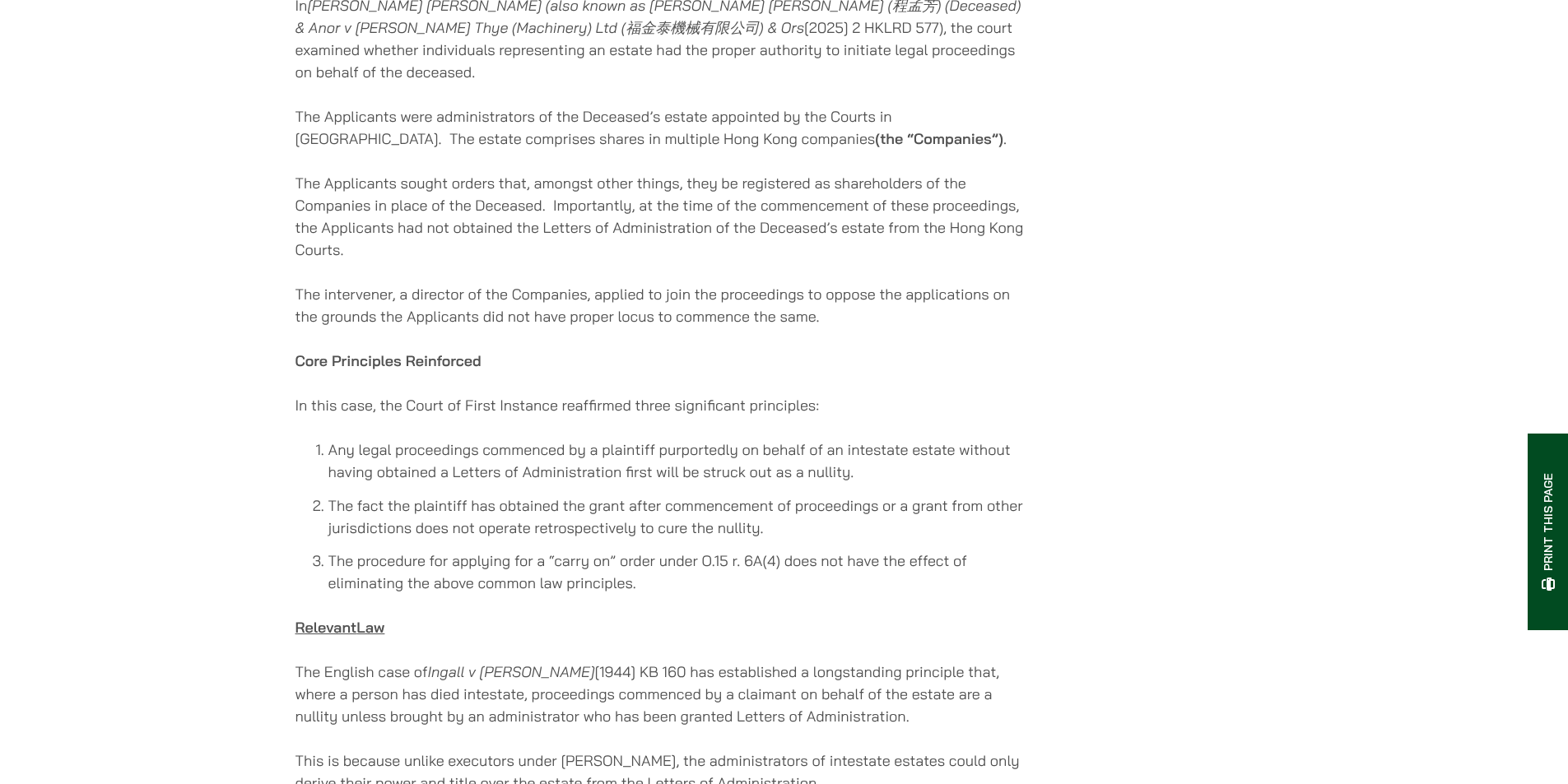
scroll to position [1234, 0]
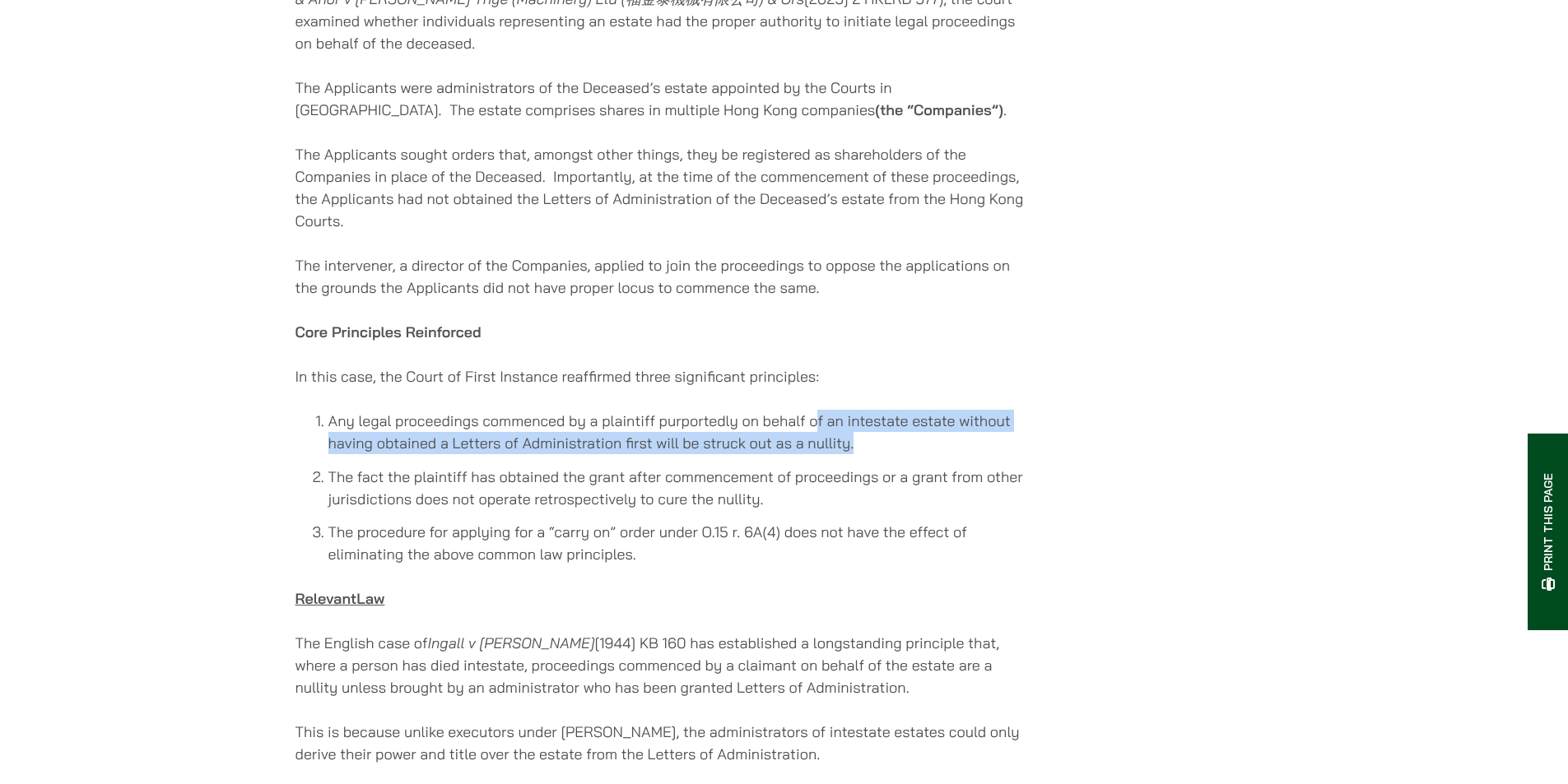
drag, startPoint x: 896, startPoint y: 436, endPoint x: 798, endPoint y: 404, distance: 103.1
click at [799, 410] on li "Any legal proceedings commenced by a plaintiff purportedly on behalf of an inte…" at bounding box center [678, 431] width 700 height 45
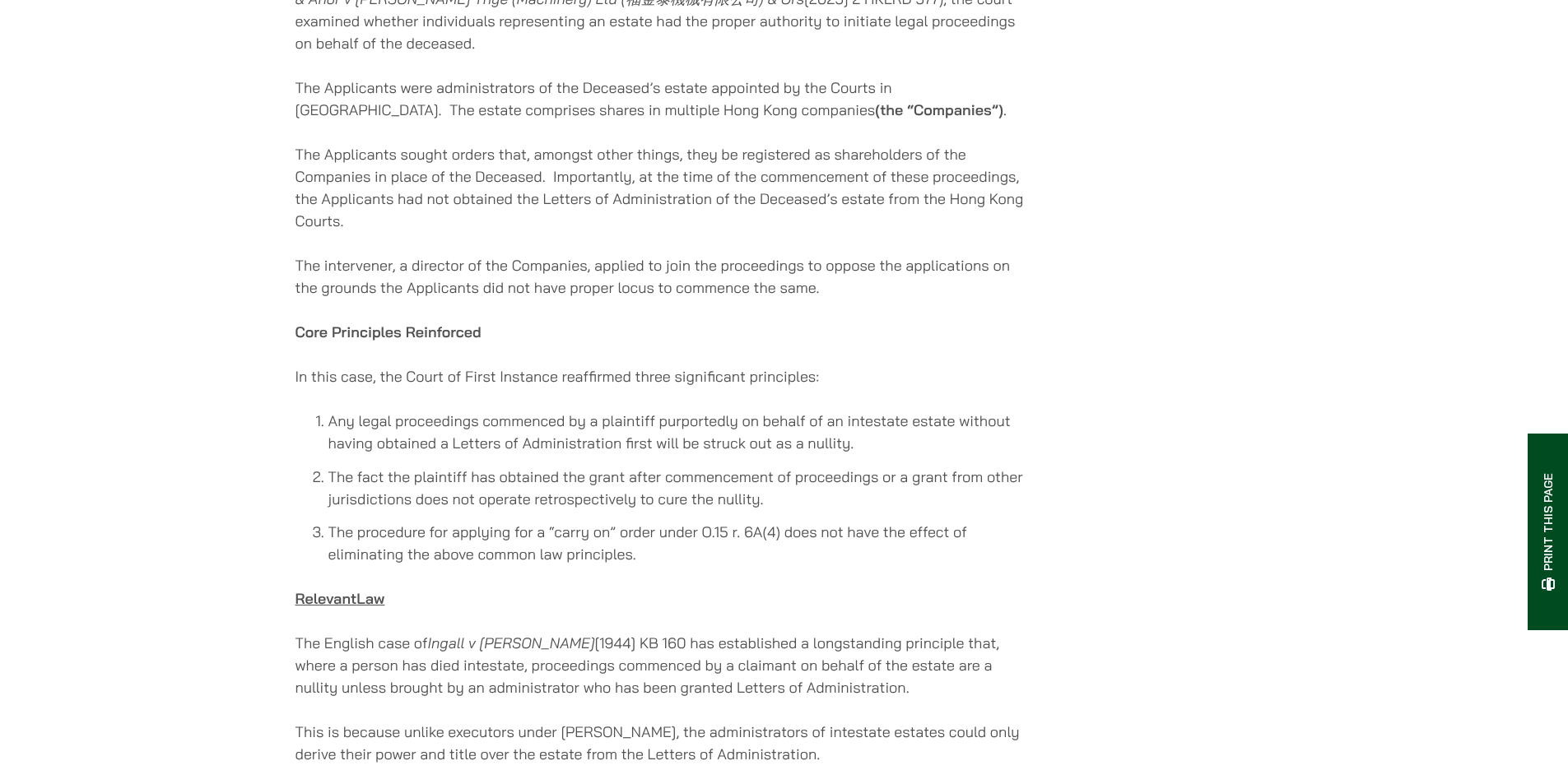
click at [797, 410] on li "Any legal proceedings commenced by a plaintiff purportedly on behalf of an inte…" at bounding box center [678, 431] width 700 height 45
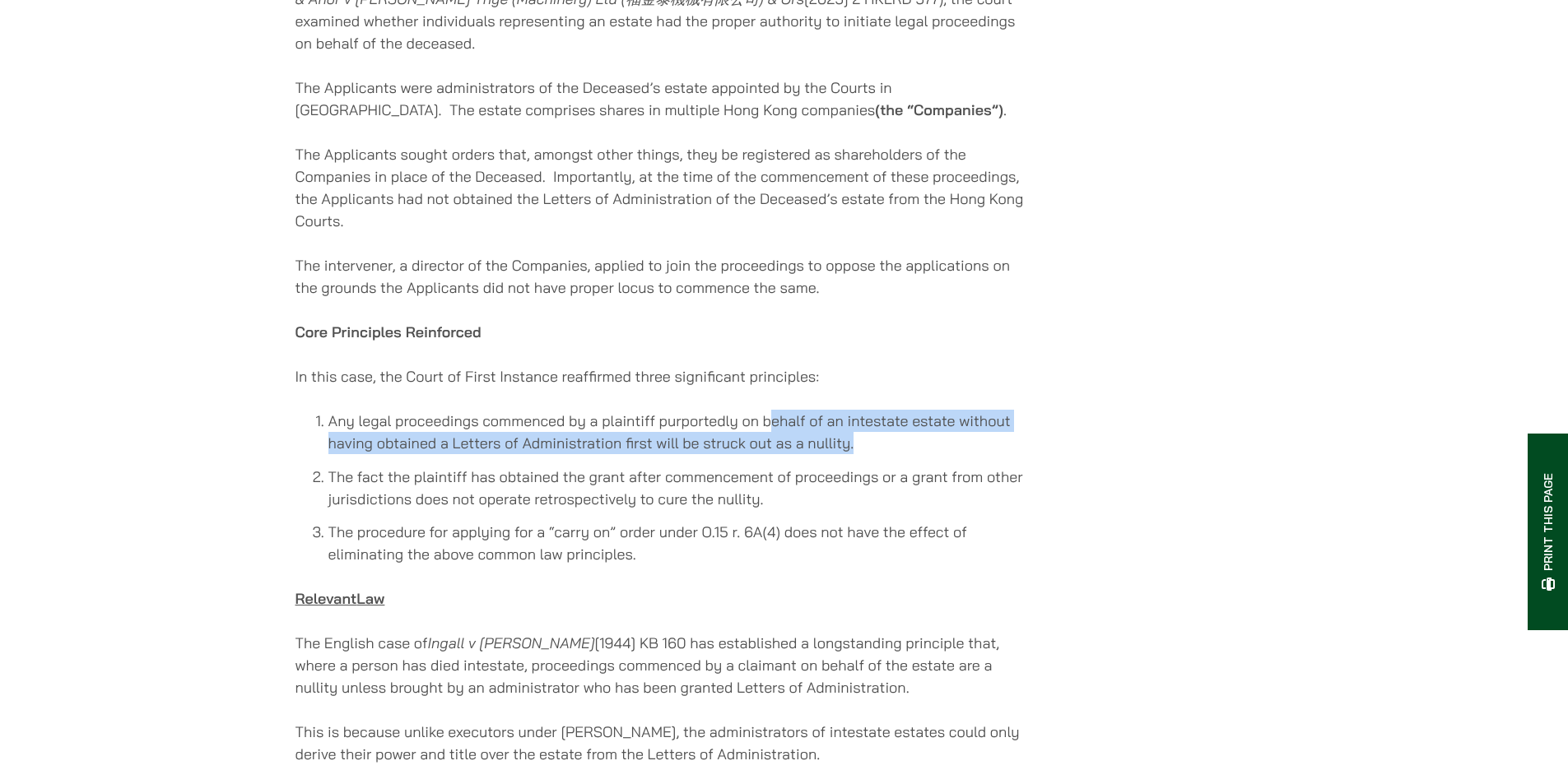
drag, startPoint x: 774, startPoint y: 403, endPoint x: 884, endPoint y: 432, distance: 113.8
click at [884, 432] on li "Any legal proceedings commenced by a plaintiff purportedly on behalf of an inte…" at bounding box center [678, 431] width 700 height 45
click at [884, 432] on li "Any legal proceedings commenced by a plaintiff purportedly on behalf of an inte…" at bounding box center [678, 431] width 700 height 45
click at [788, 410] on li "Any legal proceedings commenced by a plaintiff purportedly on behalf of an inte…" at bounding box center [678, 431] width 700 height 45
drag, startPoint x: 754, startPoint y: 400, endPoint x: 884, endPoint y: 436, distance: 134.9
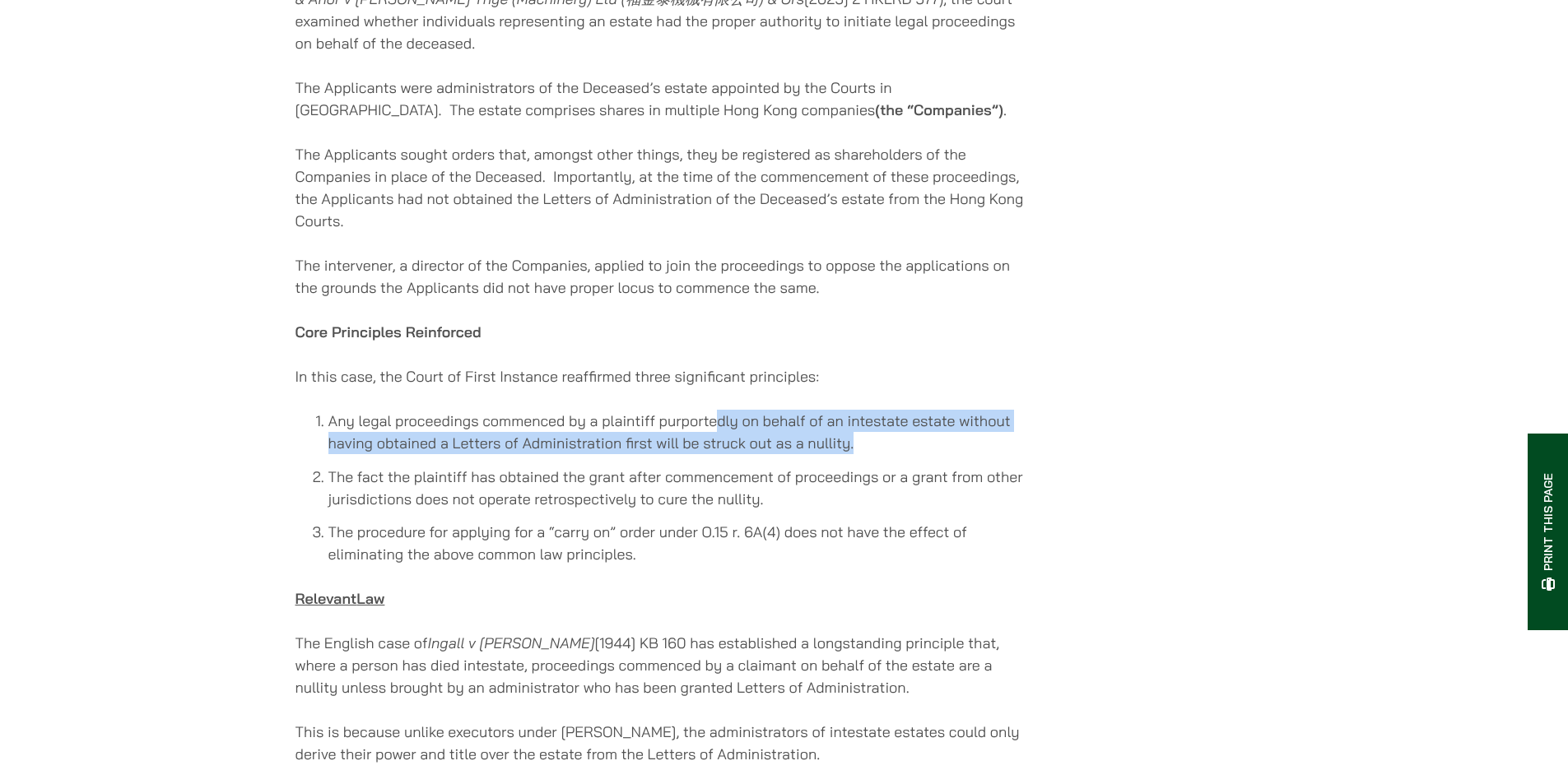
click at [882, 436] on div "21/05/2025 Prepared by Paul Lui (Partner), Eugene Huang (Associate Solicitor) a…" at bounding box center [662, 445] width 734 height 2639
click at [887, 437] on li "Any legal proceedings commenced by a plaintiff purportedly on behalf of an inte…" at bounding box center [678, 431] width 700 height 45
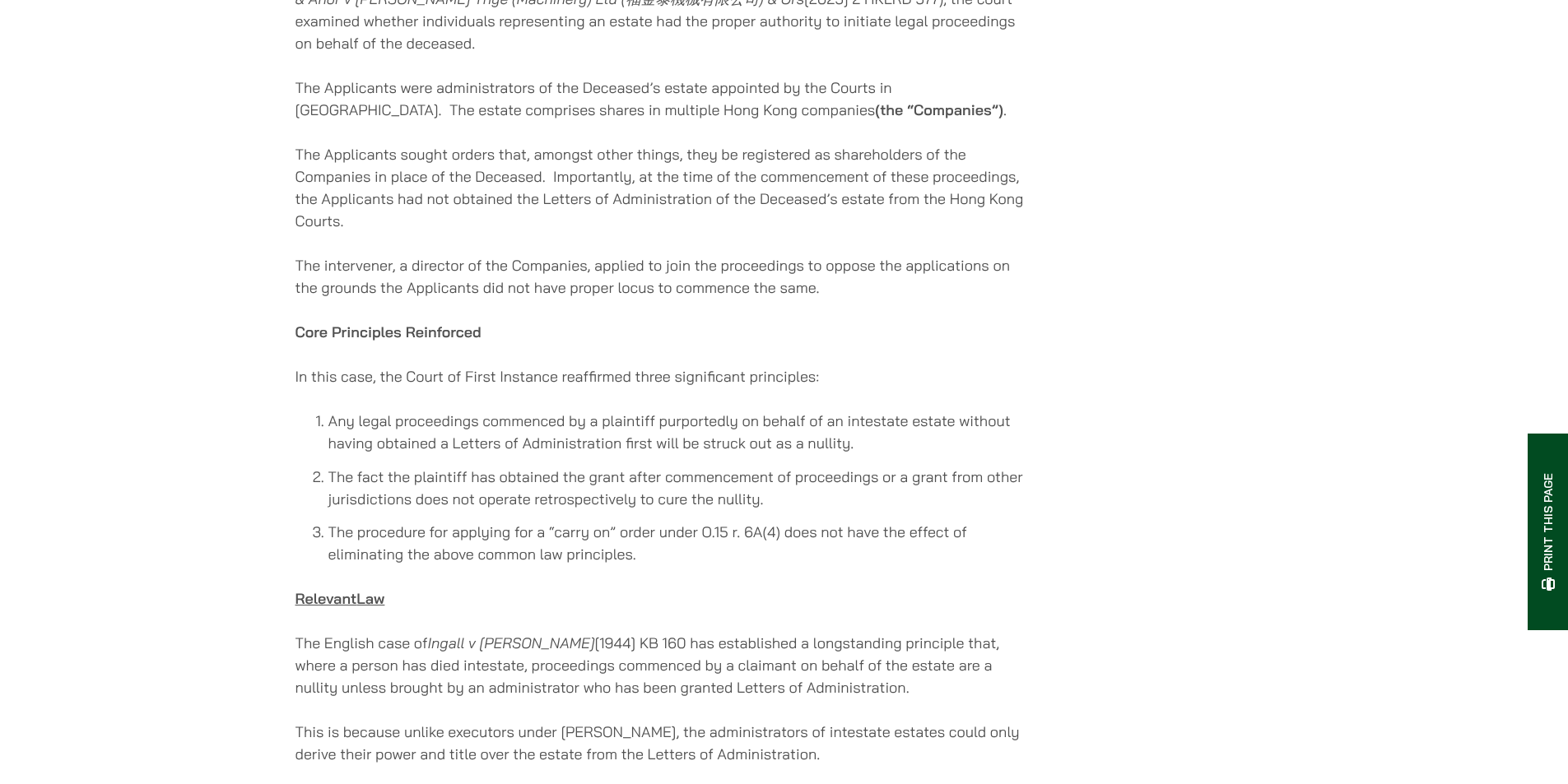
drag, startPoint x: 920, startPoint y: 440, endPoint x: 818, endPoint y: 419, distance: 104.1
click at [818, 419] on li "Any legal proceedings commenced by a plaintiff purportedly on behalf of an inte…" at bounding box center [678, 431] width 700 height 45
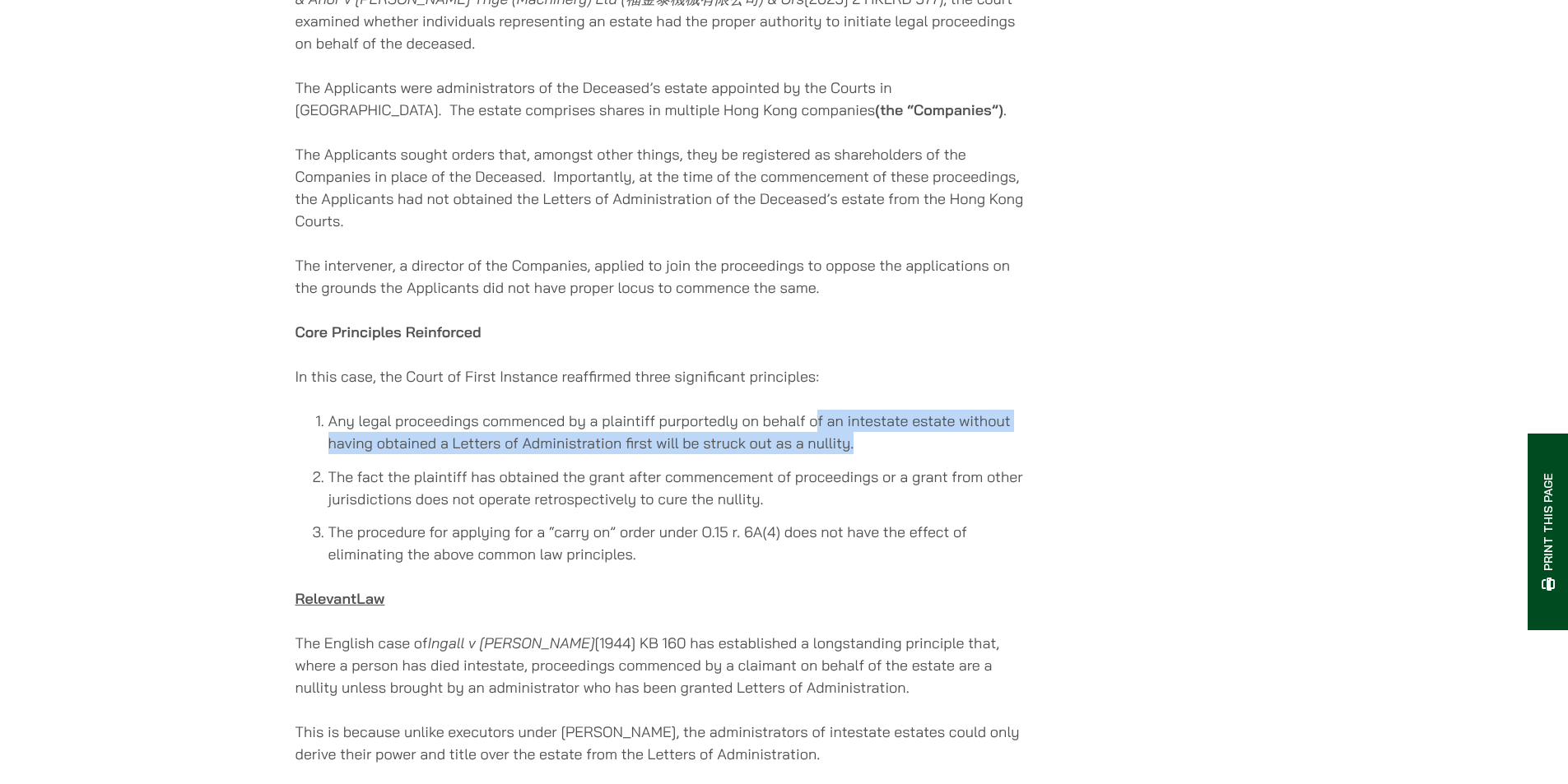
click at [808, 417] on li "Any legal proceedings commenced by a plaintiff purportedly on behalf of an inte…" at bounding box center [678, 431] width 700 height 45
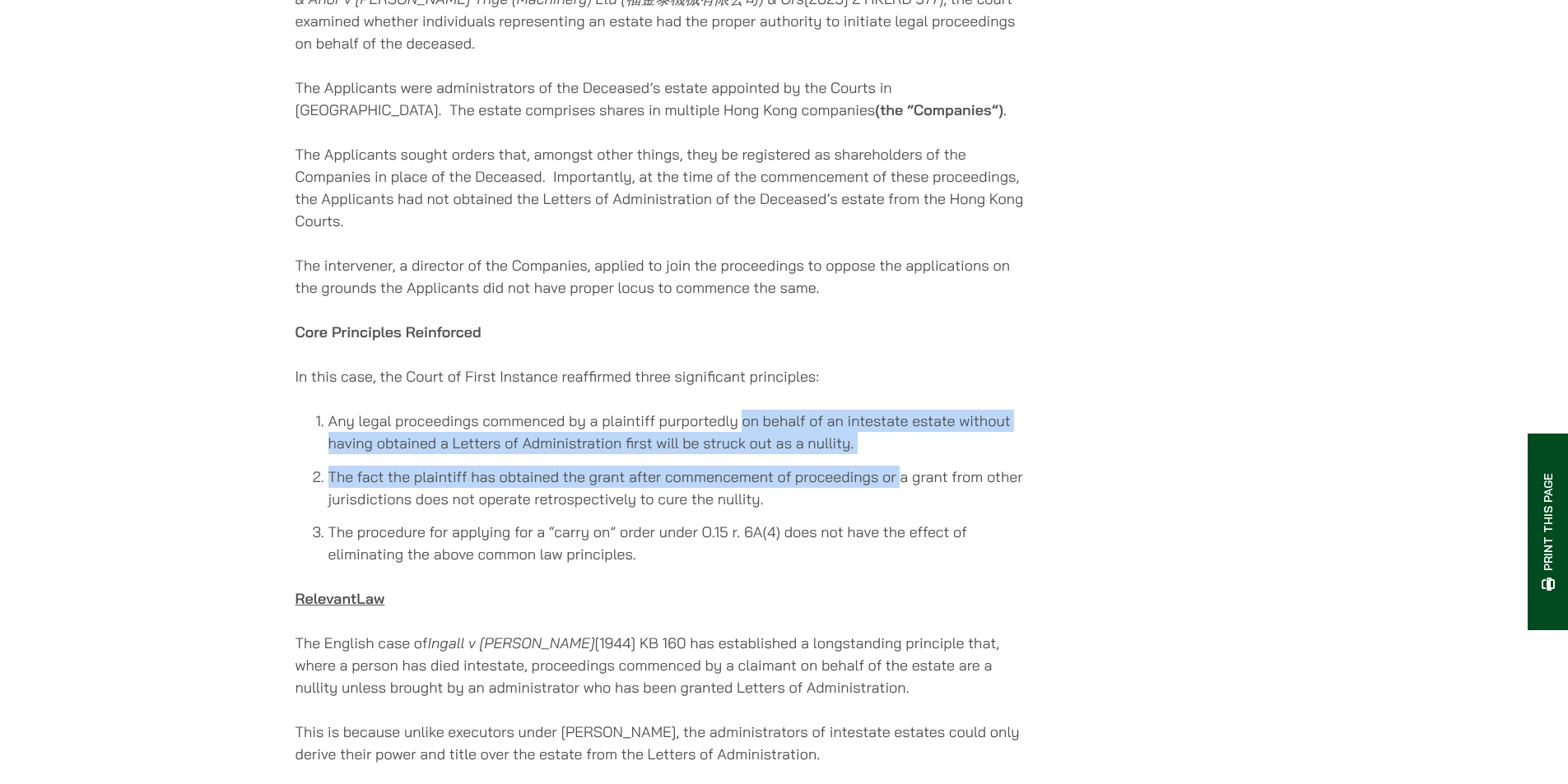
drag, startPoint x: 744, startPoint y: 405, endPoint x: 909, endPoint y: 445, distance: 169.8
click at [908, 445] on ol "Any legal proceedings commenced by a plaintiff purportedly on behalf of an inte…" at bounding box center [662, 487] width 734 height 155
click at [909, 445] on ol "Any legal proceedings commenced by a plaintiff purportedly on behalf of an inte…" at bounding box center [662, 487] width 734 height 155
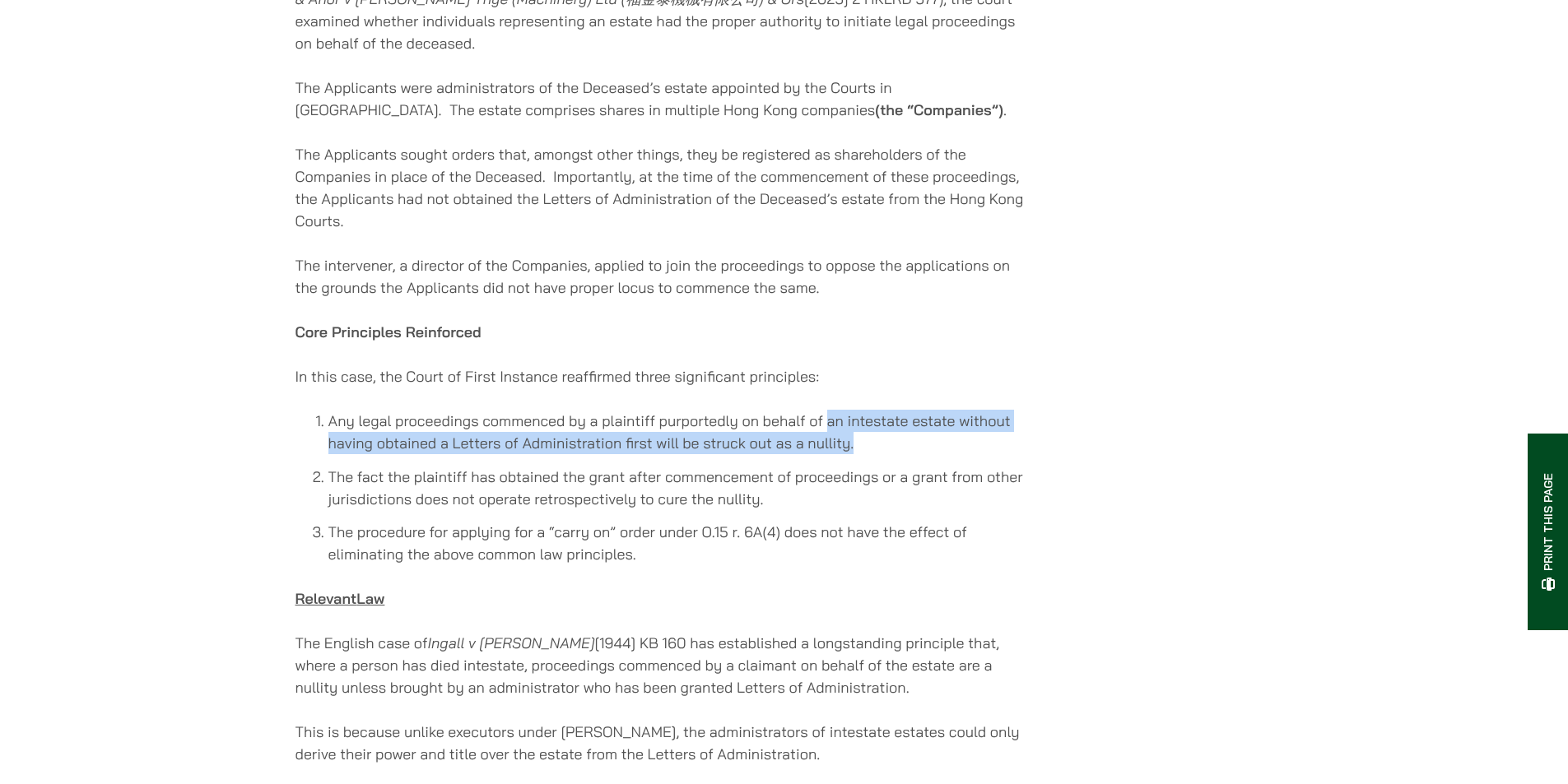
drag, startPoint x: 905, startPoint y: 429, endPoint x: 827, endPoint y: 415, distance: 79.2
click at [827, 415] on li "Any legal proceedings commenced by a plaintiff purportedly on behalf of an inte…" at bounding box center [678, 431] width 700 height 45
drag, startPoint x: 832, startPoint y: 414, endPoint x: 891, endPoint y: 436, distance: 63.0
click at [891, 436] on li "Any legal proceedings commenced by a plaintiff purportedly on behalf of an inte…" at bounding box center [678, 431] width 700 height 45
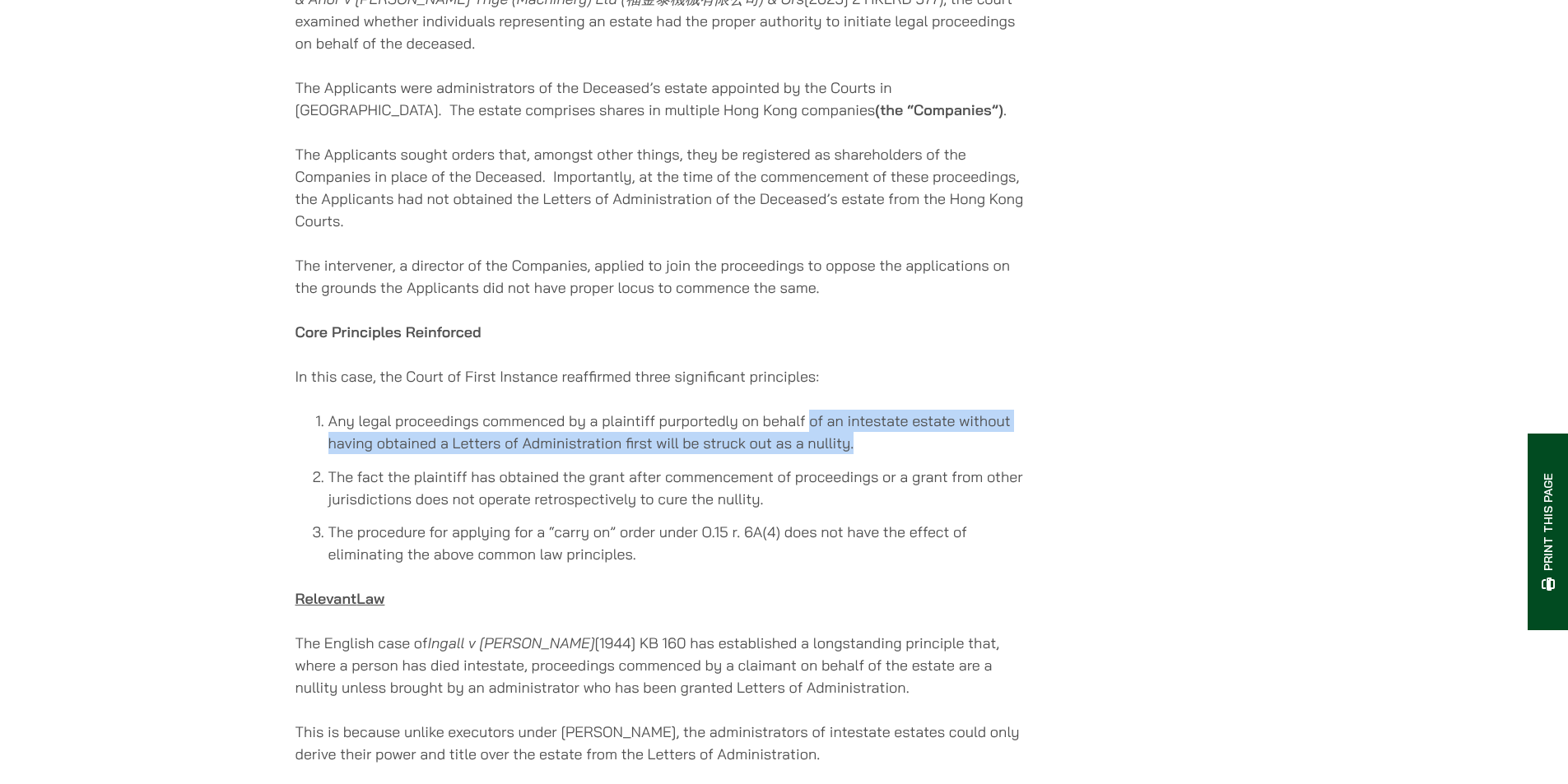
click at [891, 436] on li "Any legal proceedings commenced by a plaintiff purportedly on behalf of an inte…" at bounding box center [678, 431] width 700 height 45
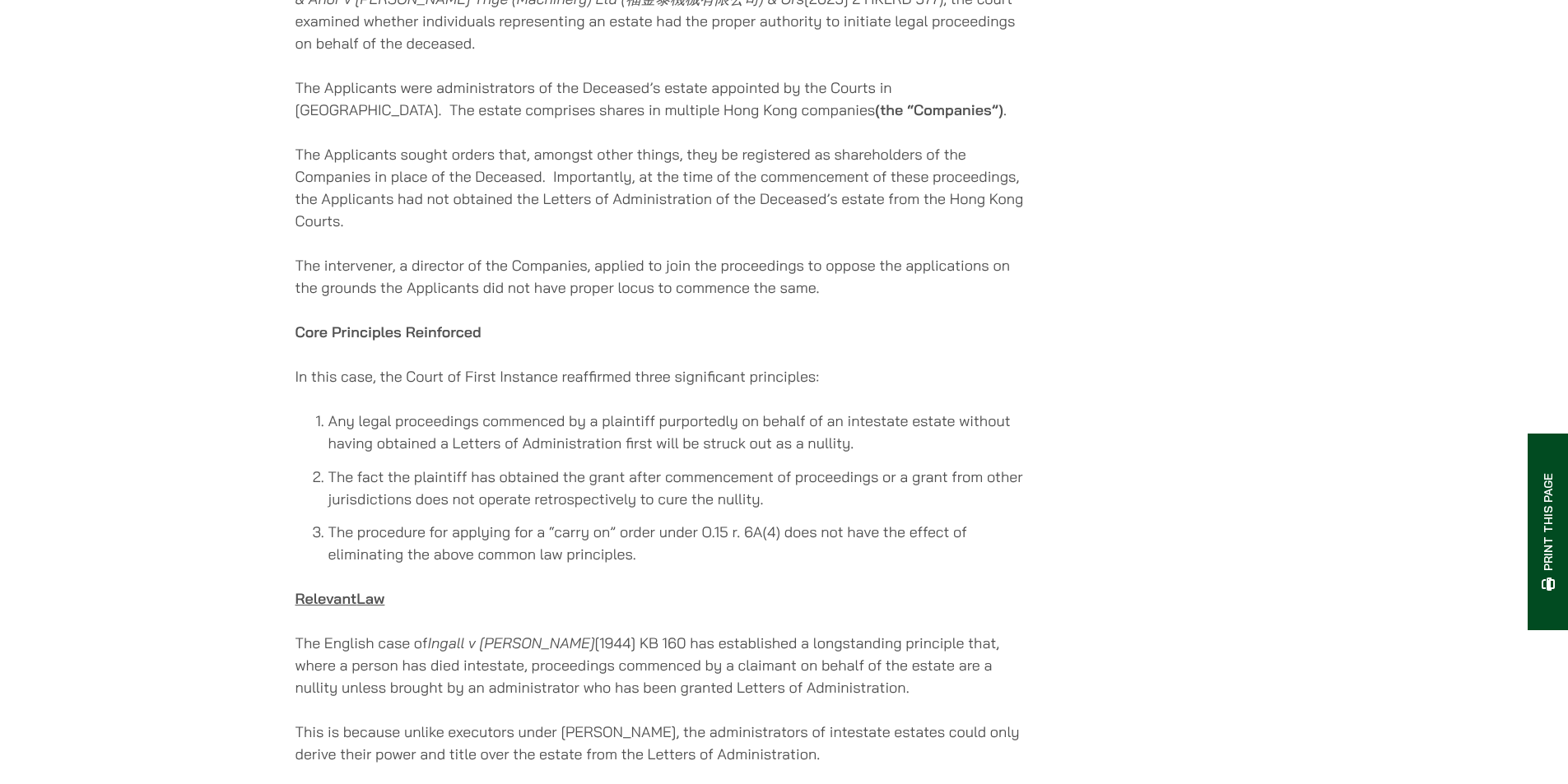
drag, startPoint x: 905, startPoint y: 437, endPoint x: 815, endPoint y: 411, distance: 93.7
click at [815, 411] on li "Any legal proceedings commenced by a plaintiff purportedly on behalf of an inte…" at bounding box center [678, 431] width 700 height 45
click at [813, 410] on li "Any legal proceedings commenced by a plaintiff purportedly on behalf of an inte…" at bounding box center [678, 431] width 700 height 45
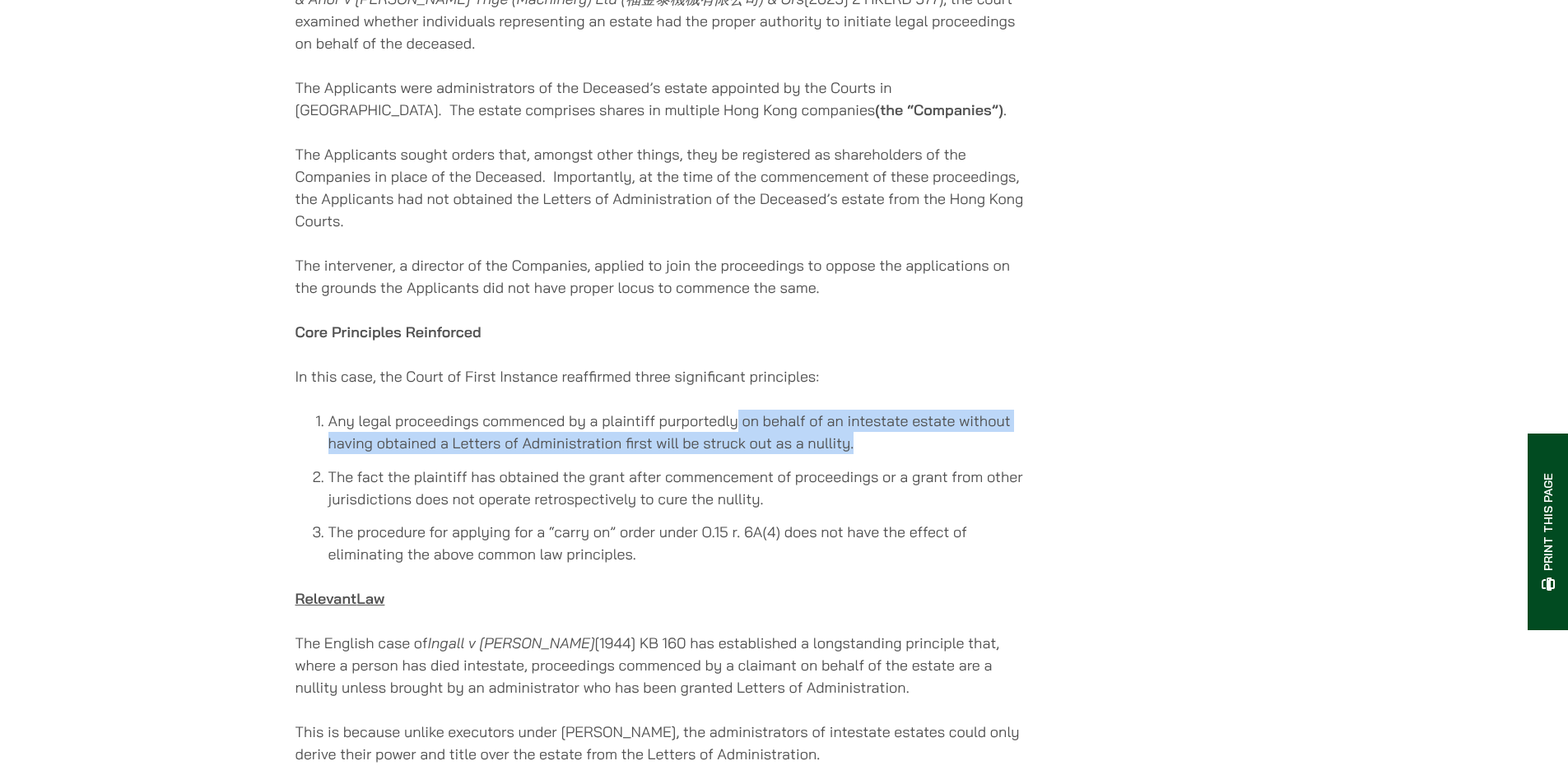
drag, startPoint x: 736, startPoint y: 401, endPoint x: 887, endPoint y: 437, distance: 155.2
click at [887, 437] on li "Any legal proceedings commenced by a plaintiff purportedly on behalf of an inte…" at bounding box center [678, 431] width 700 height 45
click at [889, 438] on li "Any legal proceedings commenced by a plaintiff purportedly on behalf of an inte…" at bounding box center [678, 431] width 700 height 45
drag, startPoint x: 900, startPoint y: 433, endPoint x: 774, endPoint y: 406, distance: 128.9
click at [787, 410] on li "Any legal proceedings commenced by a plaintiff purportedly on behalf of an inte…" at bounding box center [678, 431] width 700 height 45
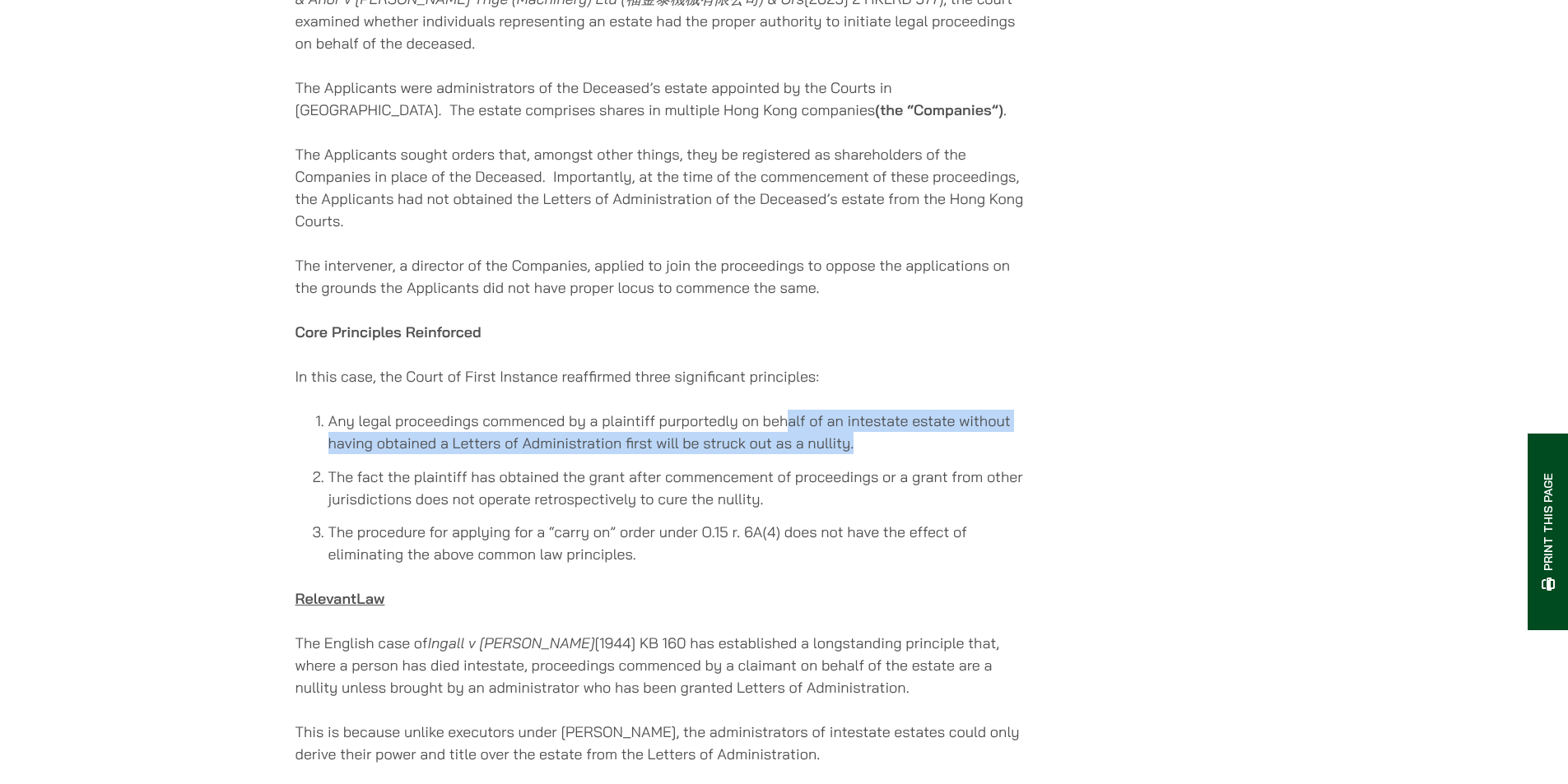
click at [774, 410] on li "Any legal proceedings commenced by a plaintiff purportedly on behalf of an inte…" at bounding box center [678, 431] width 700 height 45
drag, startPoint x: 720, startPoint y: 396, endPoint x: 893, endPoint y: 433, distance: 176.9
click at [893, 433] on div "21/05/2025 Prepared by Paul Lui (Partner), Eugene Huang (Associate Solicitor) a…" at bounding box center [662, 445] width 734 height 2639
click at [896, 433] on li "Any legal proceedings commenced by a plaintiff purportedly on behalf of an inte…" at bounding box center [678, 431] width 700 height 45
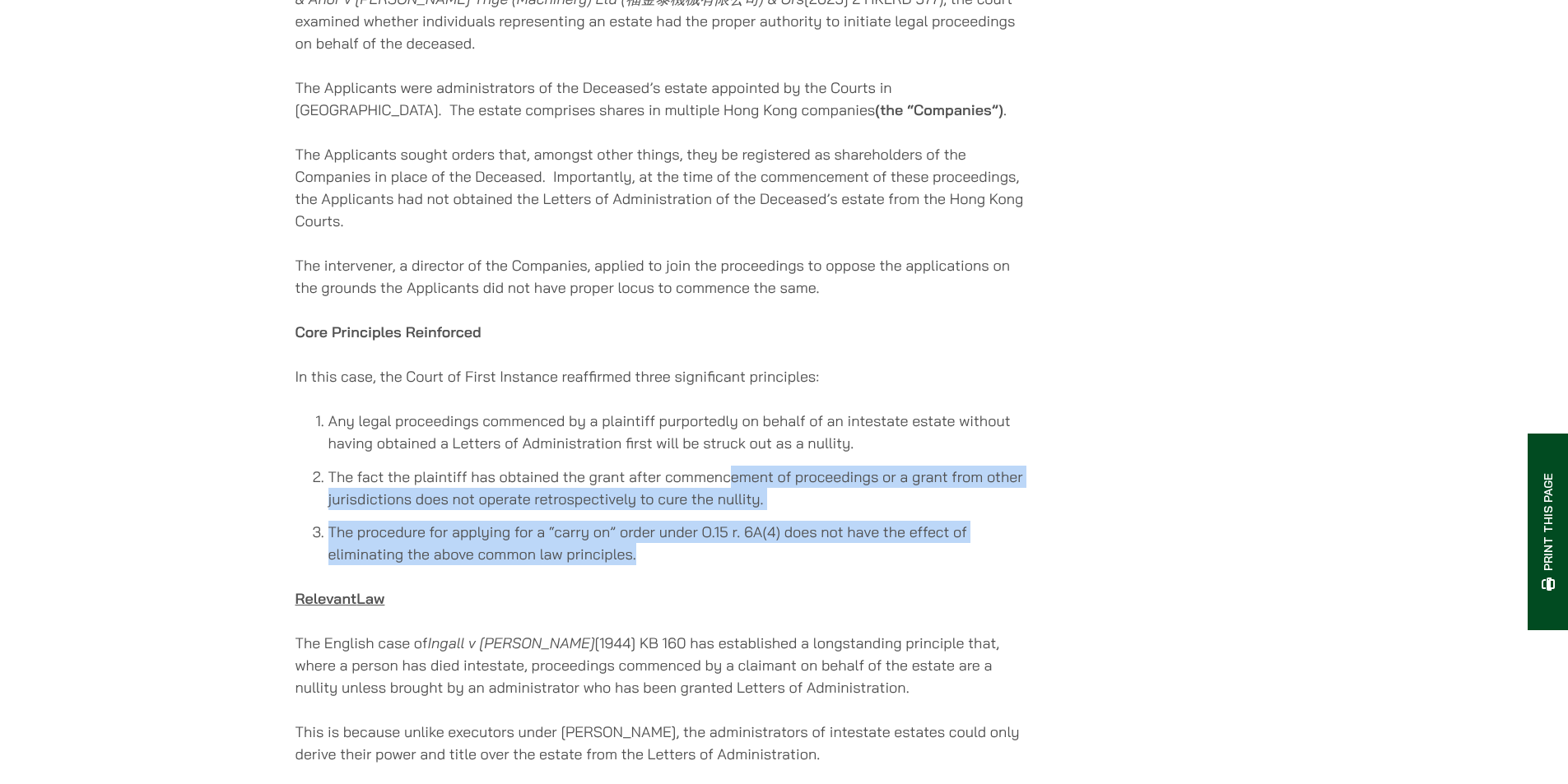
drag, startPoint x: 888, startPoint y: 538, endPoint x: 701, endPoint y: 460, distance: 202.6
click at [711, 461] on ol "Any legal proceedings commenced by a plaintiff purportedly on behalf of an inte…" at bounding box center [662, 487] width 734 height 155
click at [701, 466] on li "The fact the plaintiff has obtained the grant after commencement of proceedings…" at bounding box center [678, 488] width 700 height 45
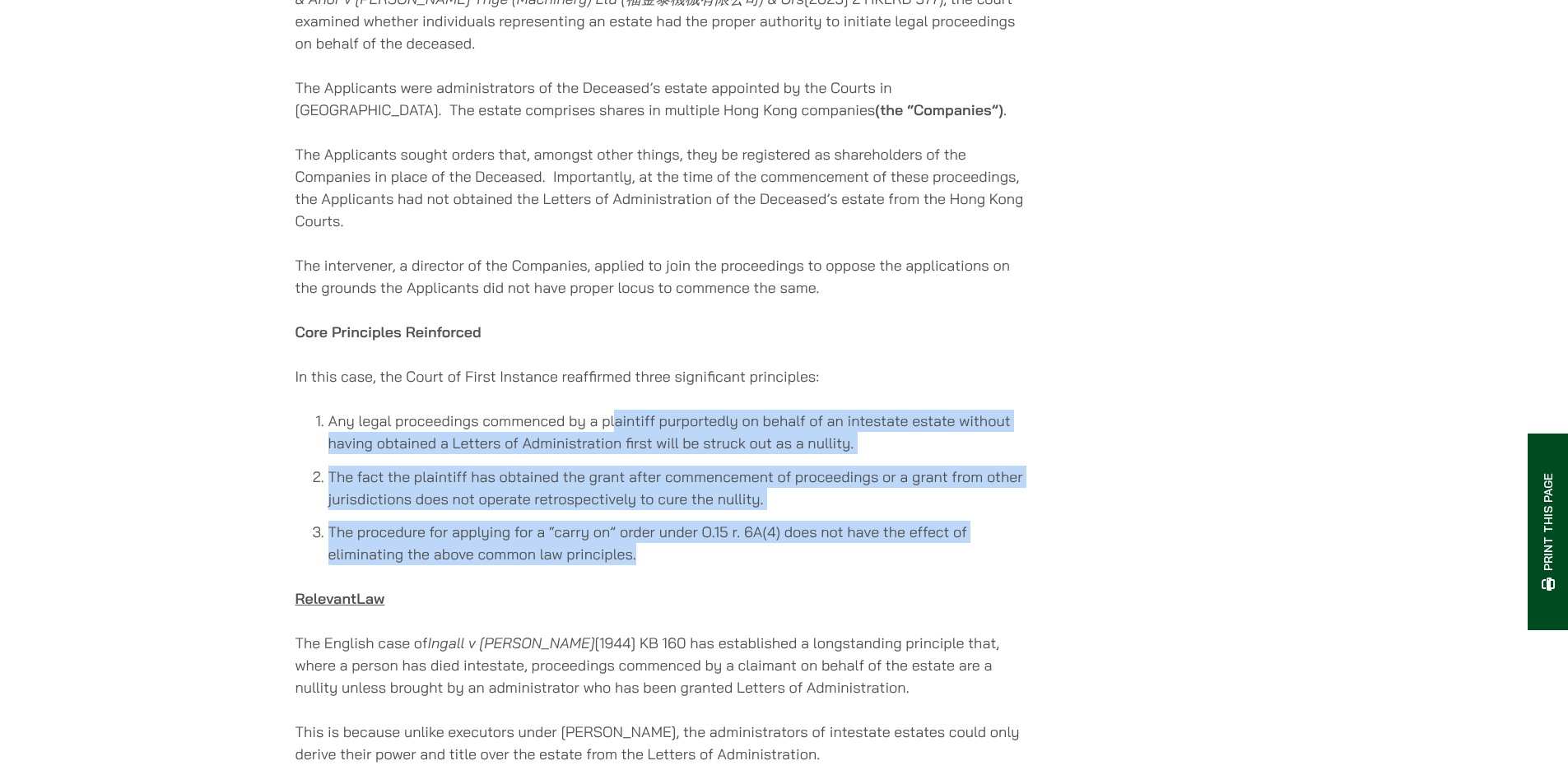
drag, startPoint x: 628, startPoint y: 417, endPoint x: 783, endPoint y: 538, distance: 196.6
click at [783, 538] on ol "Any legal proceedings commenced by a plaintiff purportedly on behalf of an inte…" at bounding box center [662, 487] width 734 height 155
click at [783, 538] on li "The procedure for applying for a “carry on” order under O.15 r. 6A(4) does not …" at bounding box center [678, 543] width 700 height 45
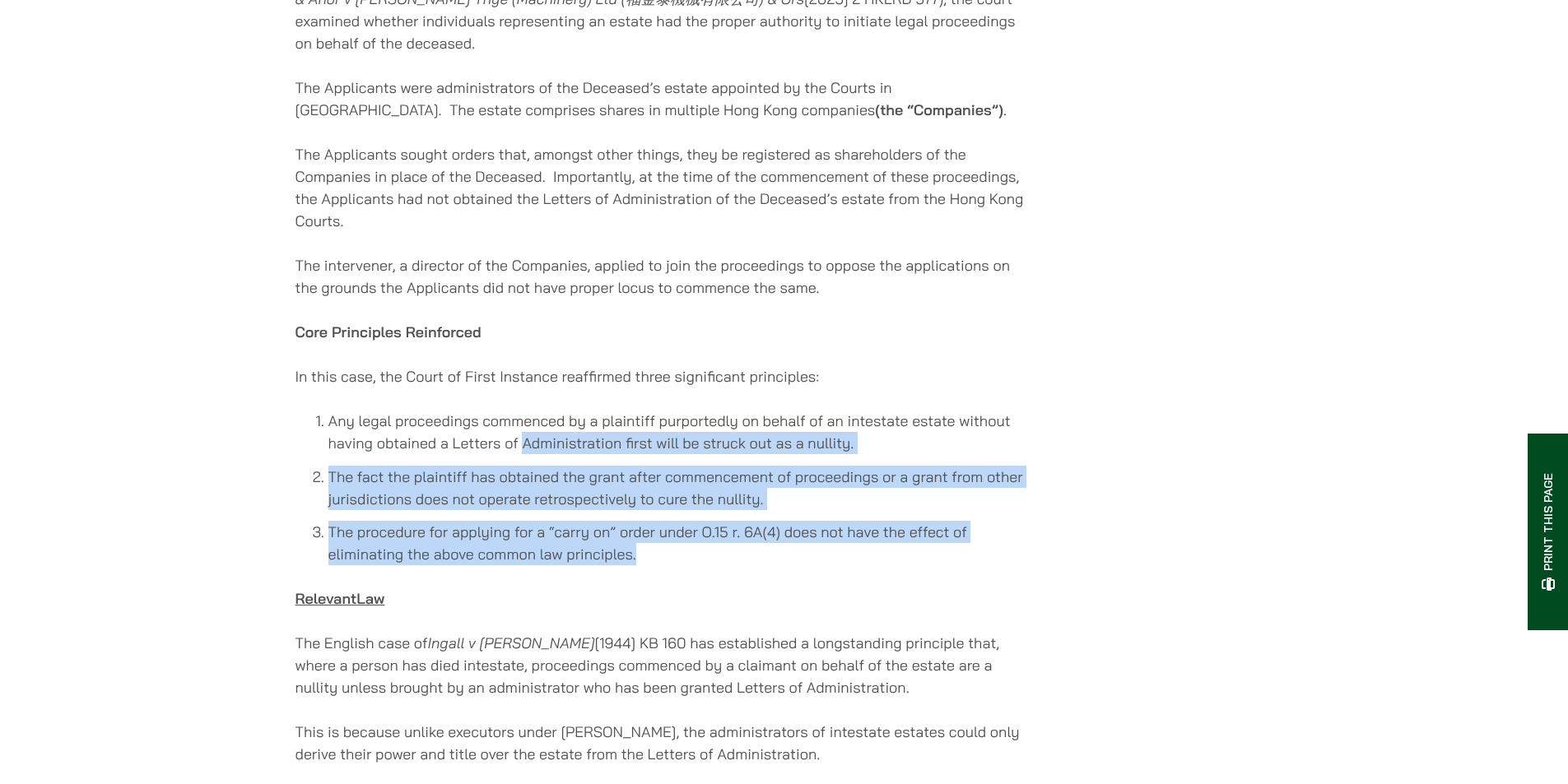
drag, startPoint x: 711, startPoint y: 504, endPoint x: 601, endPoint y: 433, distance: 130.9
click at [601, 433] on ol "Any legal proceedings commenced by a plaintiff purportedly on behalf of an inte…" at bounding box center [662, 487] width 734 height 155
click at [596, 430] on li "Any legal proceedings commenced by a plaintiff purportedly on behalf of an inte…" at bounding box center [678, 431] width 700 height 45
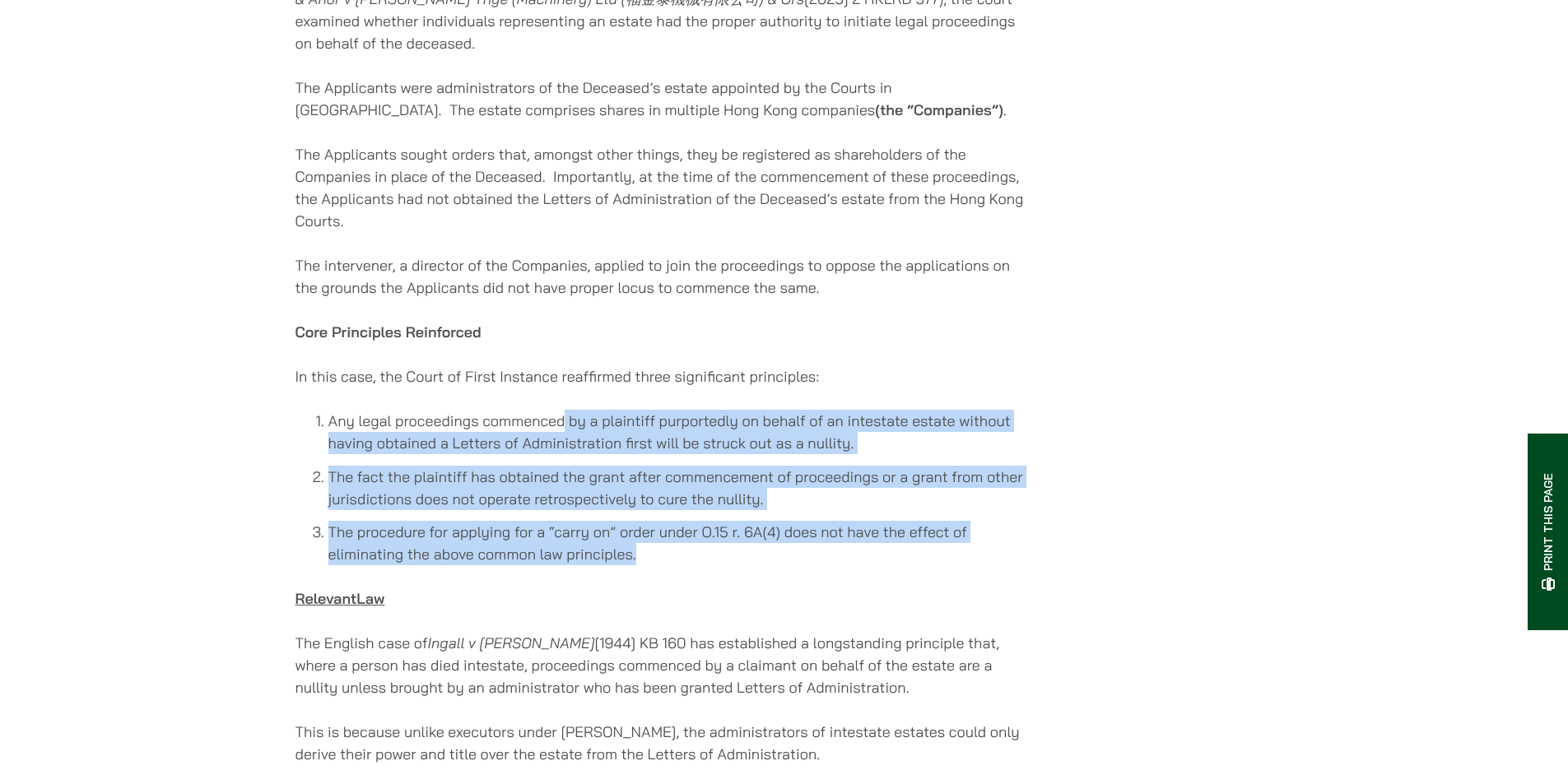
drag, startPoint x: 630, startPoint y: 422, endPoint x: 803, endPoint y: 547, distance: 213.4
click at [801, 546] on div "21/05/2025 Prepared by Paul Lui (Partner), Eugene Huang (Associate Solicitor) a…" at bounding box center [662, 445] width 734 height 2639
click at [803, 548] on li "The procedure for applying for a “carry on” order under O.15 r. 6A(4) does not …" at bounding box center [678, 543] width 700 height 45
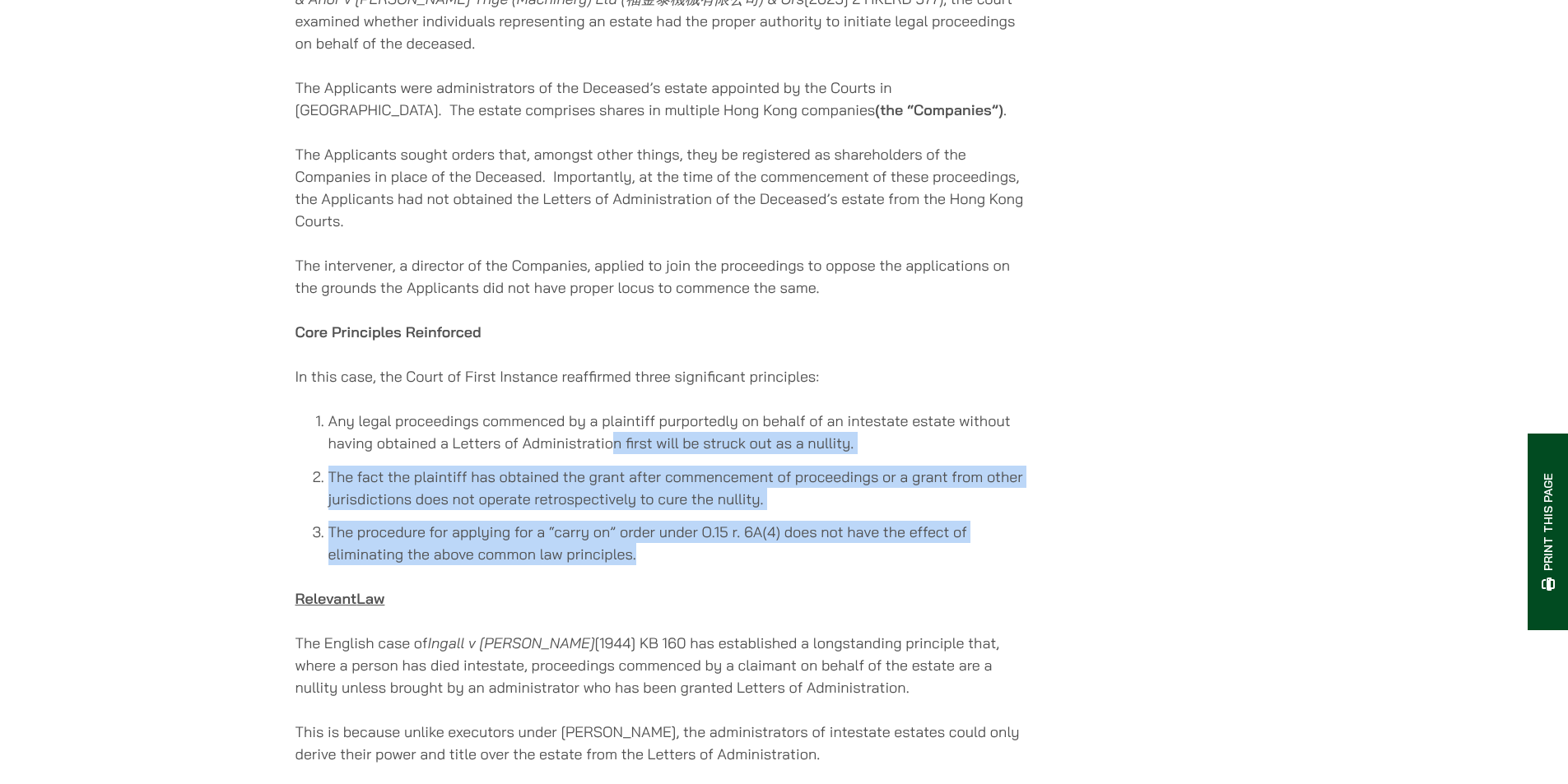
drag, startPoint x: 839, startPoint y: 537, endPoint x: 553, endPoint y: 405, distance: 315.0
click at [559, 410] on ol "Any legal proceedings commenced by a plaintiff purportedly on behalf of an inte…" at bounding box center [662, 487] width 734 height 155
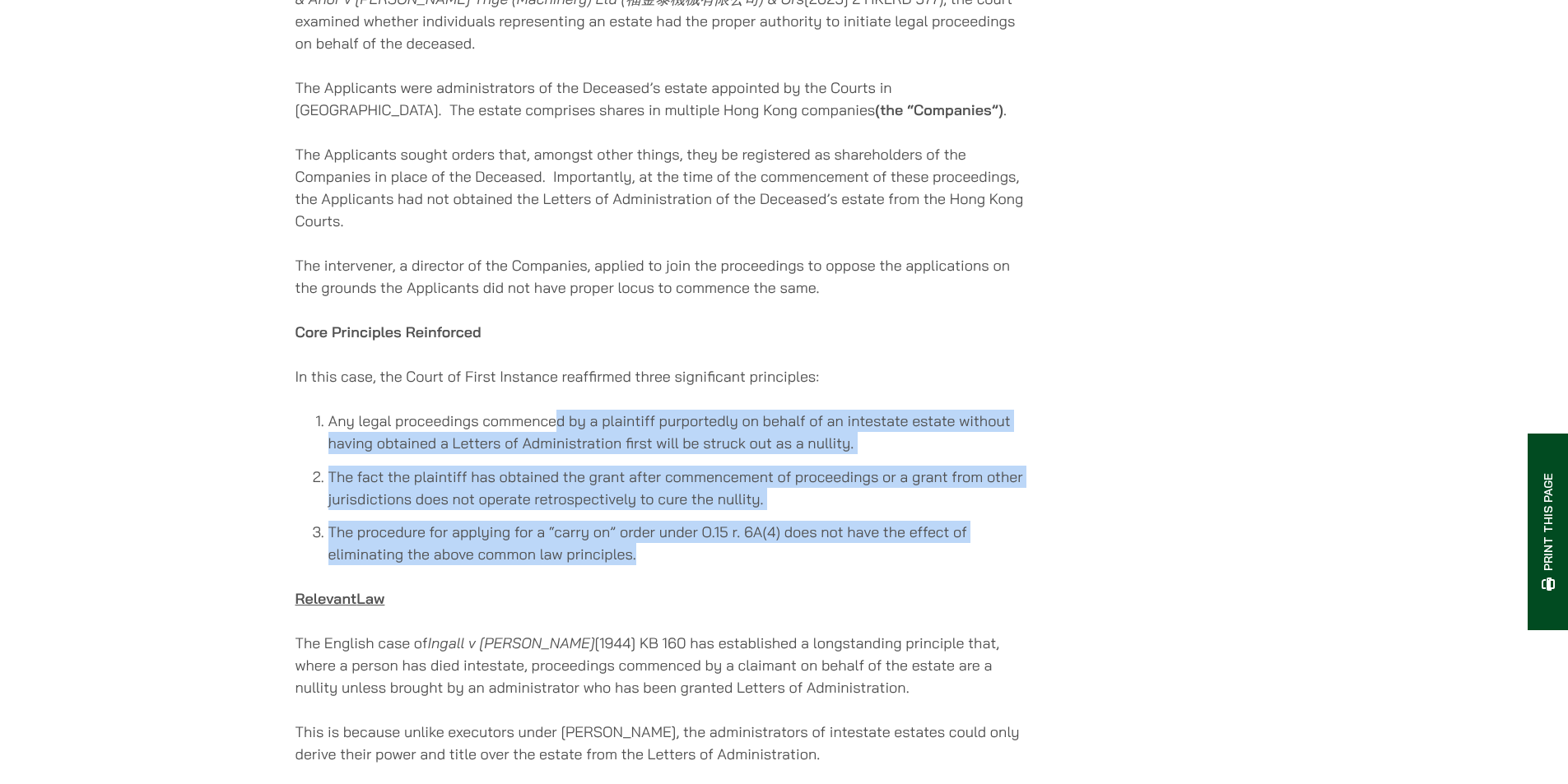
drag, startPoint x: 553, startPoint y: 405, endPoint x: 542, endPoint y: 407, distance: 11.2
click at [552, 410] on li "Any legal proceedings commenced by a plaintiff purportedly on behalf of an inte…" at bounding box center [678, 431] width 700 height 45
drag, startPoint x: 531, startPoint y: 405, endPoint x: 779, endPoint y: 541, distance: 282.8
click at [779, 541] on ol "Any legal proceedings commenced by a plaintiff purportedly on behalf of an inte…" at bounding box center [662, 487] width 734 height 155
click at [780, 542] on li "The procedure for applying for a “carry on” order under O.15 r. 6A(4) does not …" at bounding box center [678, 543] width 700 height 45
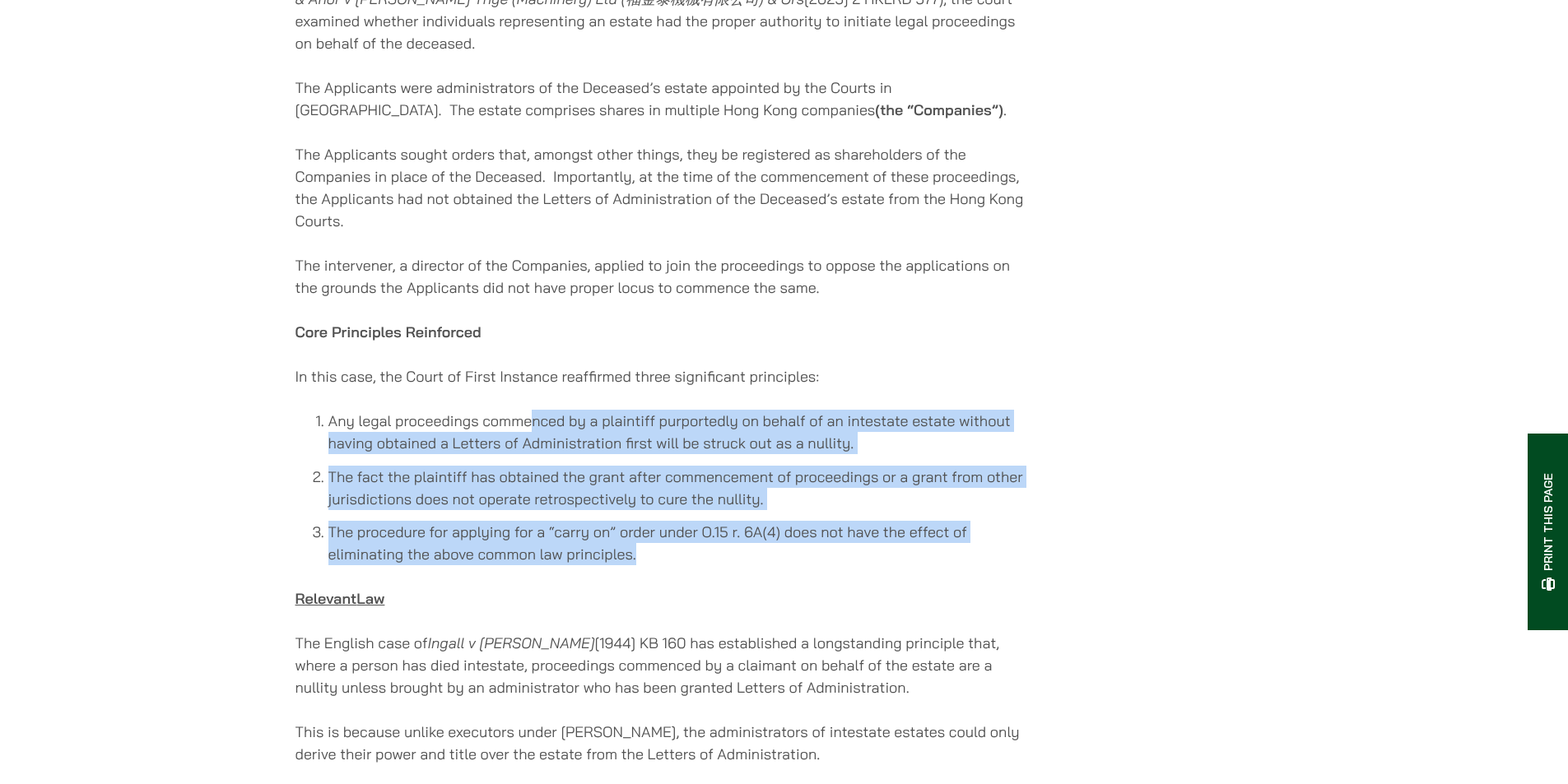
click at [669, 473] on li "The fact the plaintiff has obtained the grant after commencement of proceedings…" at bounding box center [678, 488] width 700 height 45
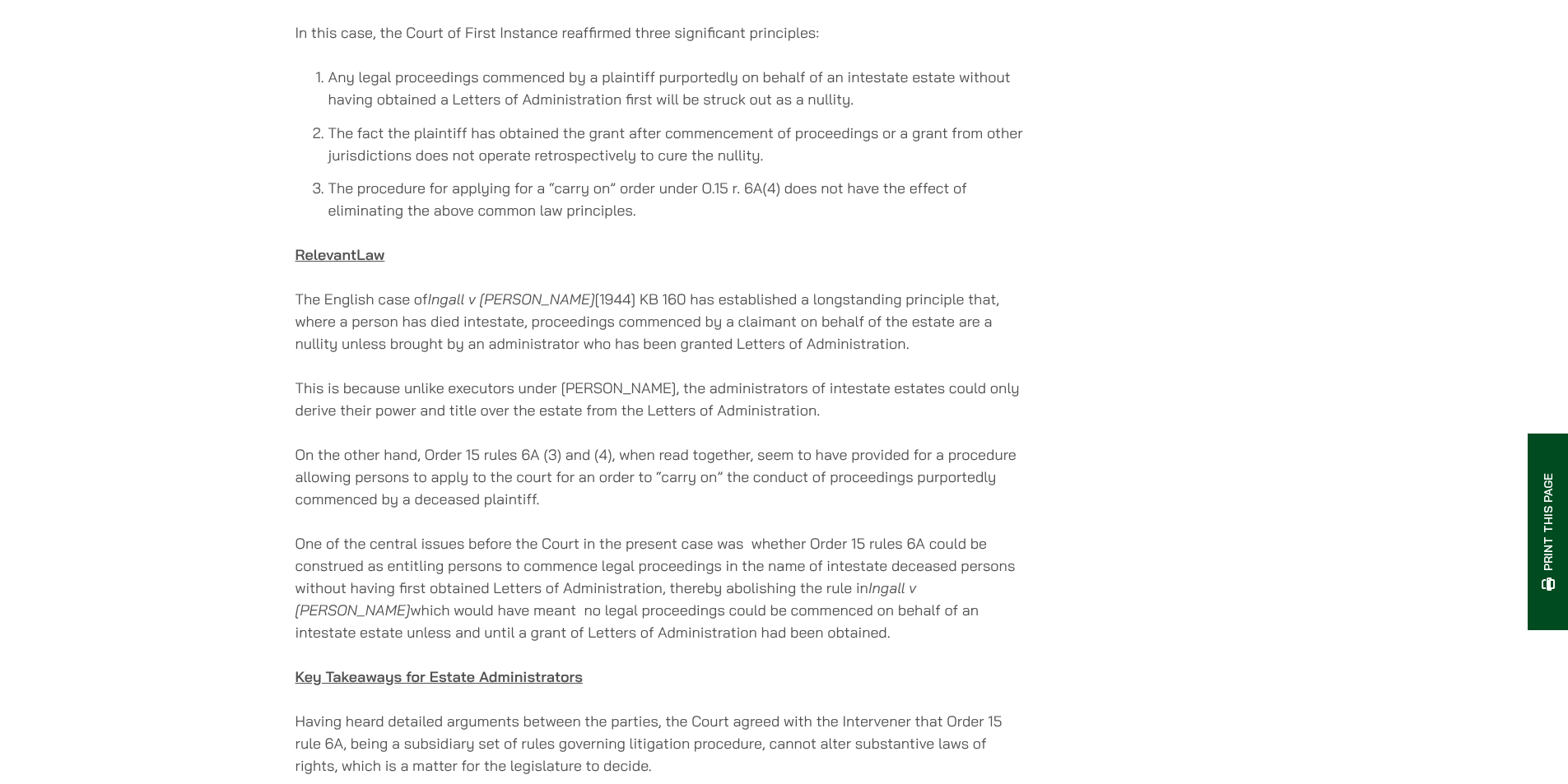
scroll to position [1563, 0]
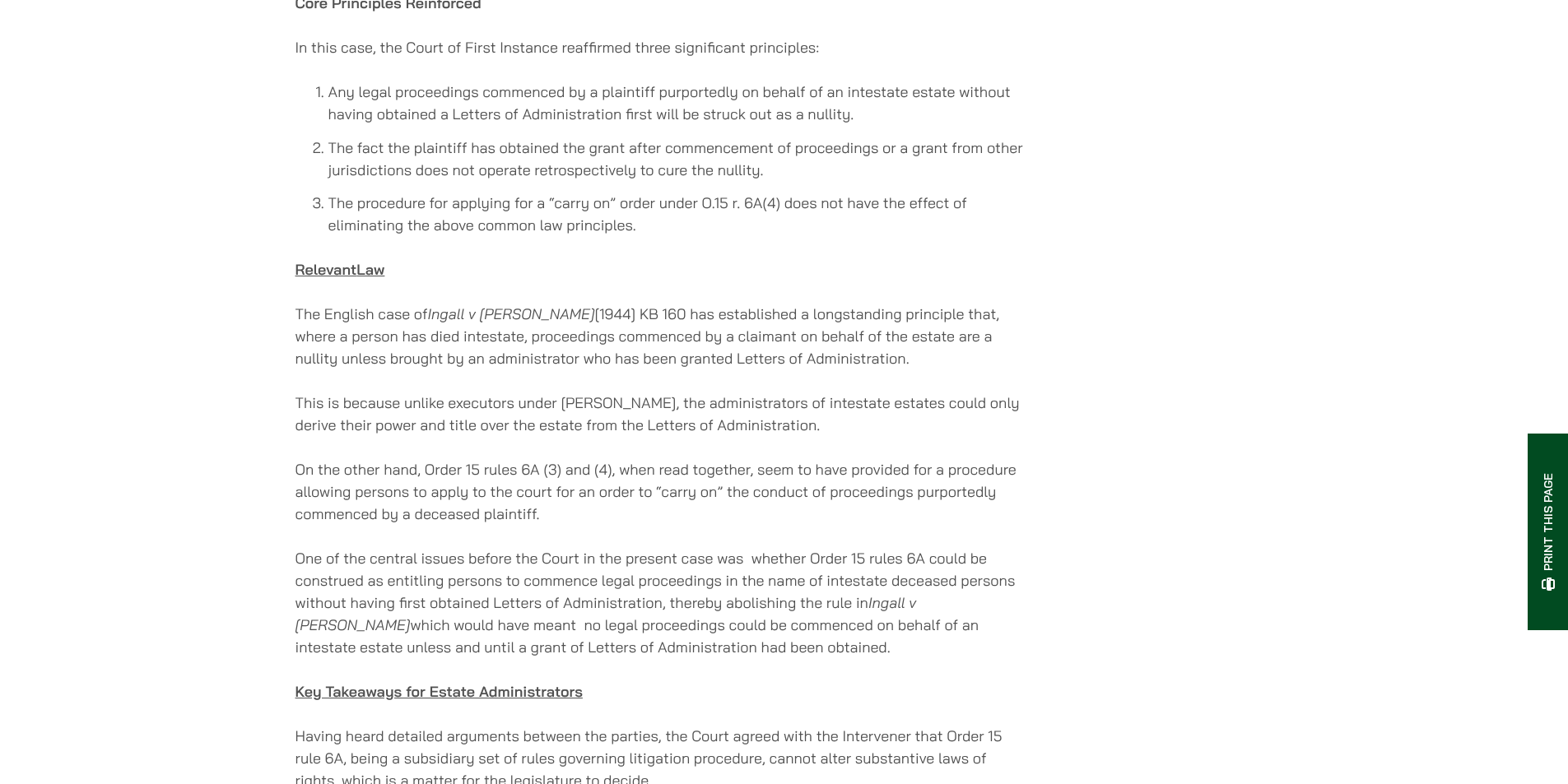
drag, startPoint x: 669, startPoint y: 498, endPoint x: 501, endPoint y: 339, distance: 231.3
click at [501, 339] on div "21/05/2025 Prepared by Paul Lui (Partner), Eugene Huang (Associate Solicitor) a…" at bounding box center [662, 116] width 734 height 2639
click at [500, 336] on p "The English case of Ingall v Moran [1944] KB 160 has established a longstanding…" at bounding box center [662, 336] width 734 height 67
drag, startPoint x: 459, startPoint y: 280, endPoint x: 784, endPoint y: 506, distance: 395.9
click at [784, 506] on div "21/05/2025 Prepared by Paul Lui (Partner), Eugene Huang (Associate Solicitor) a…" at bounding box center [662, 116] width 734 height 2639
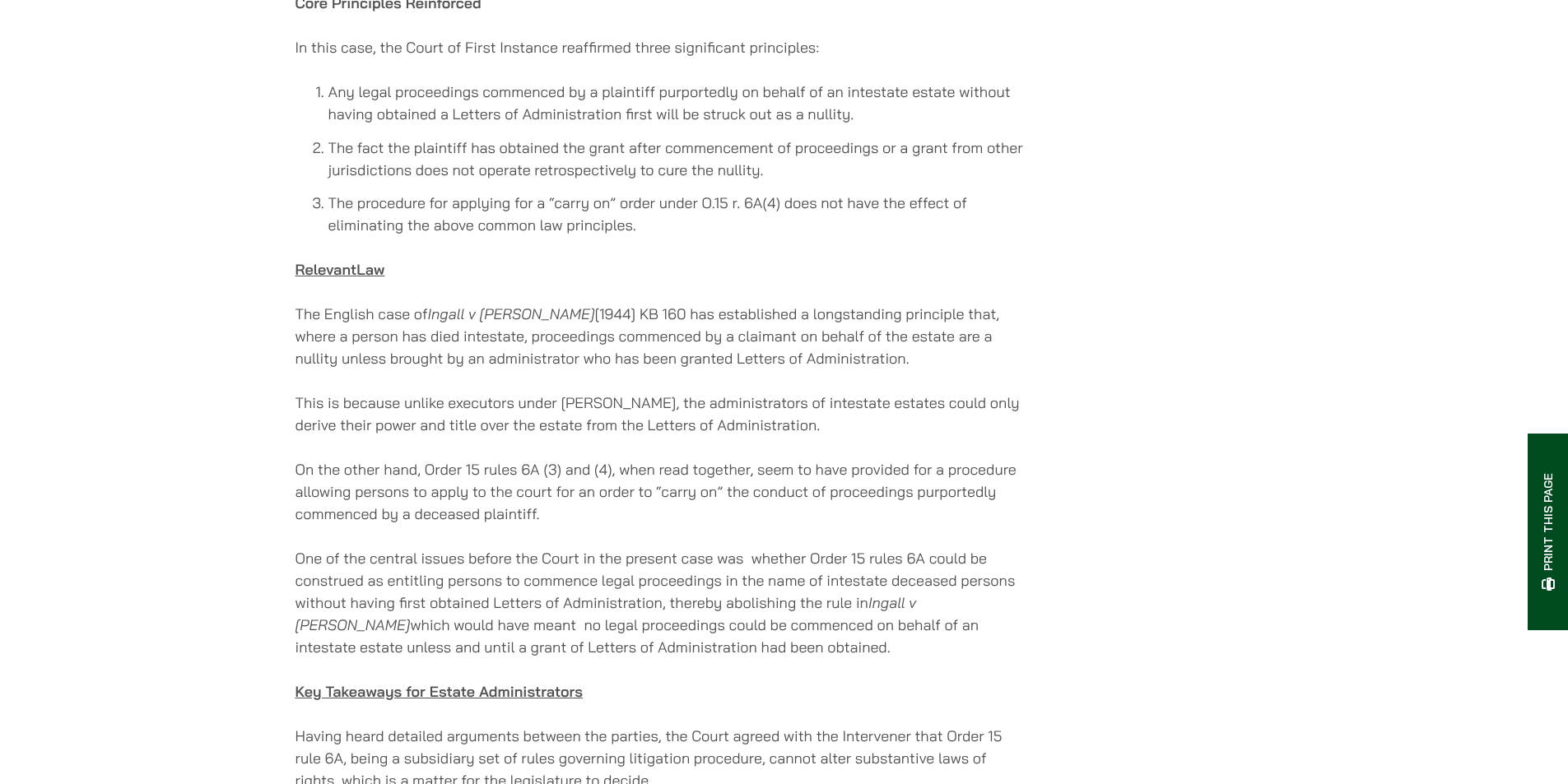
click at [784, 506] on p "On the other hand, Order 15 rules 6A (3) and (4), when read together, seem to h…" at bounding box center [662, 492] width 734 height 67
drag, startPoint x: 817, startPoint y: 509, endPoint x: 644, endPoint y: 379, distance: 216.4
click at [658, 389] on div "21/05/2025 Prepared by Paul Lui (Partner), Eugene Huang (Associate Solicitor) a…" at bounding box center [662, 116] width 734 height 2639
click at [644, 379] on div "21/05/2025 Prepared by Paul Lui (Partner), Eugene Huang (Associate Solicitor) a…" at bounding box center [662, 116] width 734 height 2639
drag, startPoint x: 684, startPoint y: 375, endPoint x: 881, endPoint y: 517, distance: 242.8
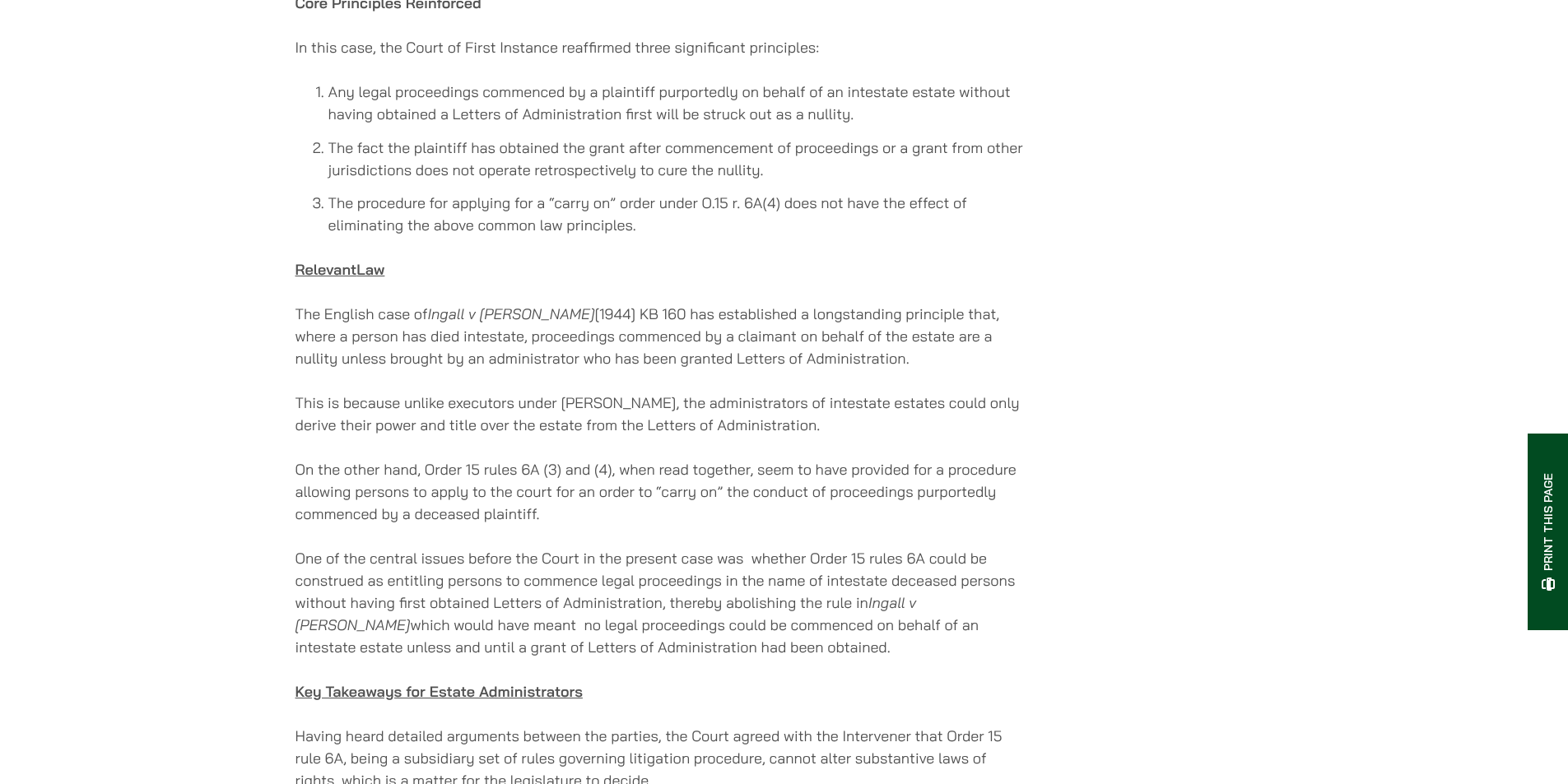
click at [881, 515] on div "21/05/2025 Prepared by Paul Lui (Partner), Eugene Huang (Associate Solicitor) a…" at bounding box center [662, 116] width 734 height 2639
click at [881, 517] on div "21/05/2025 Prepared by Paul Lui (Partner), Eugene Huang (Associate Solicitor) a…" at bounding box center [662, 116] width 734 height 2639
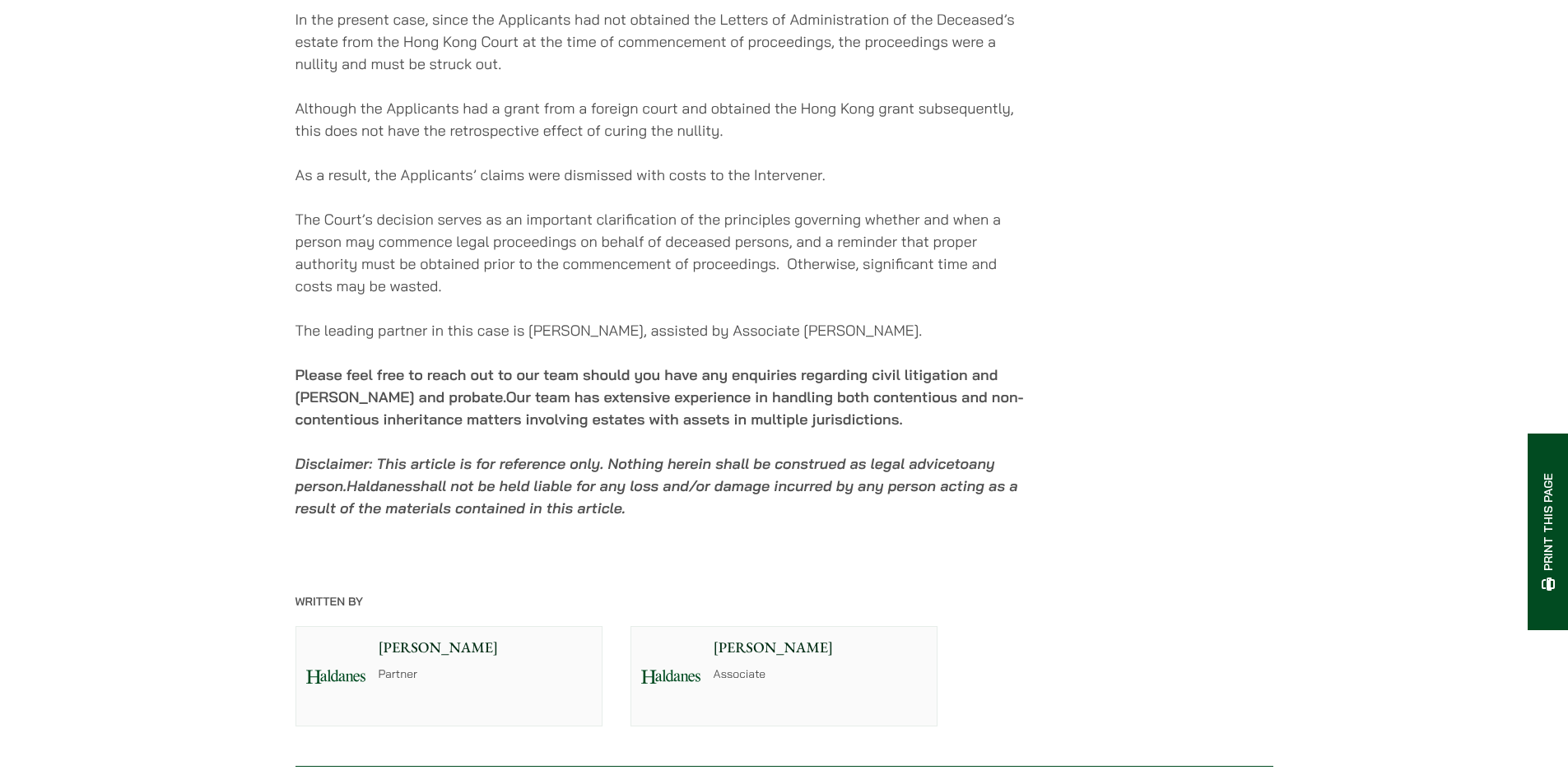
scroll to position [2633, 0]
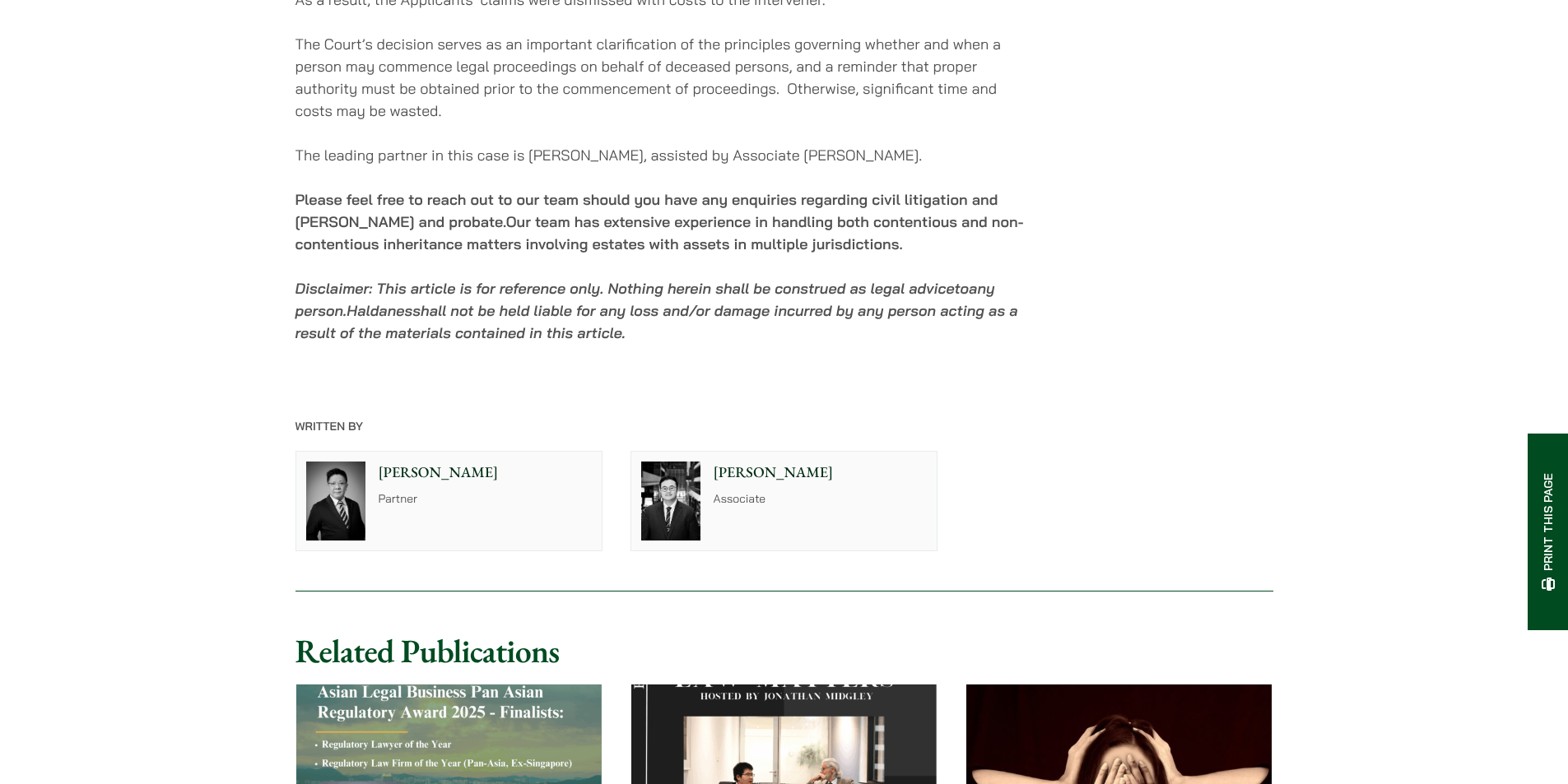
click at [769, 463] on p "Eugene Huang" at bounding box center [820, 472] width 213 height 22
click at [410, 466] on p "[PERSON_NAME]" at bounding box center [485, 472] width 213 height 22
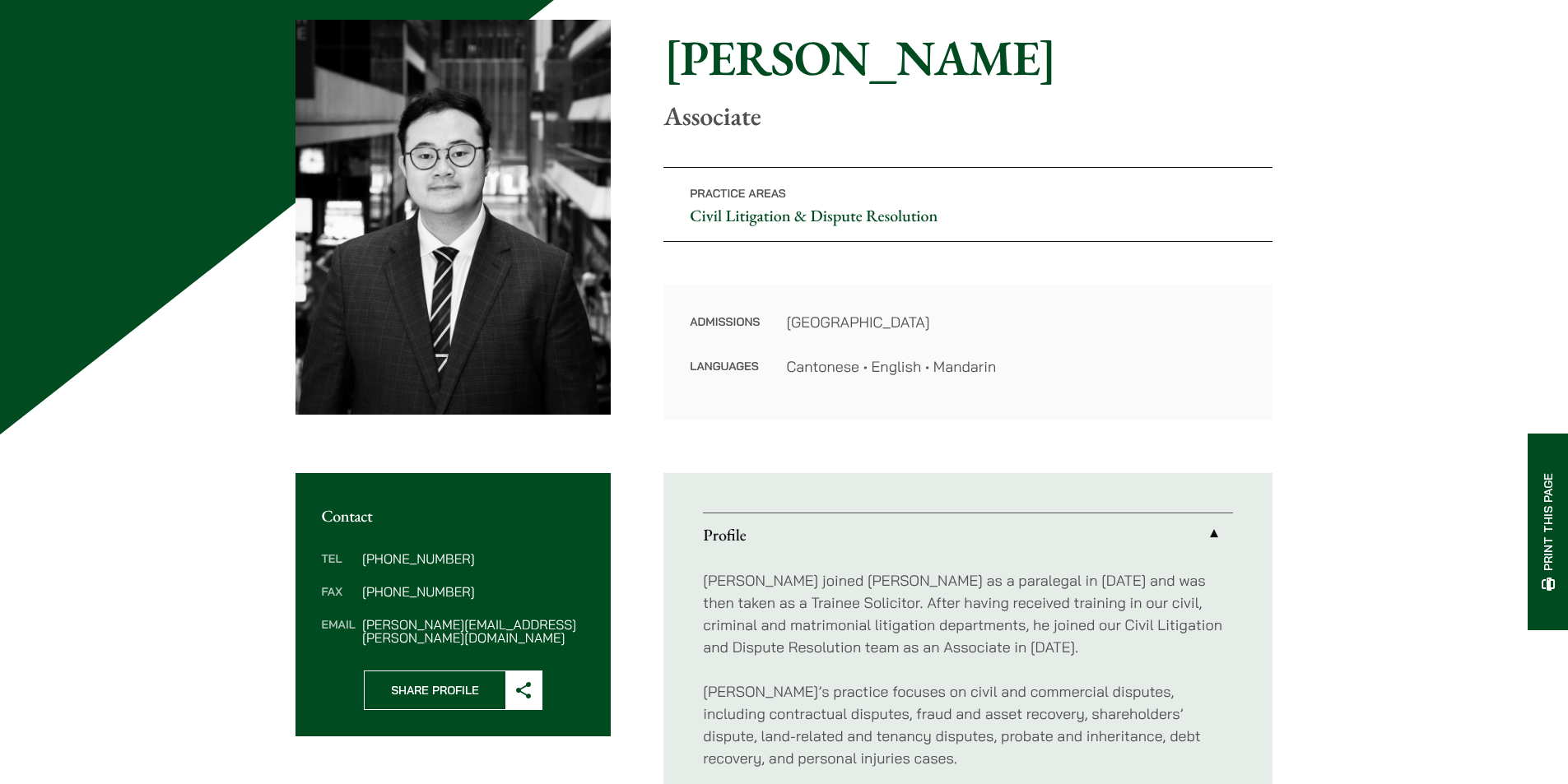
scroll to position [329, 0]
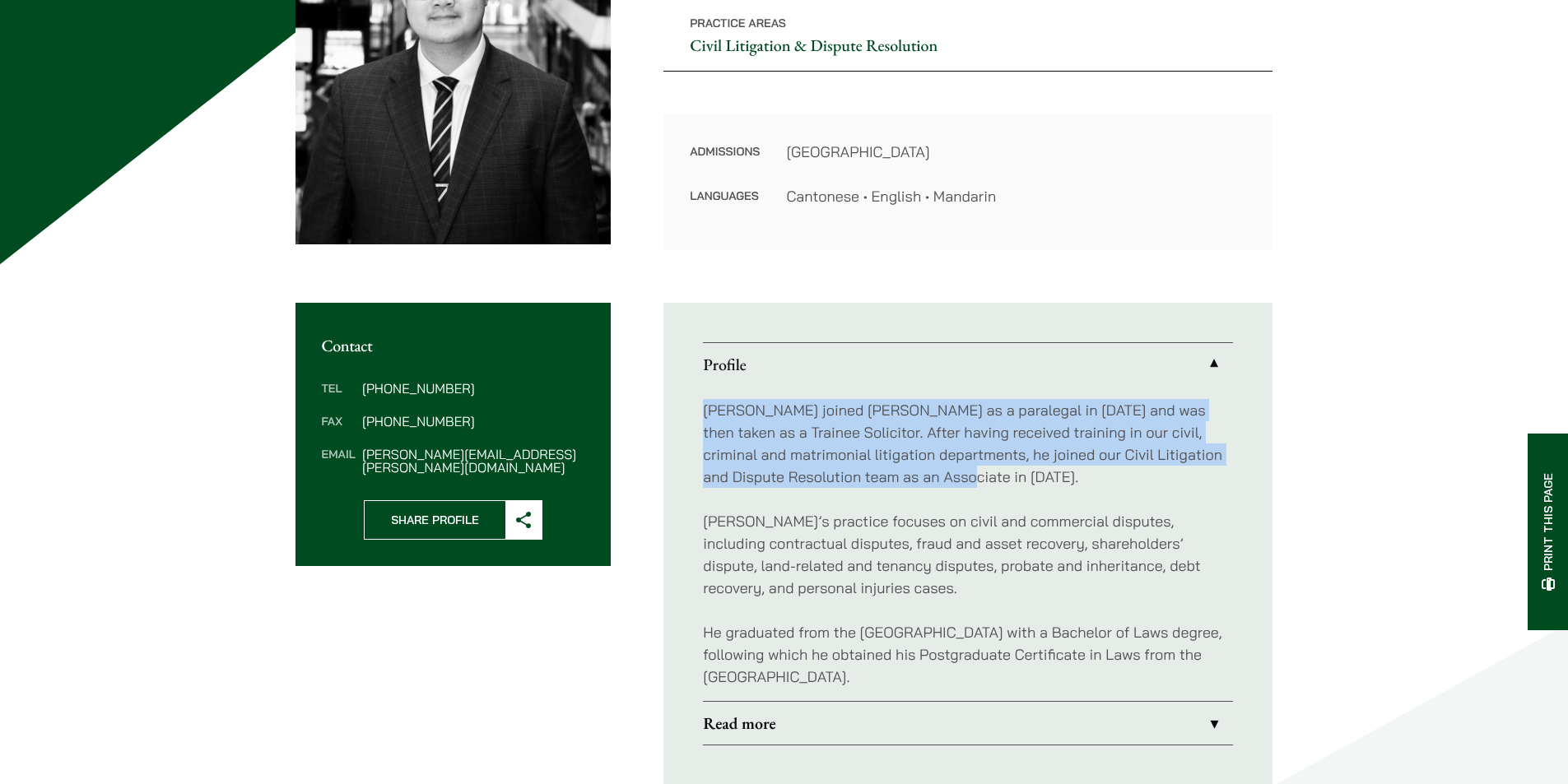
drag, startPoint x: 735, startPoint y: 418, endPoint x: 995, endPoint y: 481, distance: 267.5
click at [995, 481] on p "[PERSON_NAME] joined [PERSON_NAME] as a paralegal in [DATE] and was then taken …" at bounding box center [968, 443] width 530 height 89
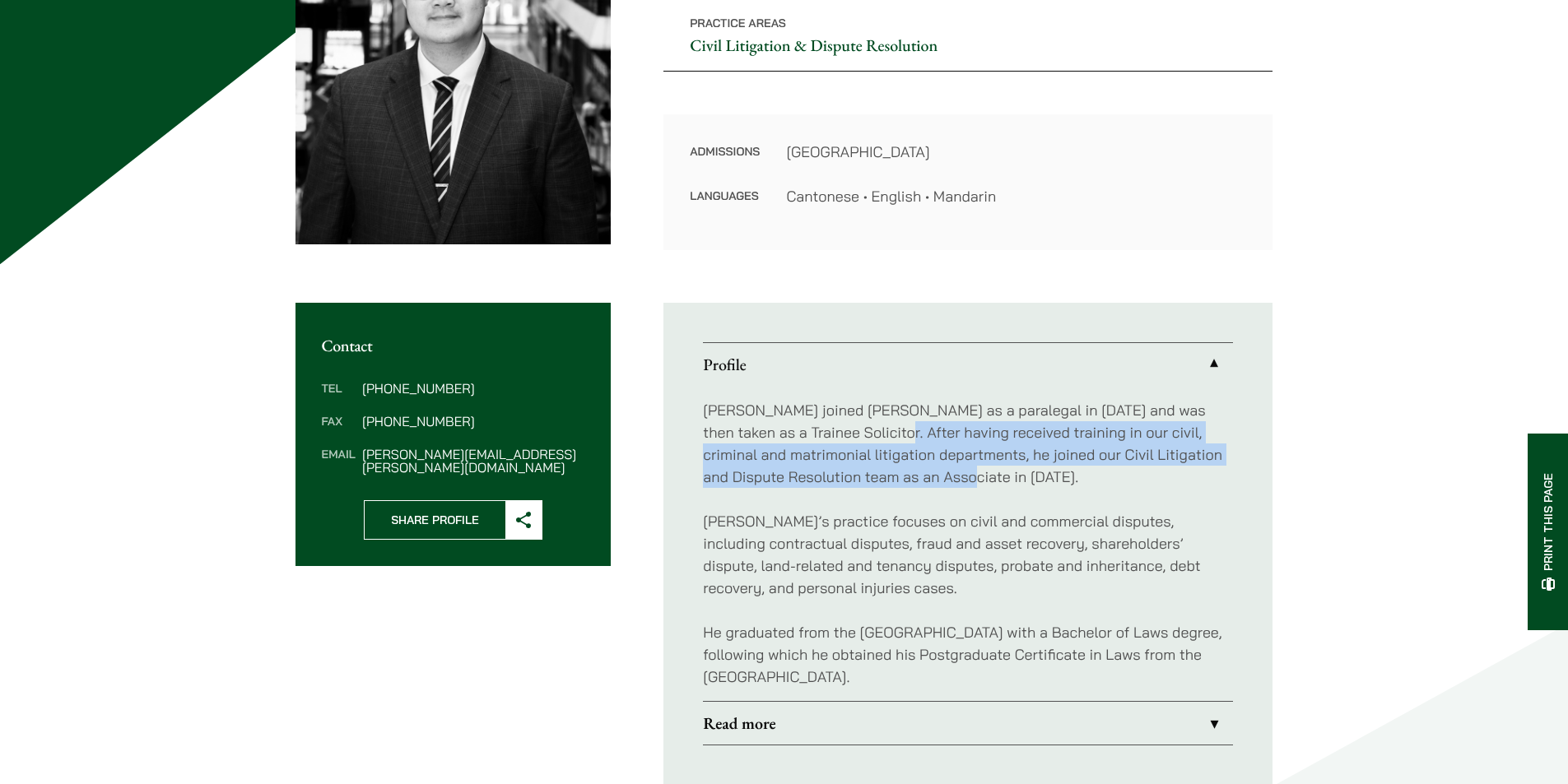
drag, startPoint x: 1010, startPoint y: 473, endPoint x: 884, endPoint y: 426, distance: 134.5
click at [884, 426] on p "[PERSON_NAME] joined [PERSON_NAME] as a paralegal in [DATE] and was then taken …" at bounding box center [968, 443] width 530 height 89
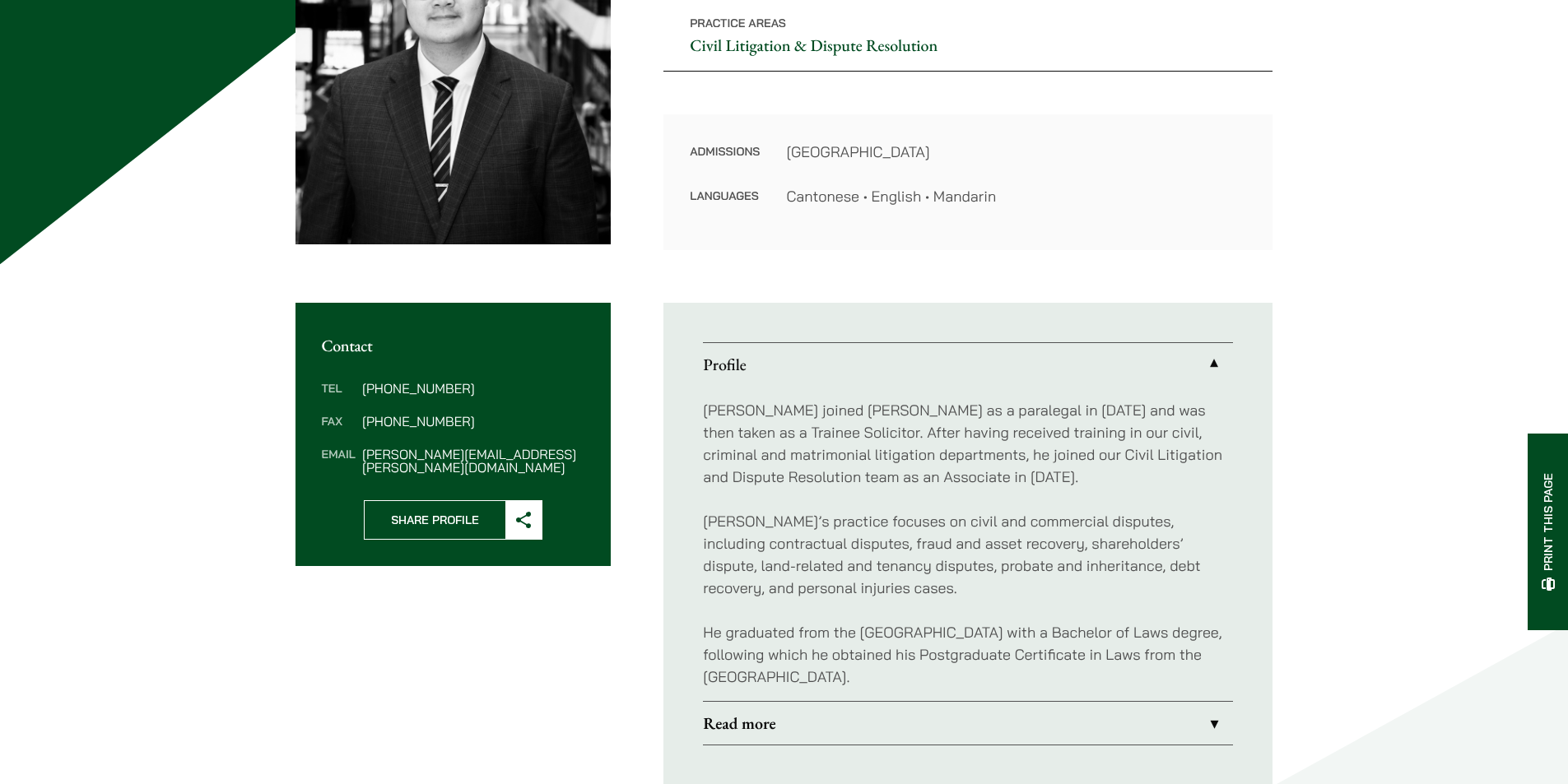
click at [882, 426] on p "[PERSON_NAME] joined [PERSON_NAME] as a paralegal in [DATE] and was then taken …" at bounding box center [968, 443] width 530 height 89
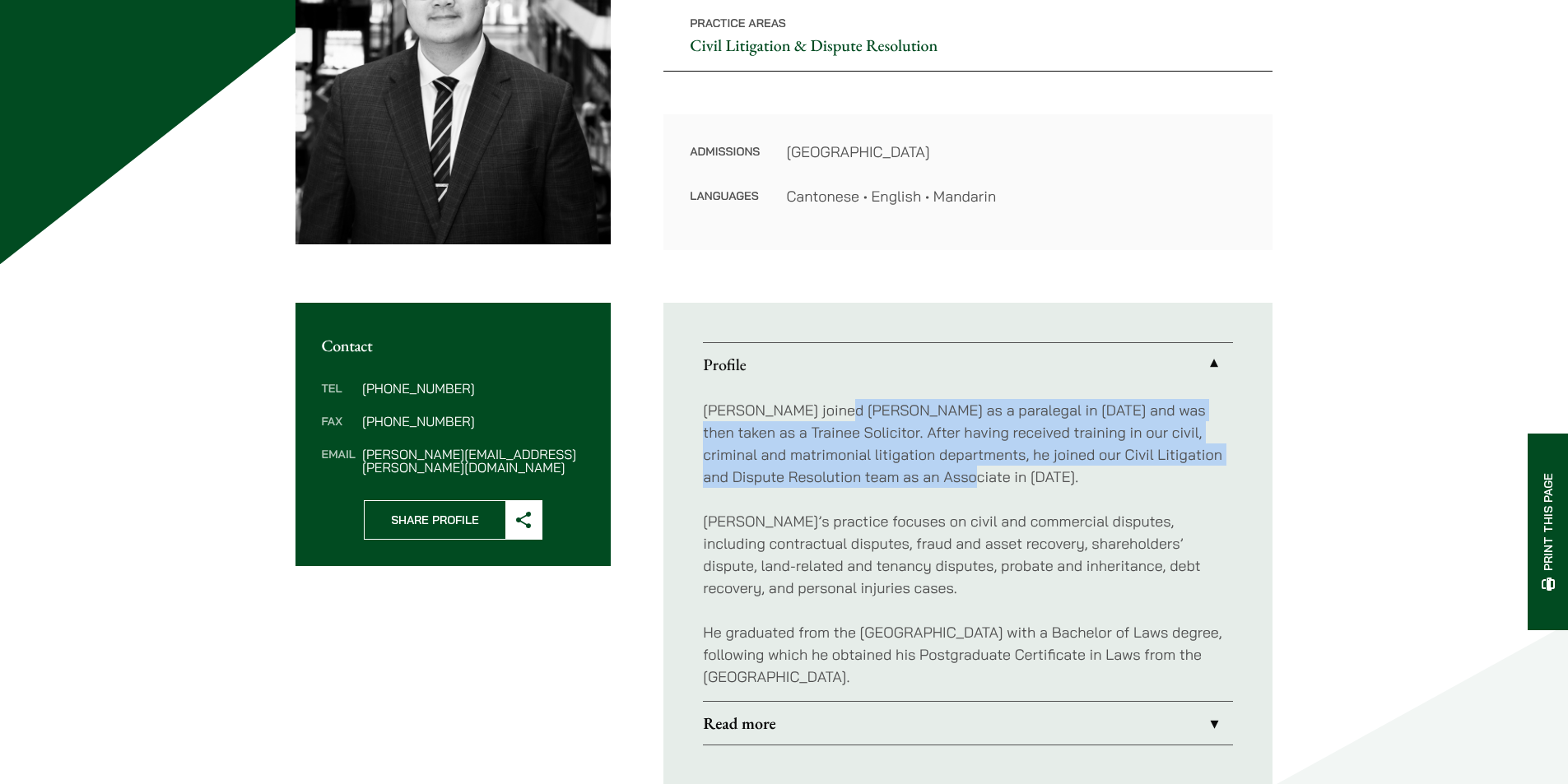
drag, startPoint x: 840, startPoint y: 404, endPoint x: 1127, endPoint y: 476, distance: 295.9
click at [1127, 476] on p "Eugene joined Haldanes as a paralegal in 2021 and was then taken as a Trainee S…" at bounding box center [968, 443] width 530 height 89
click at [1128, 478] on p "Eugene joined Haldanes as a paralegal in 2021 and was then taken as a Trainee S…" at bounding box center [968, 443] width 530 height 89
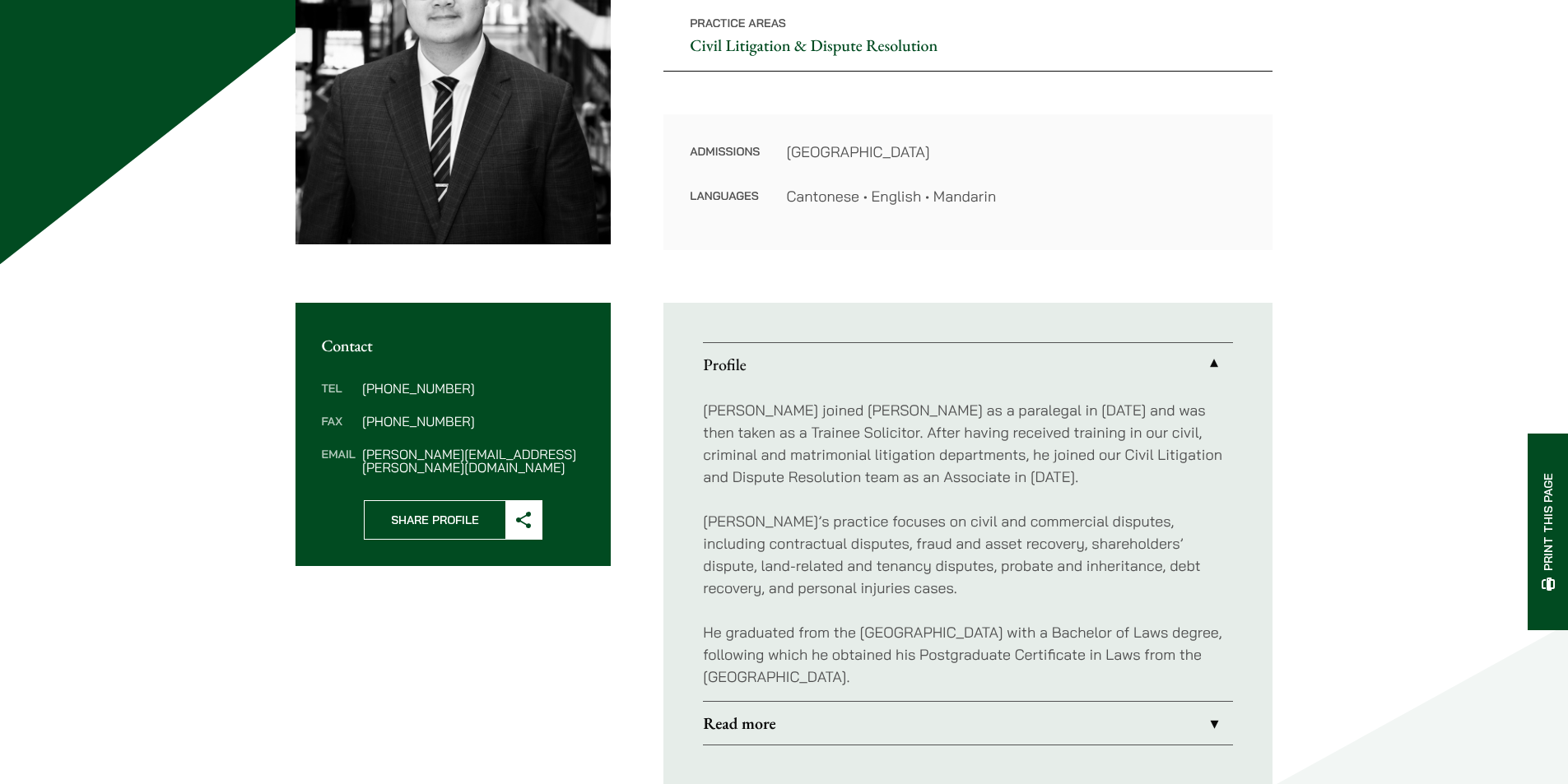
drag, startPoint x: 1138, startPoint y: 486, endPoint x: 999, endPoint y: 446, distance: 144.6
click at [1007, 449] on p "Eugene joined Haldanes as a paralegal in 2021 and was then taken as a Trainee S…" at bounding box center [968, 443] width 530 height 89
click at [977, 442] on p "Eugene joined Haldanes as a paralegal in 2021 and was then taken as a Trainee S…" at bounding box center [968, 443] width 530 height 89
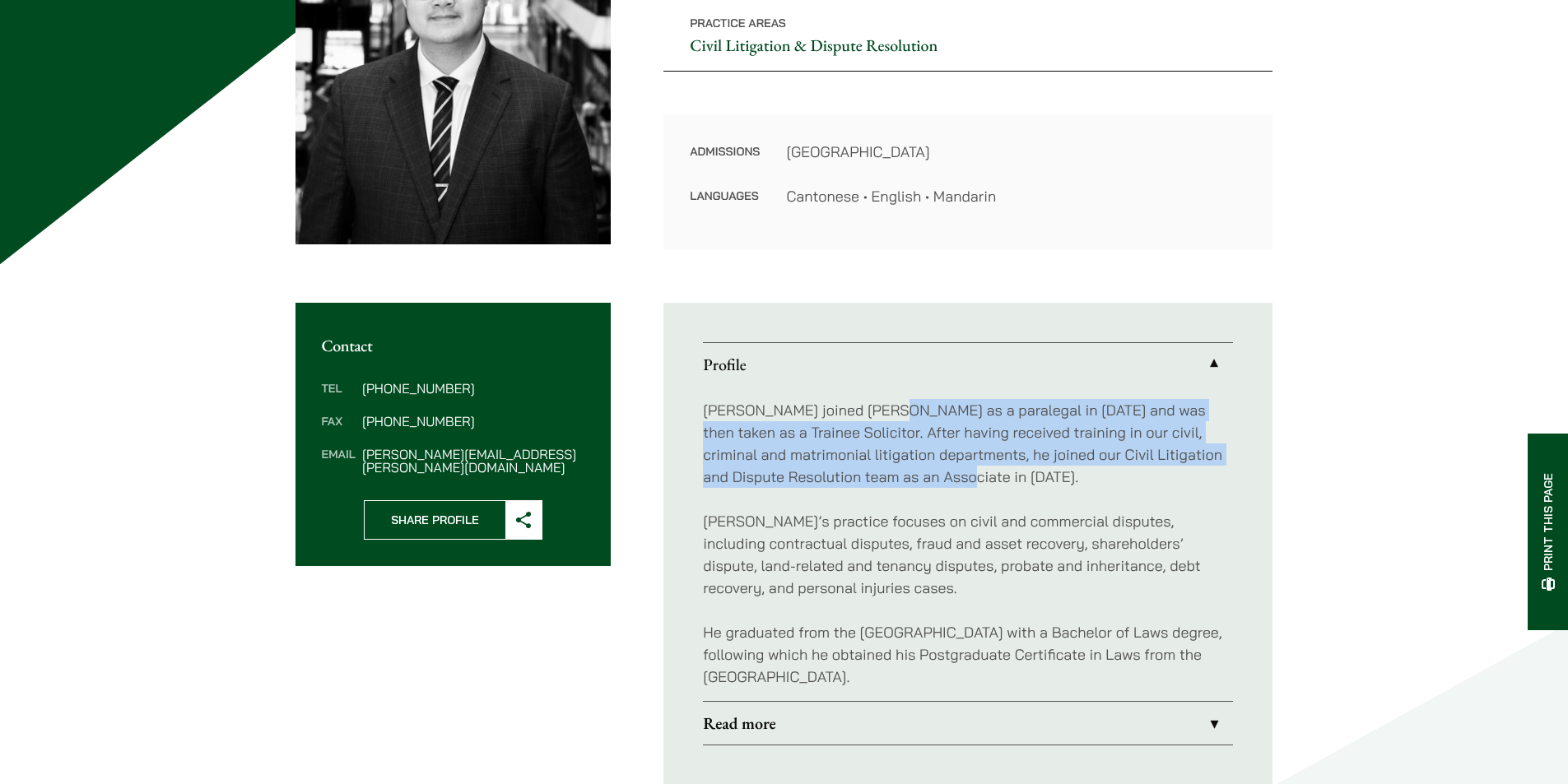
drag, startPoint x: 897, startPoint y: 411, endPoint x: 1067, endPoint y: 474, distance: 181.3
click at [1067, 474] on p "Eugene joined Haldanes as a paralegal in 2021 and was then taken as a Trainee S…" at bounding box center [968, 443] width 530 height 89
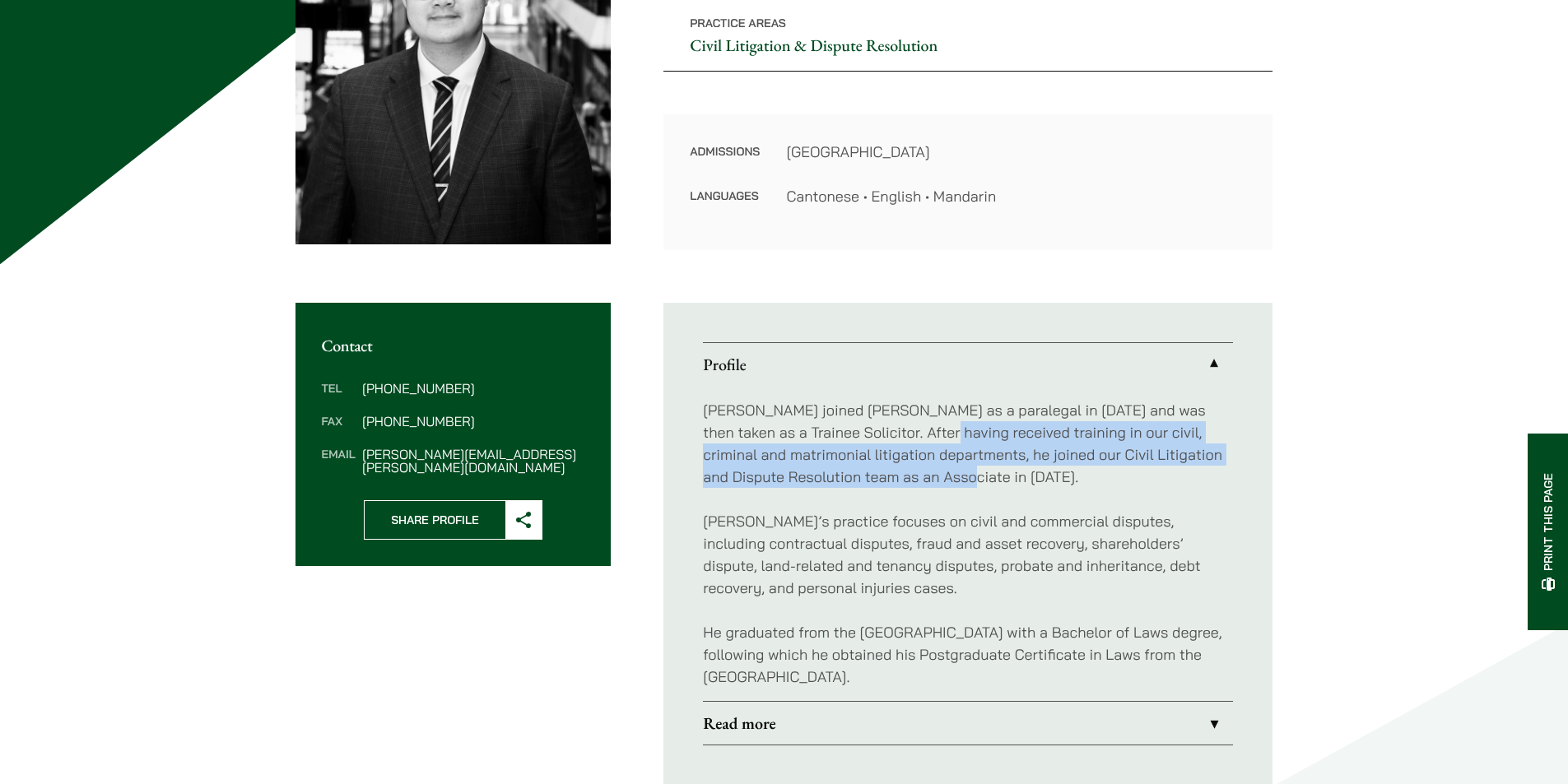
drag, startPoint x: 1086, startPoint y: 478, endPoint x: 890, endPoint y: 416, distance: 205.6
click at [896, 417] on p "Eugene joined Haldanes as a paralegal in 2021 and was then taken as a Trainee S…" at bounding box center [968, 443] width 530 height 89
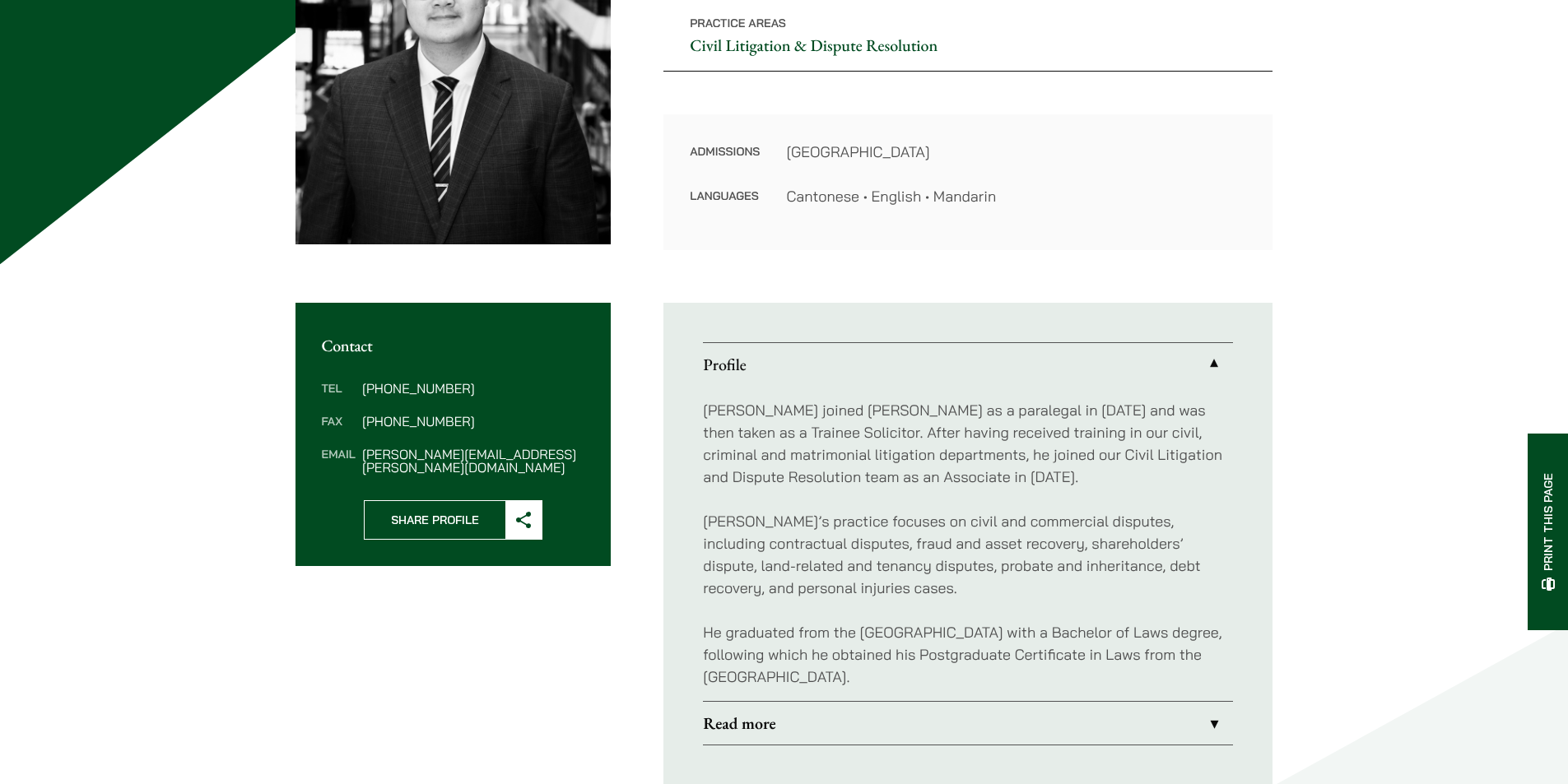
click at [884, 415] on p "Eugene joined Haldanes as a paralegal in 2021 and was then taken as a Trainee S…" at bounding box center [968, 443] width 530 height 89
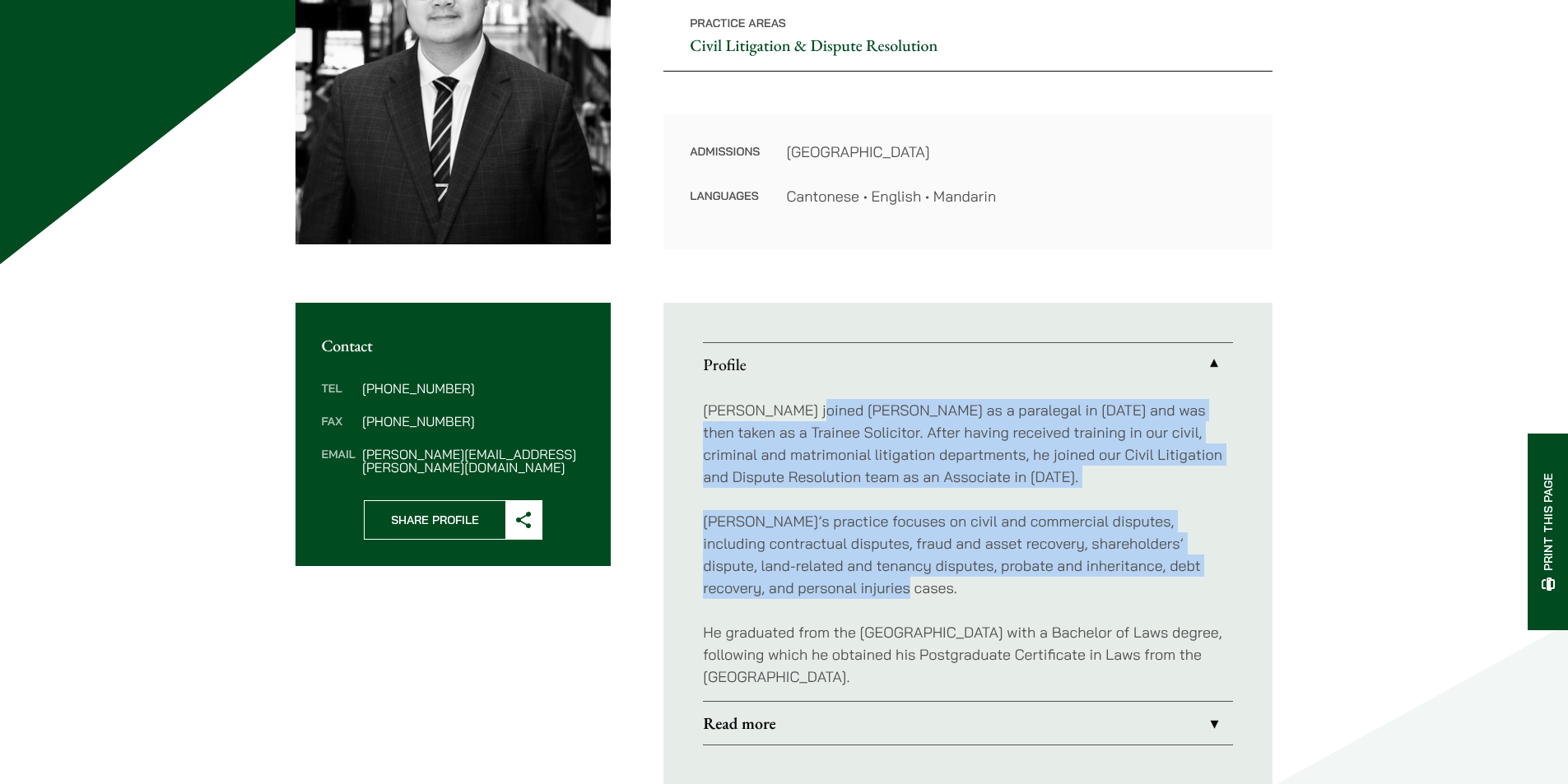
drag, startPoint x: 824, startPoint y: 399, endPoint x: 1140, endPoint y: 586, distance: 367.2
click at [1140, 586] on div "Eugene joined Haldanes as a paralegal in 2021 and was then taken as a Trainee S…" at bounding box center [968, 543] width 530 height 315
click at [1140, 586] on p "Eugene’s practice focuses on civil and commercial disputes, including contractu…" at bounding box center [968, 554] width 530 height 89
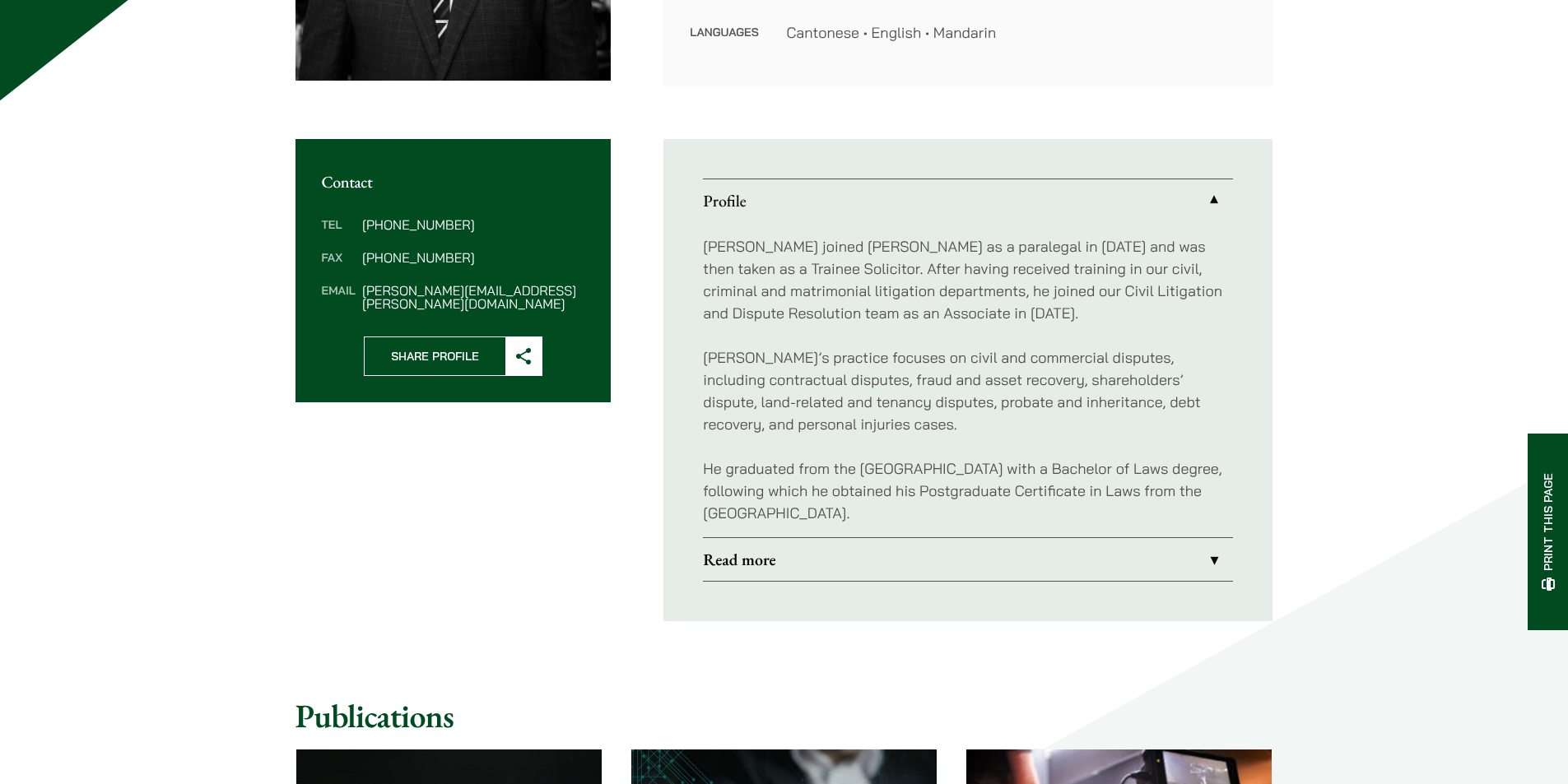
scroll to position [494, 0]
click at [1105, 573] on link "Read more" at bounding box center [968, 559] width 530 height 43
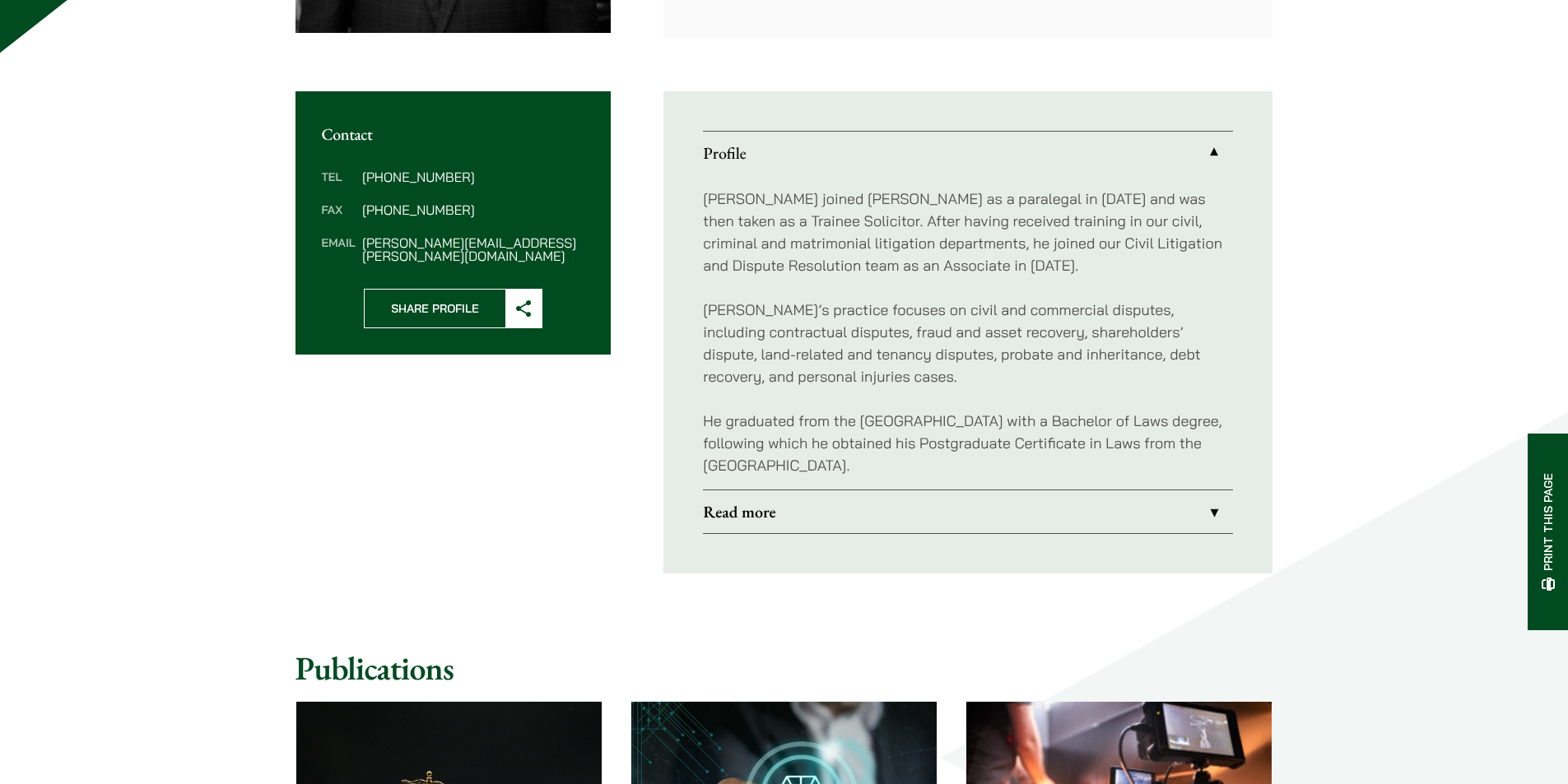
scroll to position [385, 0]
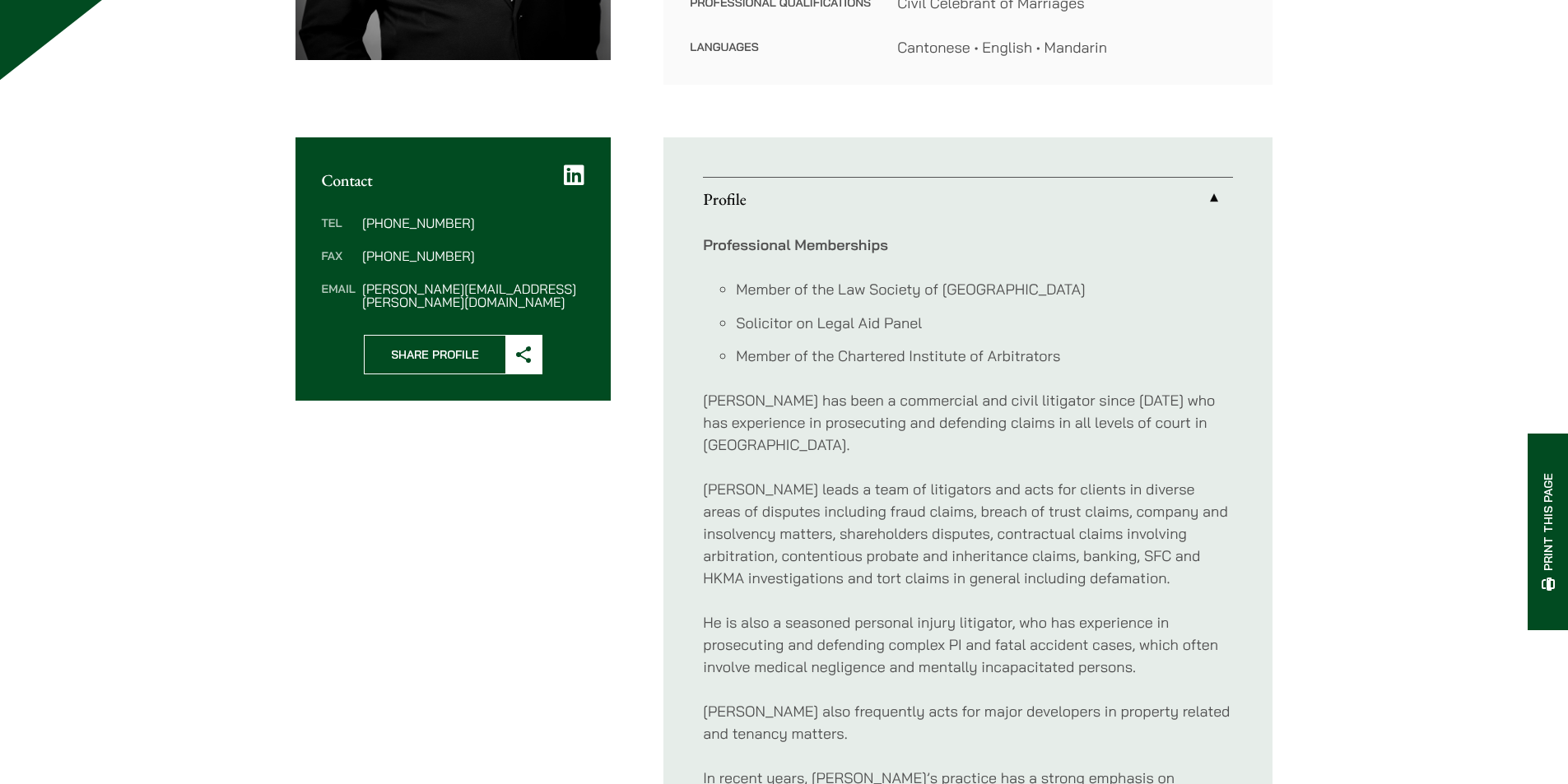
scroll to position [658, 0]
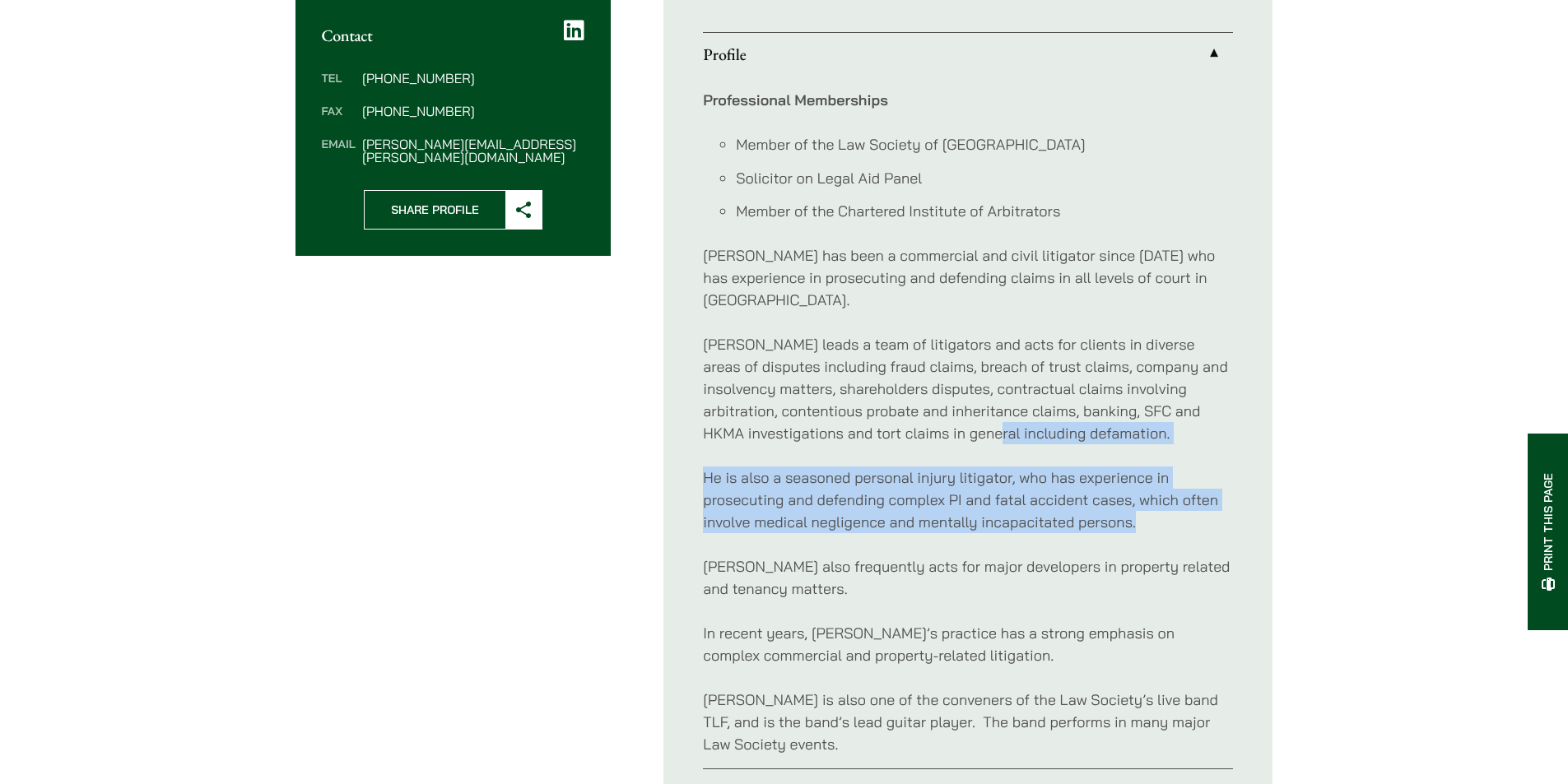
drag, startPoint x: 1151, startPoint y: 506, endPoint x: 904, endPoint y: 381, distance: 276.8
click at [925, 385] on div "Professional Memberships Member of the Law Society of [GEOGRAPHIC_DATA] Solicit…" at bounding box center [968, 422] width 530 height 693
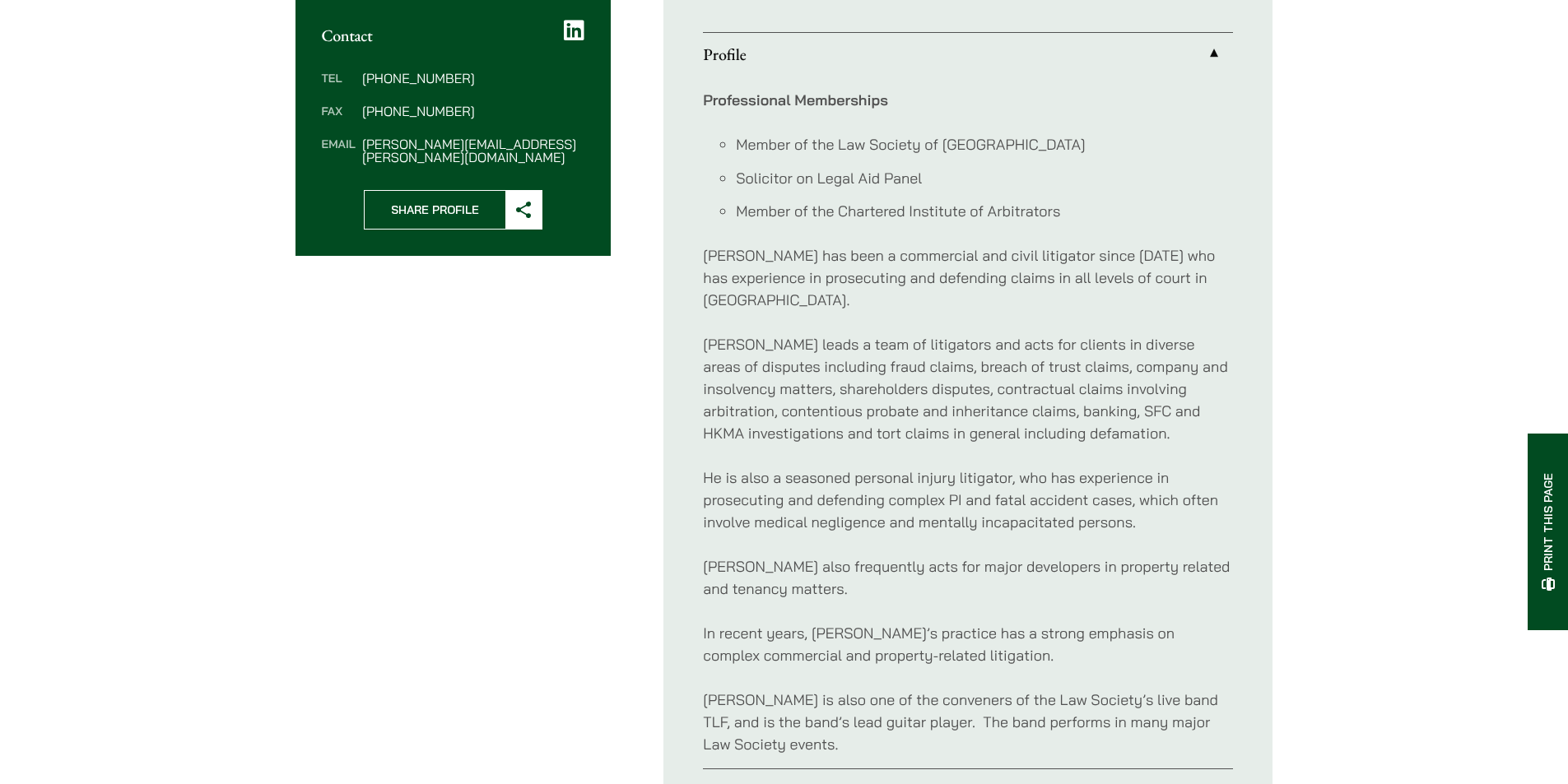
click at [904, 381] on p "[PERSON_NAME] leads a team of litigators and acts for clients in diverse areas …" at bounding box center [968, 388] width 530 height 111
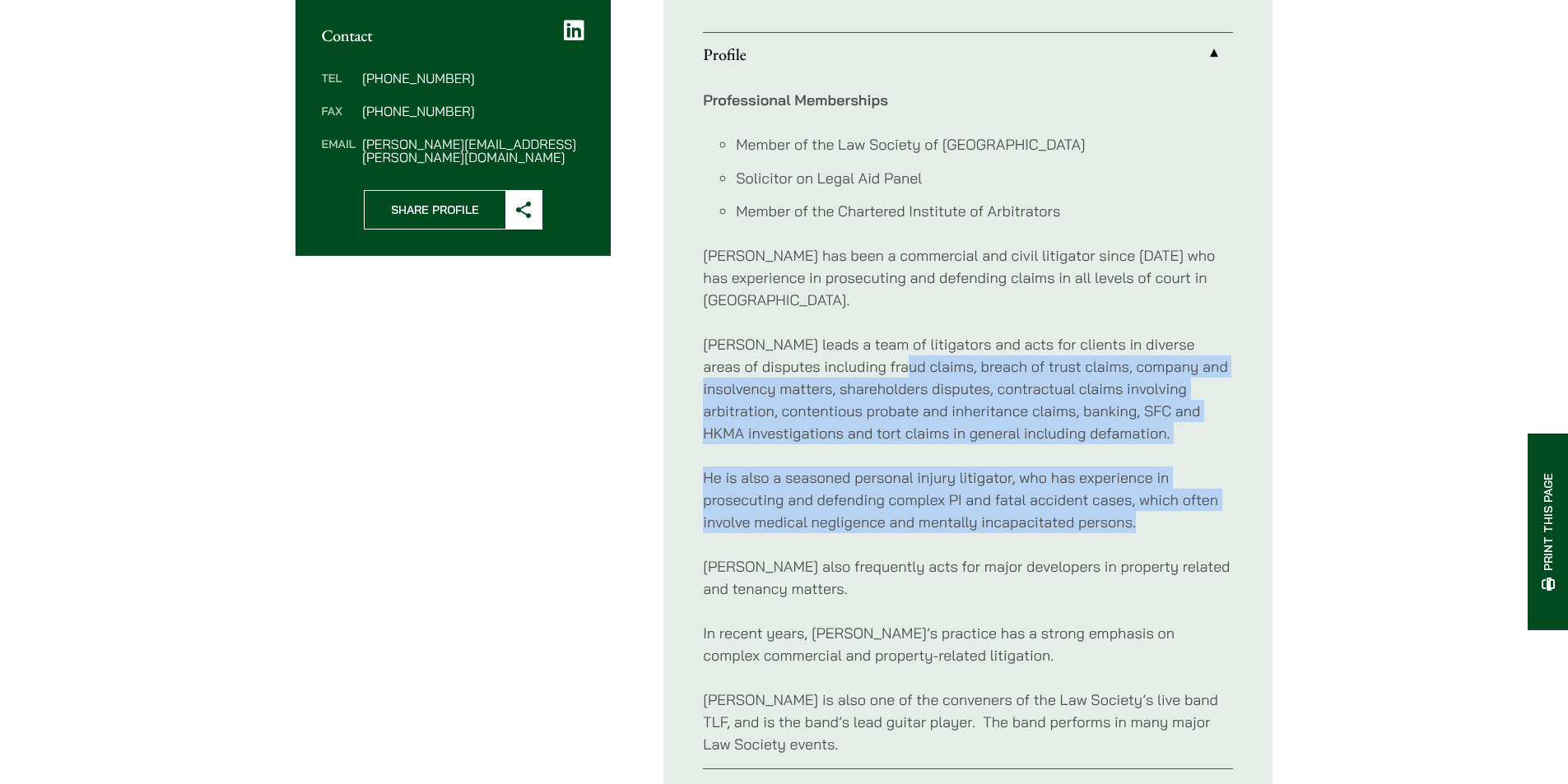
drag, startPoint x: 854, startPoint y: 342, endPoint x: 1137, endPoint y: 504, distance: 326.1
click at [1137, 503] on div "Professional Memberships Member of the Law Society of [GEOGRAPHIC_DATA] Solicit…" at bounding box center [968, 422] width 530 height 693
drag, startPoint x: 1137, startPoint y: 504, endPoint x: 1157, endPoint y: 512, distance: 21.5
click at [1137, 505] on p "He is also a seasoned personal injury litigator, who has experience in prosecut…" at bounding box center [968, 500] width 530 height 67
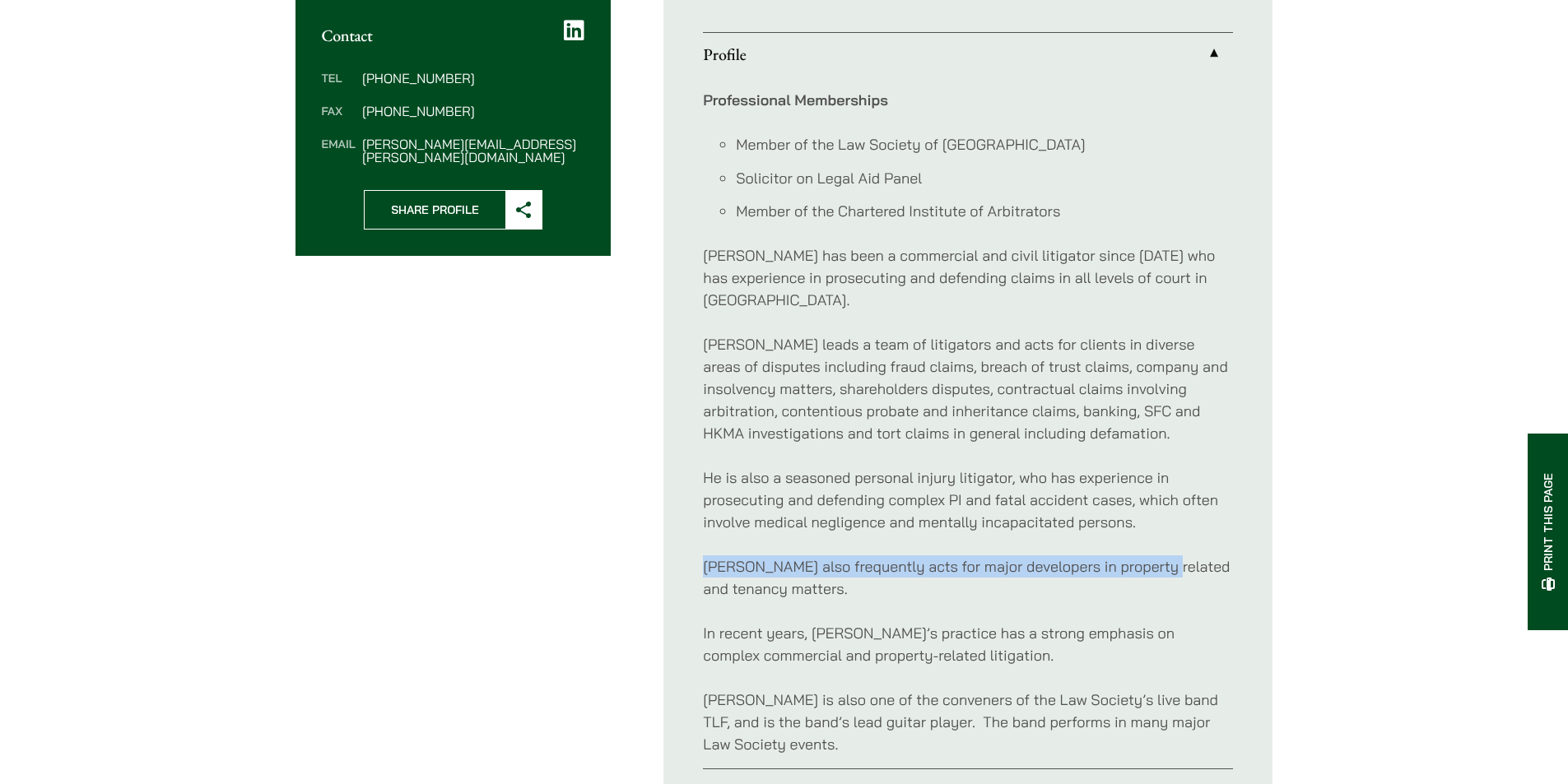
drag, startPoint x: 1157, startPoint y: 512, endPoint x: 1098, endPoint y: 471, distance: 71.8
click at [1101, 472] on div "Professional Memberships Member of the Law Society of [GEOGRAPHIC_DATA] Solicit…" at bounding box center [968, 422] width 530 height 693
click at [1097, 470] on p "He is also a seasoned personal injury litigator, who has experience in prosecut…" at bounding box center [968, 500] width 530 height 67
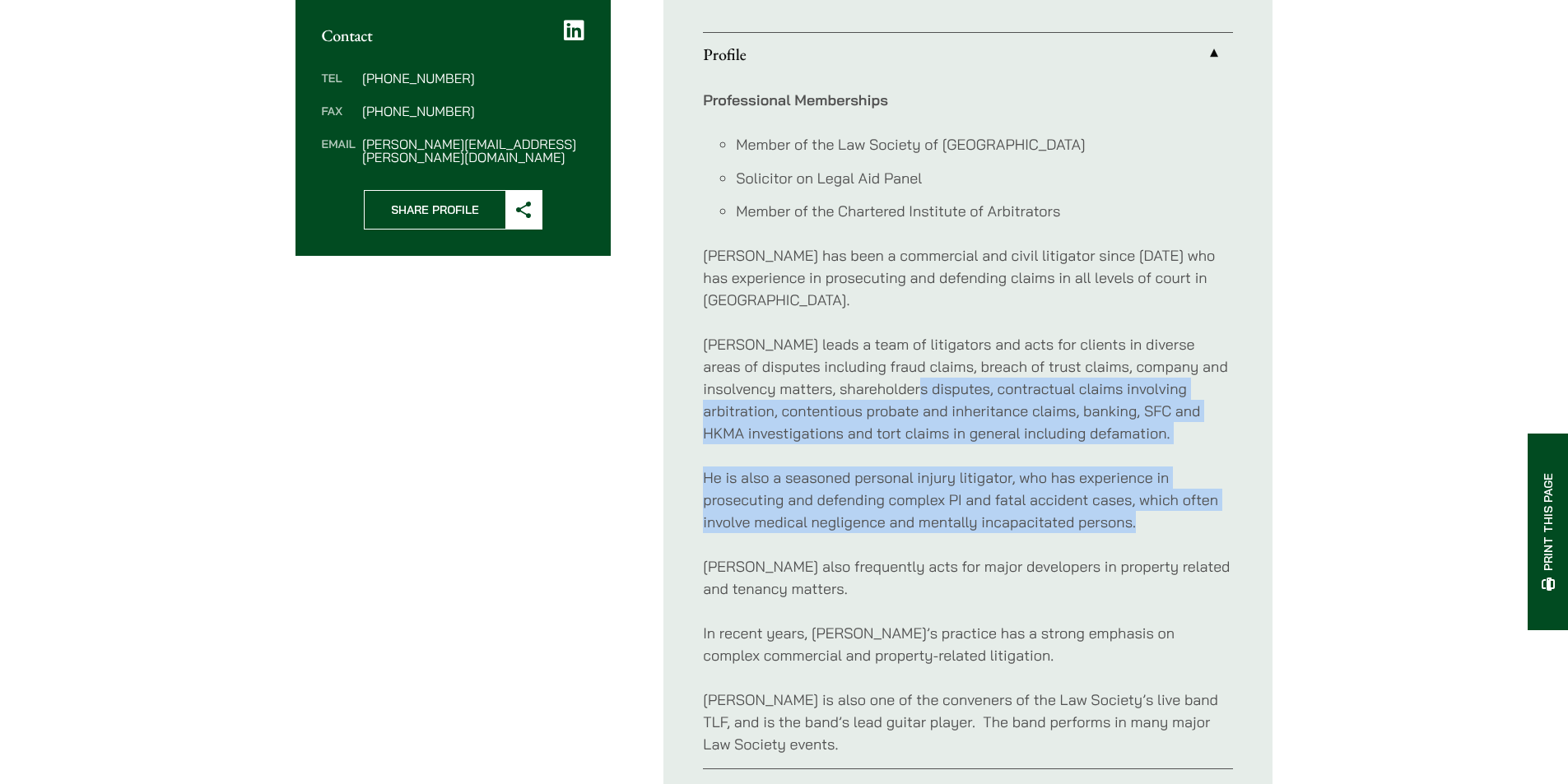
drag, startPoint x: 1144, startPoint y: 498, endPoint x: 887, endPoint y: 357, distance: 293.1
click at [889, 358] on div "Professional Memberships Member of the Law Society of [GEOGRAPHIC_DATA] Solicit…" at bounding box center [968, 422] width 530 height 693
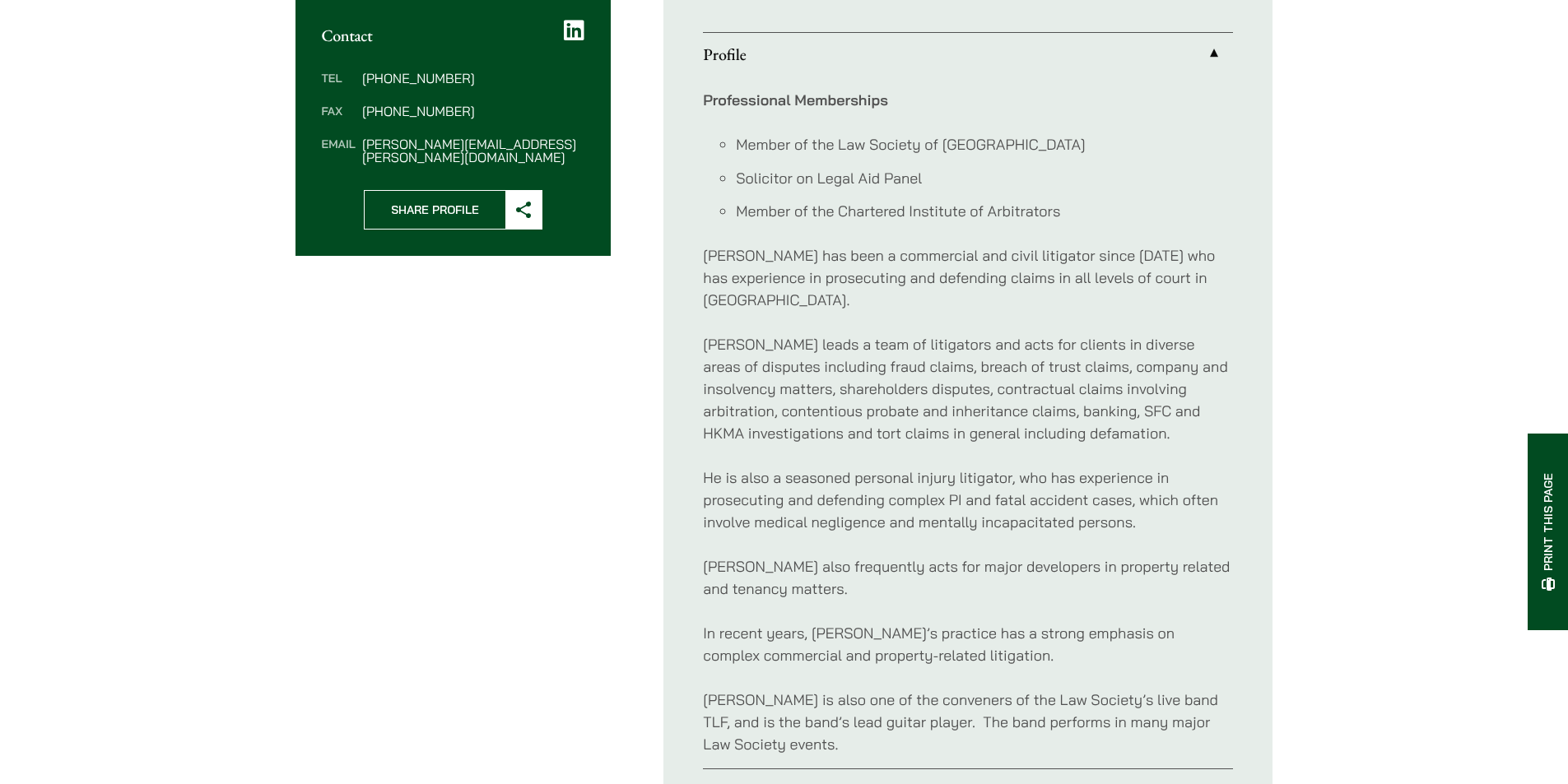
click at [887, 357] on p "[PERSON_NAME] leads a team of litigators and acts for clients in diverse areas …" at bounding box center [968, 388] width 530 height 111
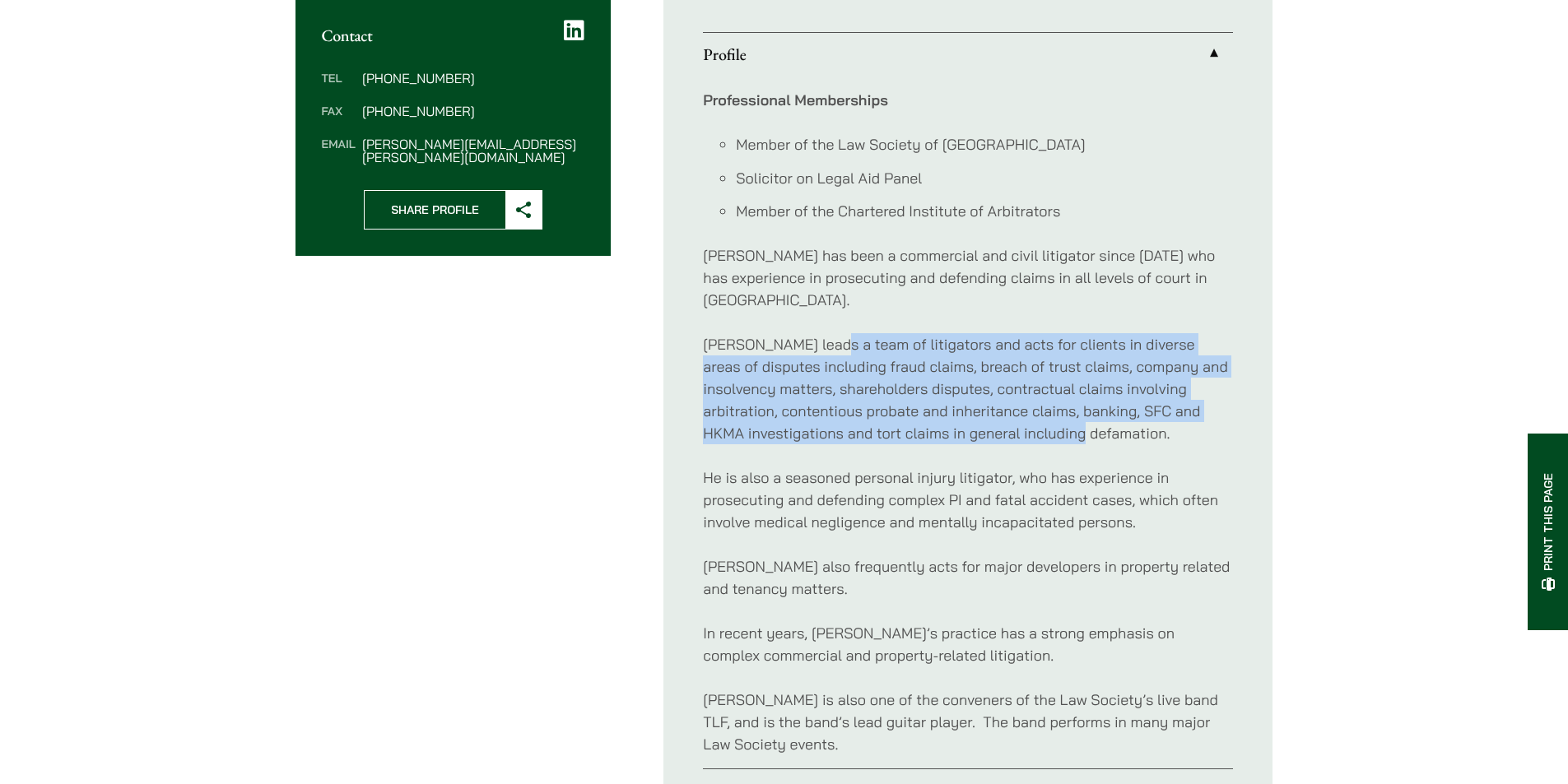
drag, startPoint x: 829, startPoint y: 304, endPoint x: 1106, endPoint y: 414, distance: 298.0
click at [1105, 414] on div "Professional Memberships Member of the Law Society of [GEOGRAPHIC_DATA] Solicit…" at bounding box center [968, 422] width 530 height 693
click at [1106, 414] on p "[PERSON_NAME] leads a team of litigators and acts for clients in diverse areas …" at bounding box center [968, 388] width 530 height 111
drag, startPoint x: 1072, startPoint y: 373, endPoint x: 938, endPoint y: 316, distance: 145.6
click at [938, 333] on p "[PERSON_NAME] leads a team of litigators and acts for clients in diverse areas …" at bounding box center [968, 388] width 530 height 111
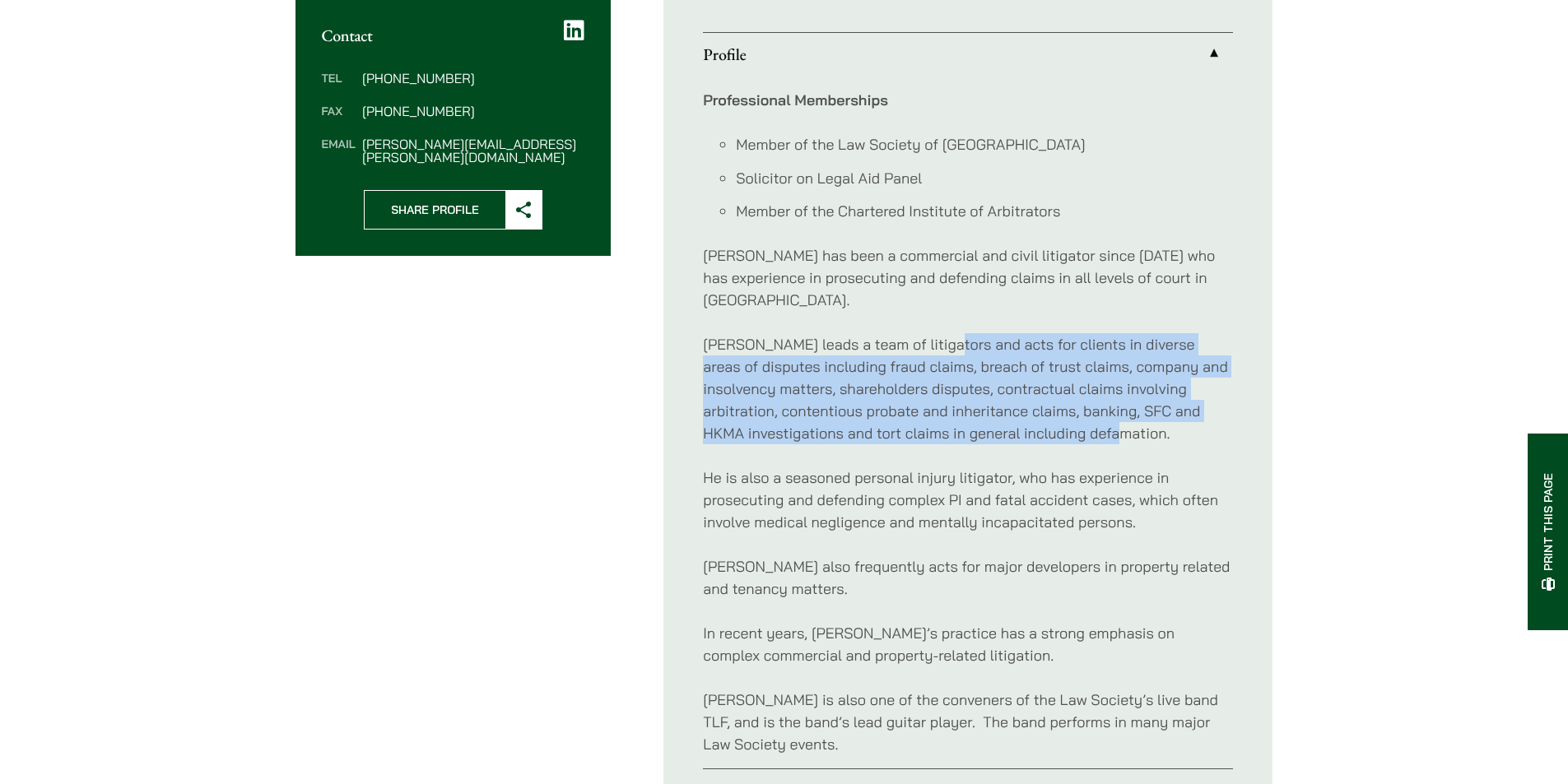
click at [938, 333] on p "[PERSON_NAME] leads a team of litigators and acts for clients in diverse areas …" at bounding box center [968, 388] width 530 height 111
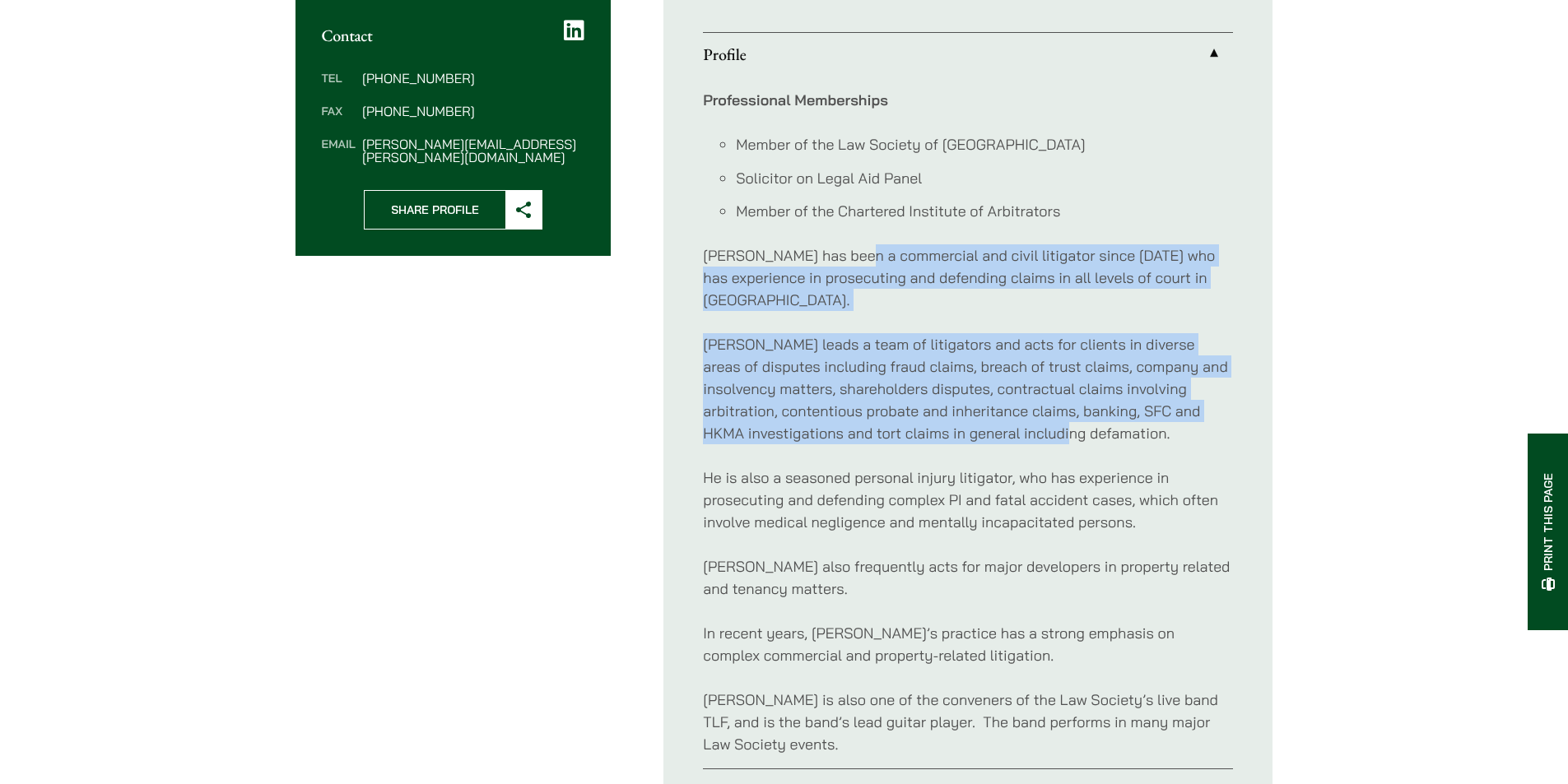
drag, startPoint x: 867, startPoint y: 264, endPoint x: 1095, endPoint y: 403, distance: 267.0
click at [1094, 403] on div "Professional Memberships Member of the Law Society of [GEOGRAPHIC_DATA] Solicit…" at bounding box center [968, 422] width 530 height 693
click at [1097, 402] on p "[PERSON_NAME] leads a team of litigators and acts for clients in diverse areas …" at bounding box center [968, 388] width 530 height 111
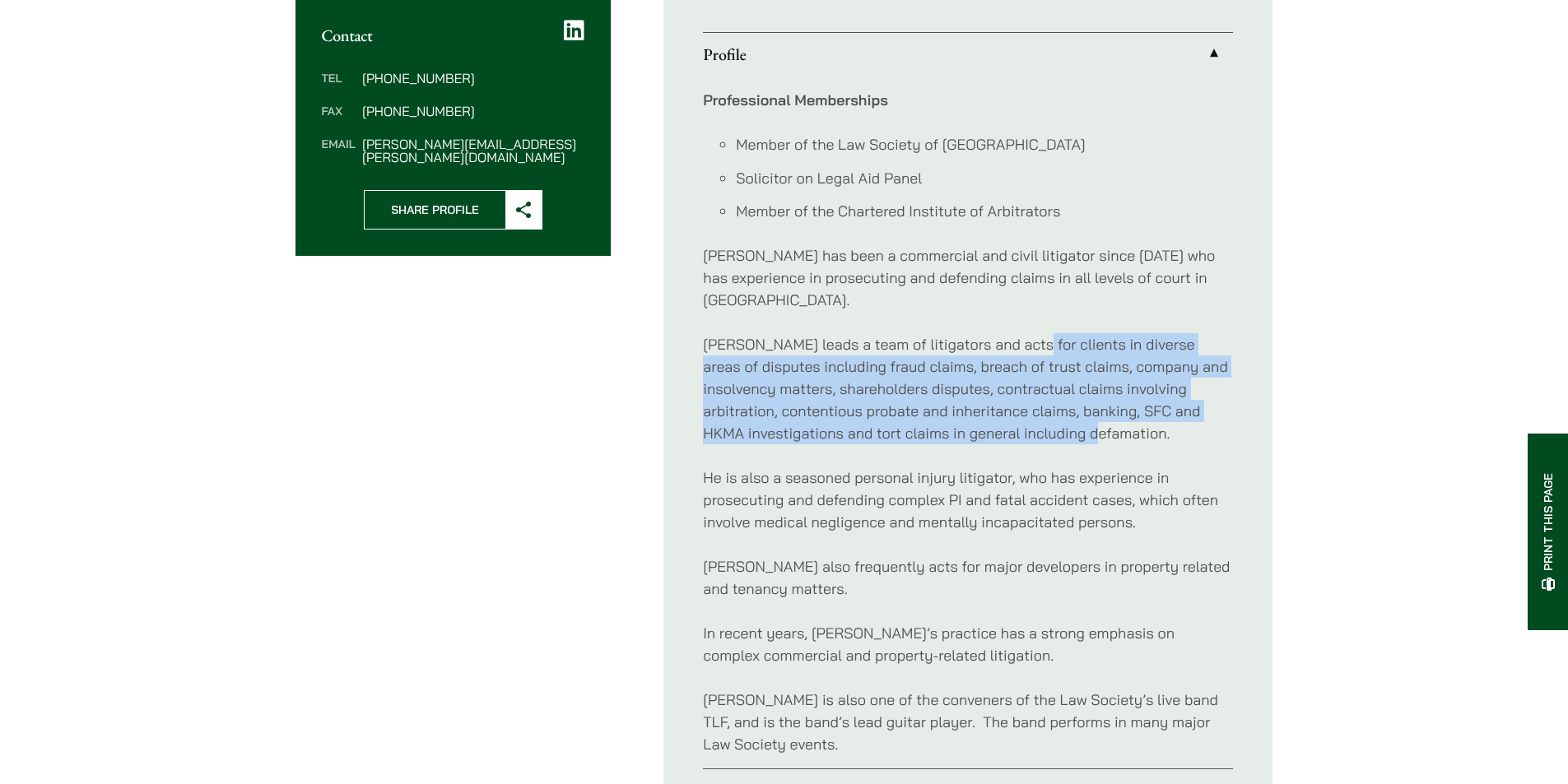
drag, startPoint x: 1118, startPoint y: 401, endPoint x: 1001, endPoint y: 311, distance: 147.6
click at [1008, 333] on p "[PERSON_NAME] leads a team of litigators and acts for clients in diverse areas …" at bounding box center [968, 388] width 530 height 111
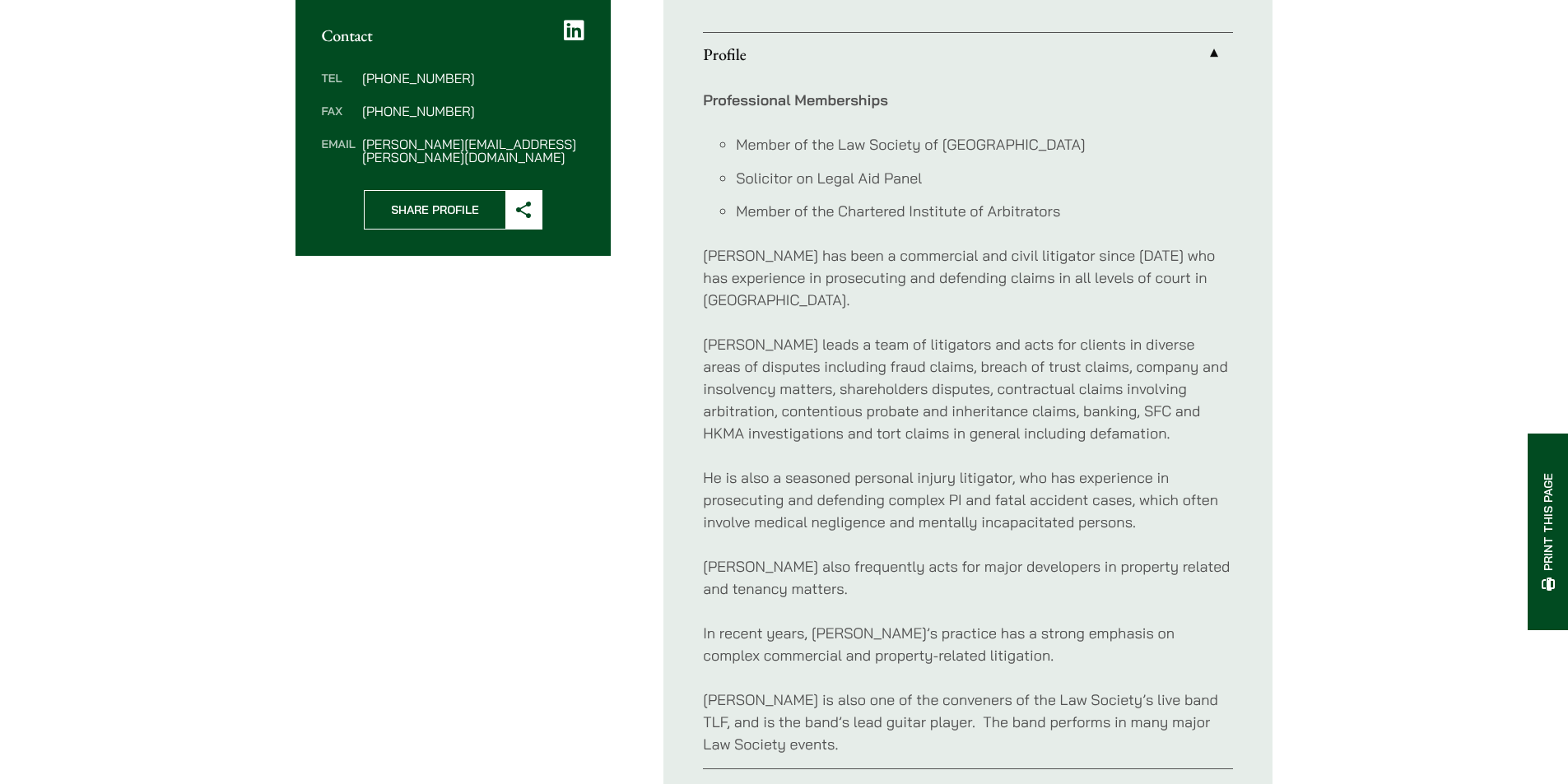
drag, startPoint x: 1001, startPoint y: 311, endPoint x: 956, endPoint y: 276, distance: 57.0
click at [1001, 310] on div "Professional Memberships Member of the Law Society of [GEOGRAPHIC_DATA] Solicit…" at bounding box center [968, 422] width 530 height 693
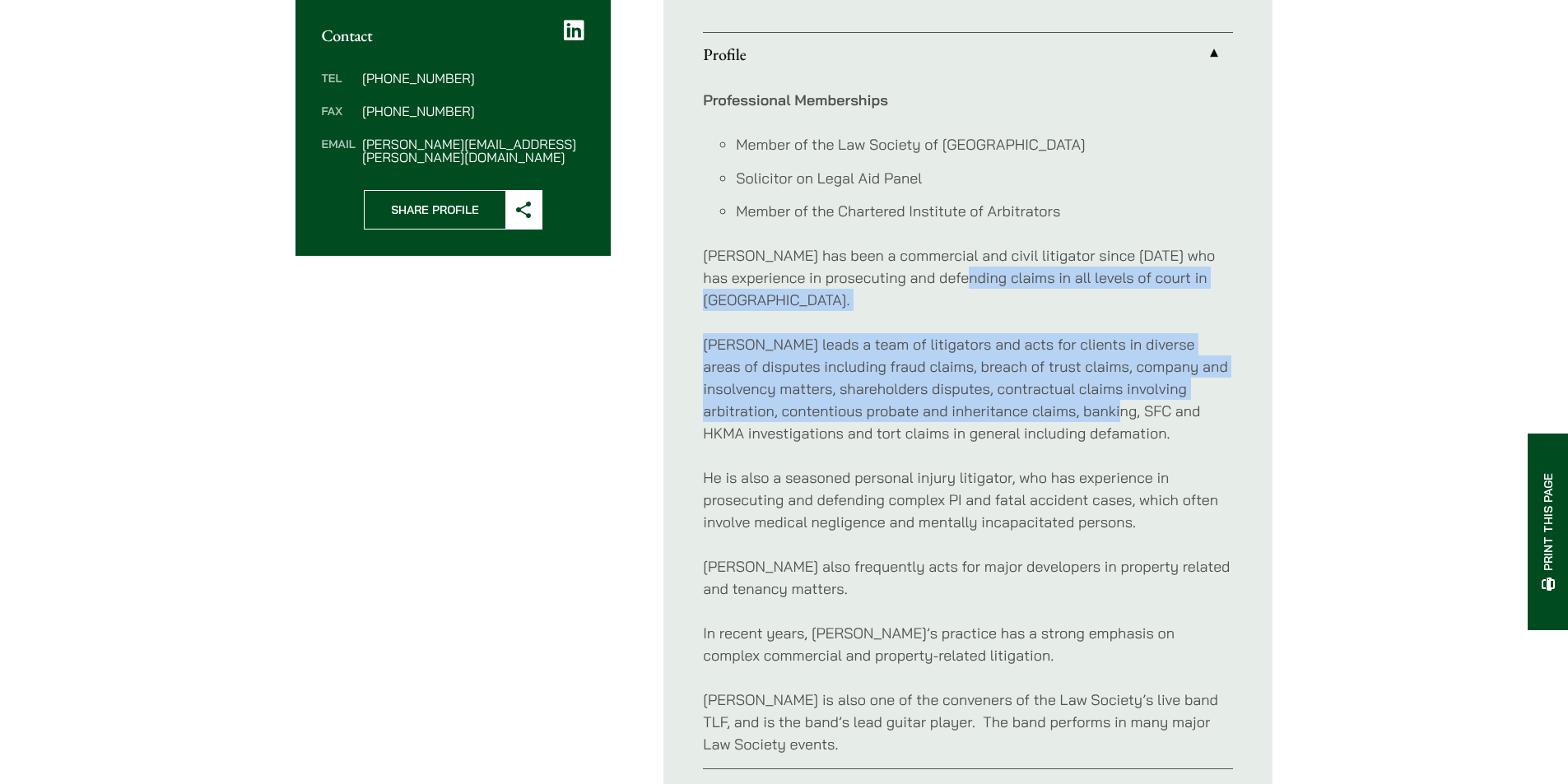
drag, startPoint x: 945, startPoint y: 267, endPoint x: 1121, endPoint y: 405, distance: 223.7
click at [1119, 403] on div "Professional Memberships Member of the Law Society of [GEOGRAPHIC_DATA] Solicit…" at bounding box center [968, 422] width 530 height 693
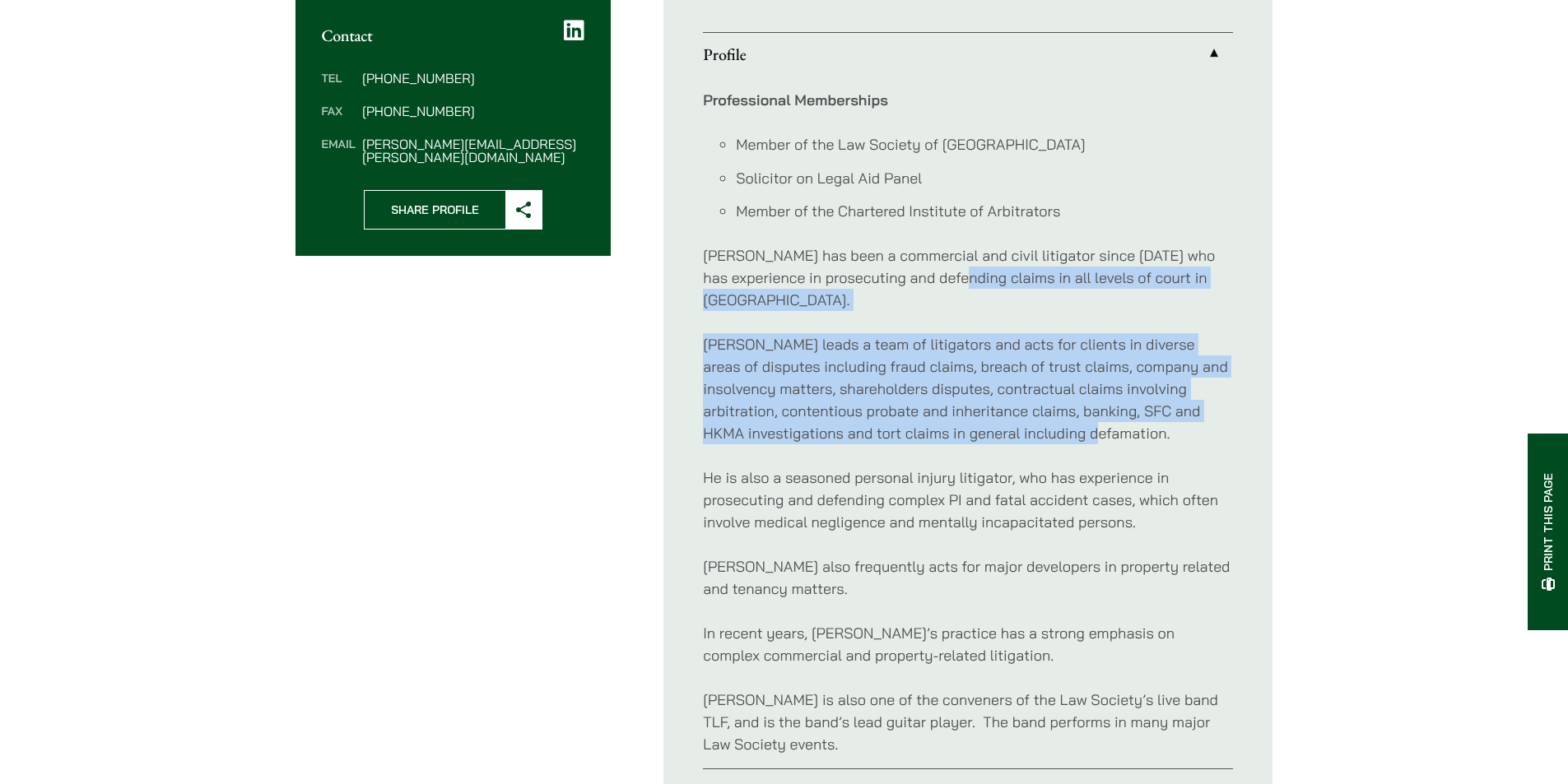
click at [1121, 405] on p "[PERSON_NAME] leads a team of litigators and acts for clients in diverse areas …" at bounding box center [968, 388] width 530 height 111
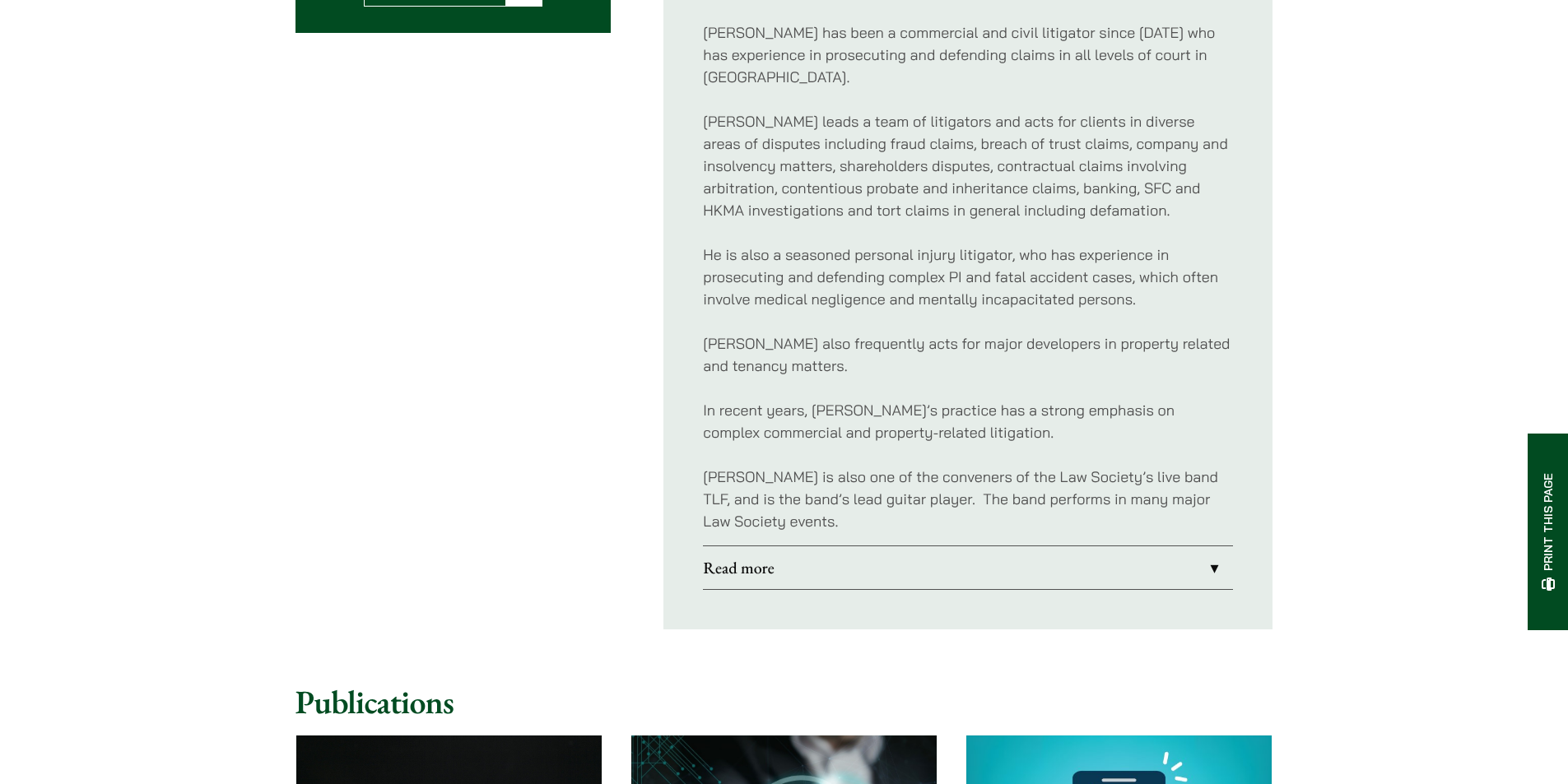
scroll to position [905, 0]
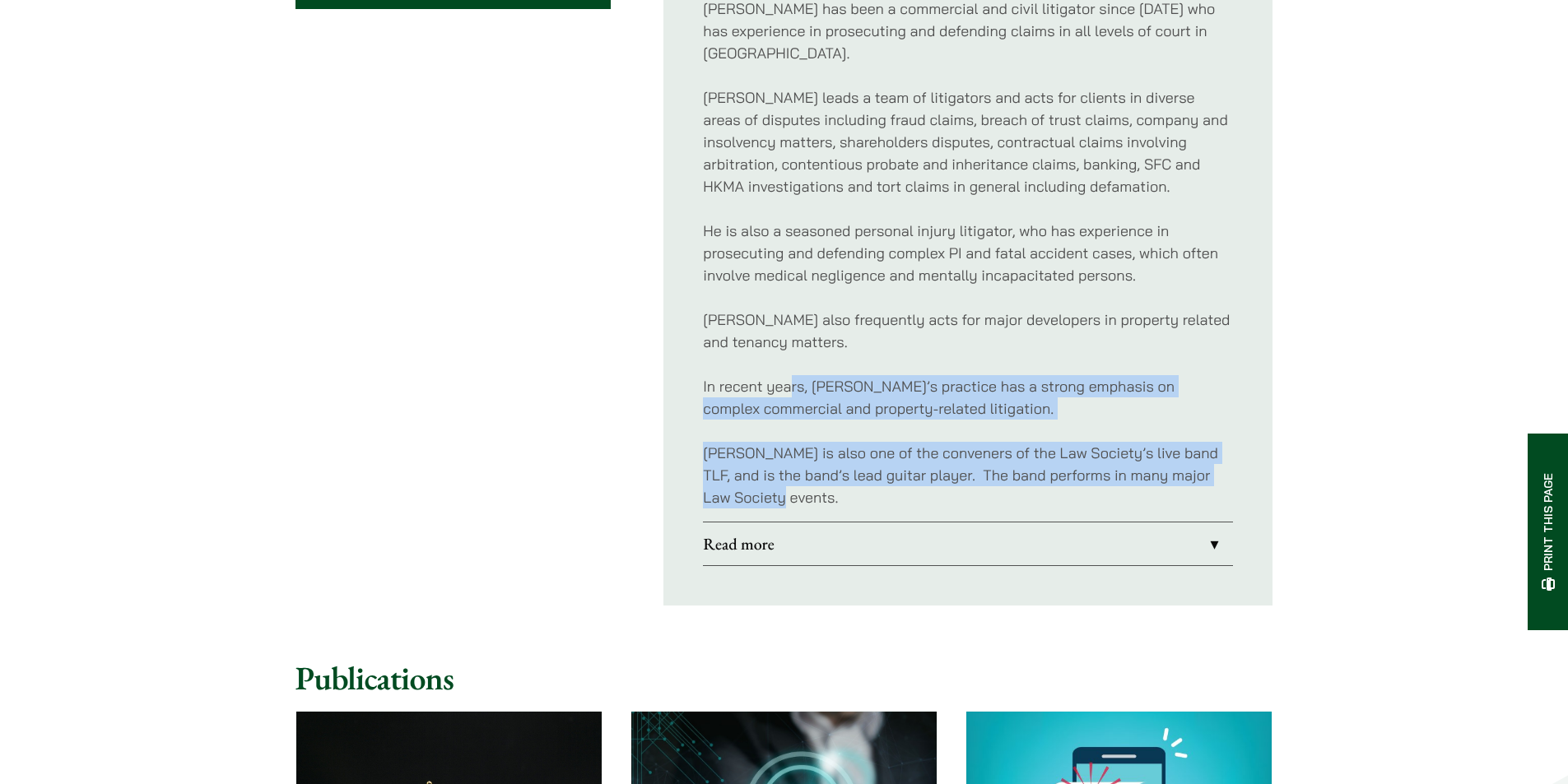
drag, startPoint x: 853, startPoint y: 417, endPoint x: 774, endPoint y: 336, distance: 113.1
click at [776, 339] on div "Professional Memberships Member of the Law Society of [GEOGRAPHIC_DATA] Solicit…" at bounding box center [968, 175] width 530 height 693
click at [774, 336] on div "Professional Memberships Member of the Law Society of [GEOGRAPHIC_DATA] Solicit…" at bounding box center [968, 175] width 530 height 693
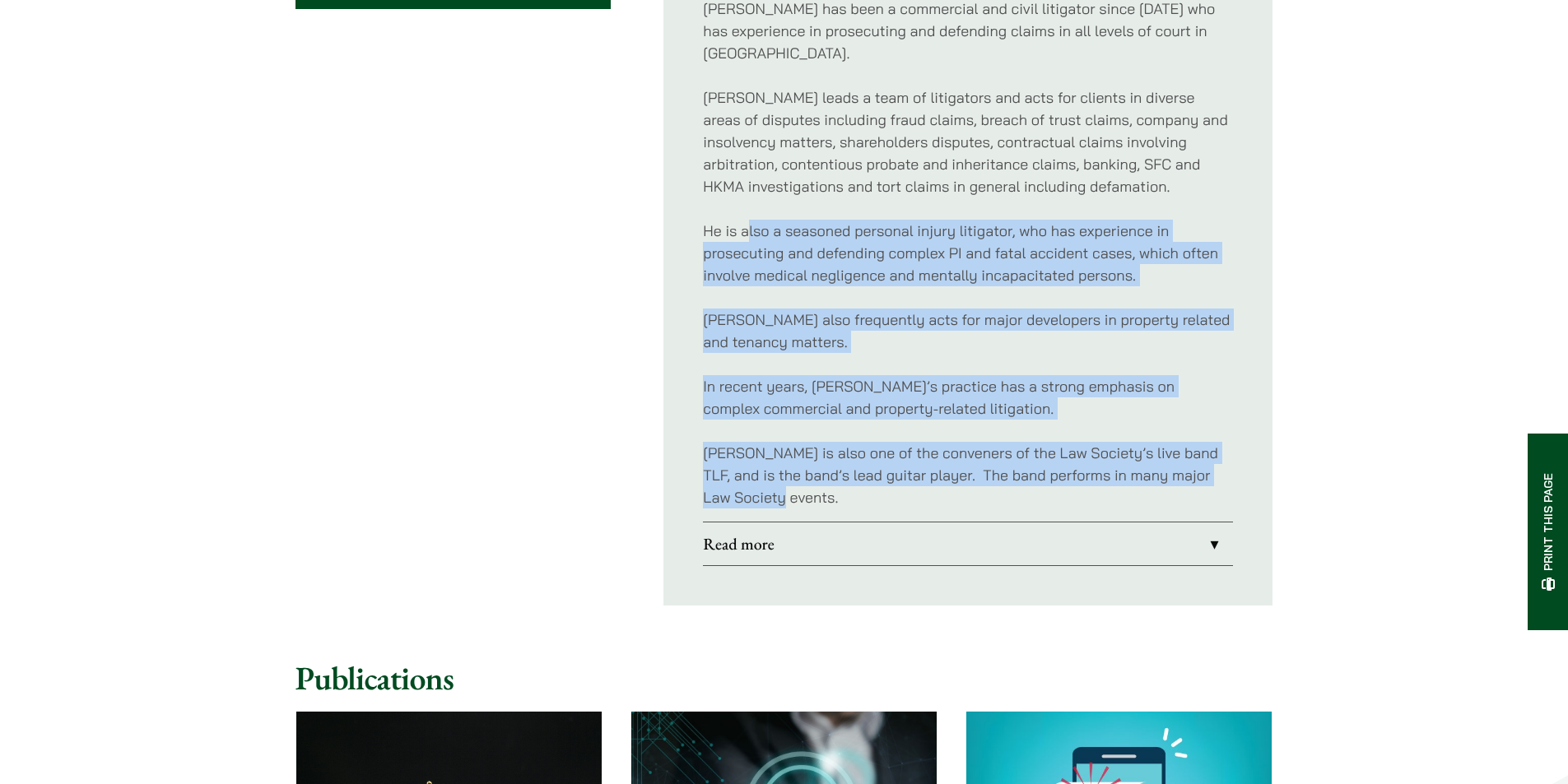
drag, startPoint x: 823, startPoint y: 255, endPoint x: 1042, endPoint y: 490, distance: 321.2
click at [1042, 490] on div "Professional Memberships Member of the Law Society of [GEOGRAPHIC_DATA] Solicit…" at bounding box center [968, 175] width 530 height 693
click at [1044, 490] on div "Professional Memberships Member of the Law Society of [GEOGRAPHIC_DATA] Solicit…" at bounding box center [968, 175] width 530 height 693
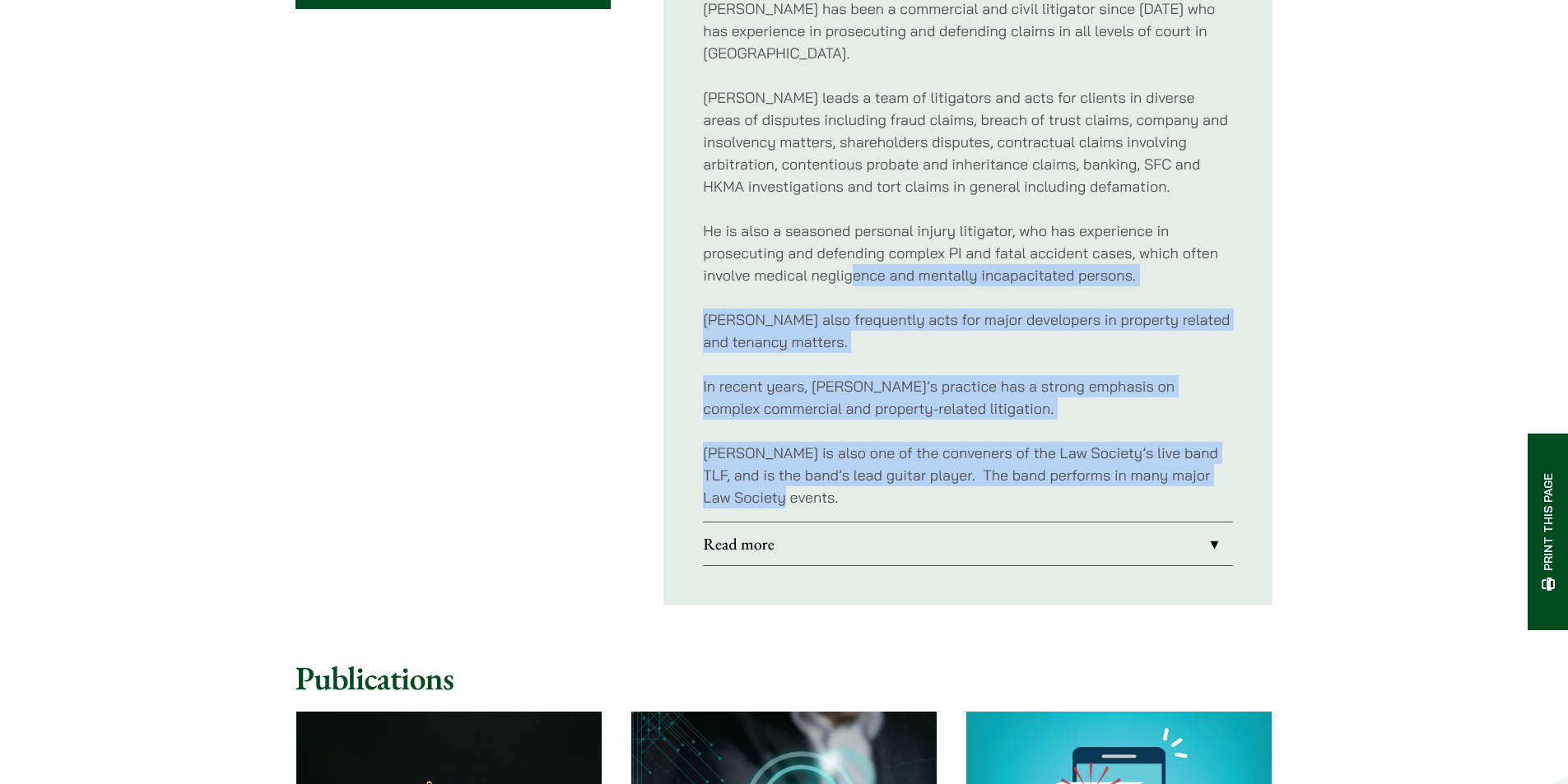
drag, startPoint x: 1032, startPoint y: 481, endPoint x: 845, endPoint y: 260, distance: 289.5
click at [845, 260] on div "Professional Memberships Member of the Law Society of [GEOGRAPHIC_DATA] Solicit…" at bounding box center [968, 175] width 530 height 693
click at [845, 260] on p "He is also a seasoned personal injury litigator, who has experience in prosecut…" at bounding box center [968, 253] width 530 height 67
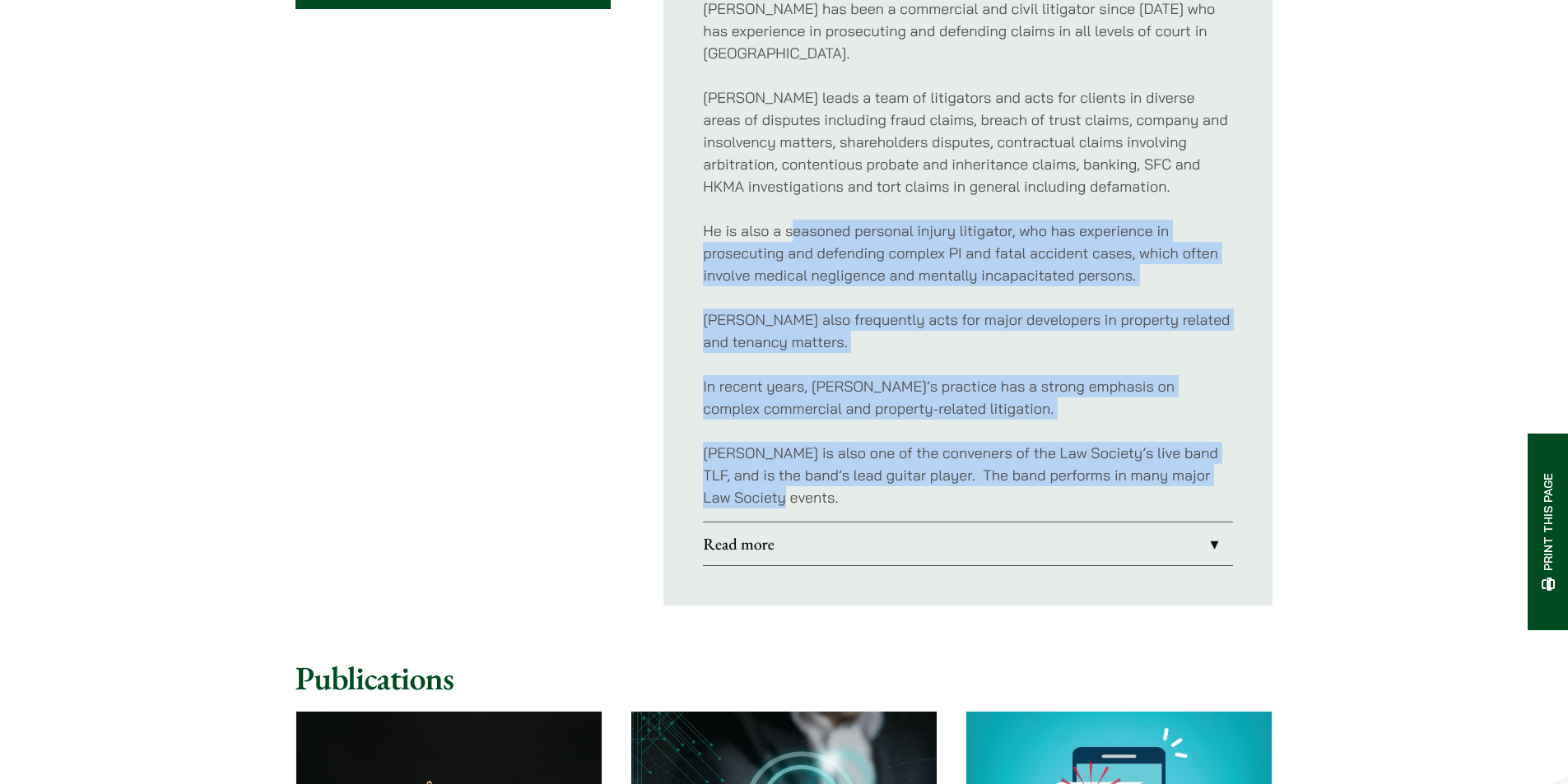
drag, startPoint x: 792, startPoint y: 201, endPoint x: 977, endPoint y: 480, distance: 334.8
click at [977, 476] on div "Professional Memberships Member of the Law Society of [GEOGRAPHIC_DATA] Solicit…" at bounding box center [968, 175] width 530 height 693
click at [977, 480] on p "[PERSON_NAME] is also one of the conveners of the Law Society’s live band TLF, …" at bounding box center [968, 475] width 530 height 67
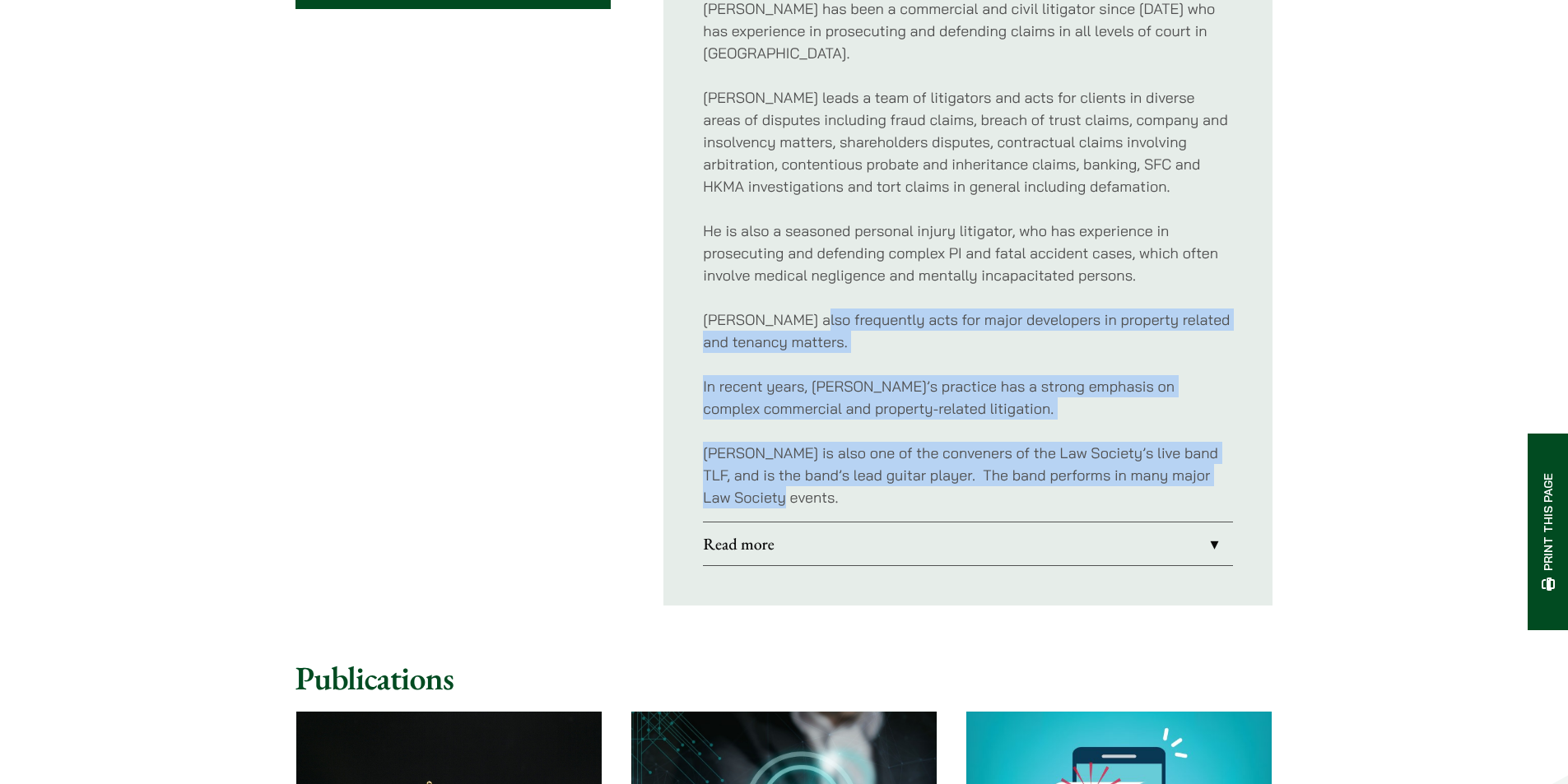
drag, startPoint x: 922, startPoint y: 483, endPoint x: 798, endPoint y: 260, distance: 255.2
click at [799, 263] on div "Professional Memberships Member of the Law Society of [GEOGRAPHIC_DATA] Solicit…" at bounding box center [968, 175] width 530 height 693
click at [798, 260] on p "He is also a seasoned personal injury litigator, who has experience in prosecut…" at bounding box center [968, 253] width 530 height 67
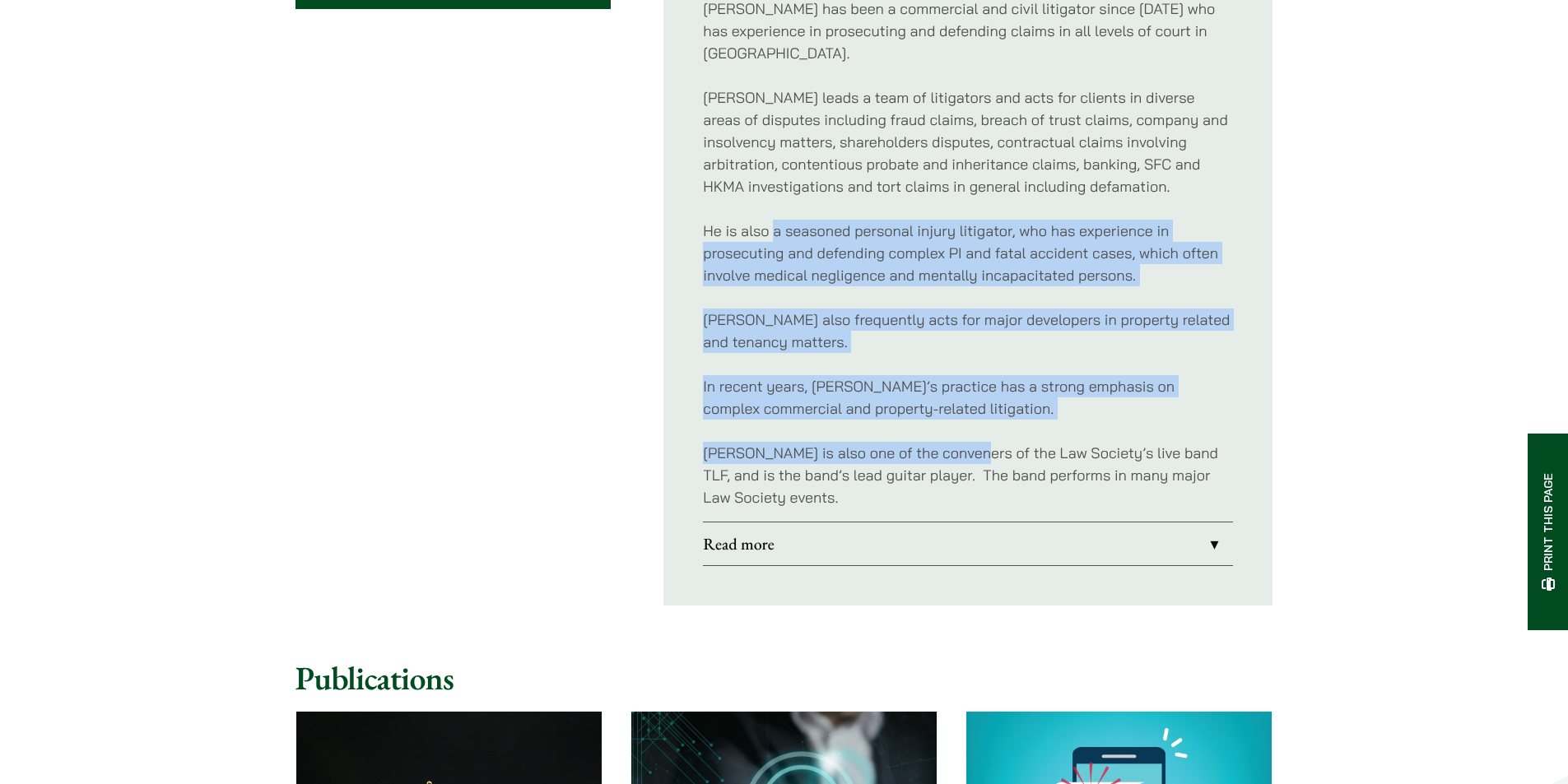
drag, startPoint x: 774, startPoint y: 210, endPoint x: 958, endPoint y: 437, distance: 292.2
click at [958, 437] on div "Professional Memberships Member of the Law Society of [GEOGRAPHIC_DATA] Solicit…" at bounding box center [968, 175] width 530 height 693
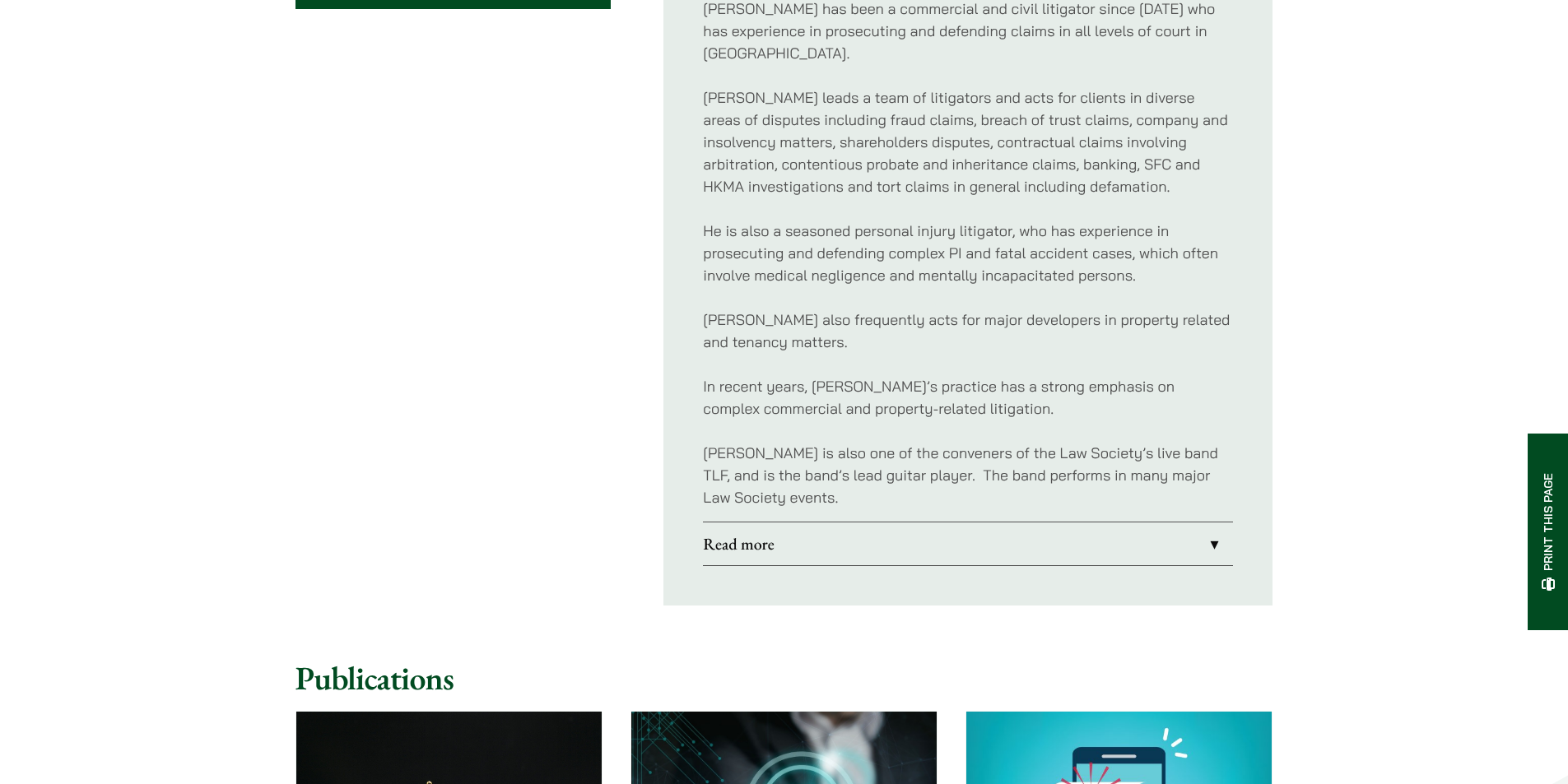
click at [966, 454] on p "[PERSON_NAME] is also one of the conveners of the Law Society’s live band TLF, …" at bounding box center [968, 475] width 530 height 67
click at [932, 488] on div "Professional Memberships Member of the Law Society of [GEOGRAPHIC_DATA] Solicit…" at bounding box center [968, 175] width 530 height 693
click at [886, 534] on link "Read more" at bounding box center [968, 544] width 530 height 43
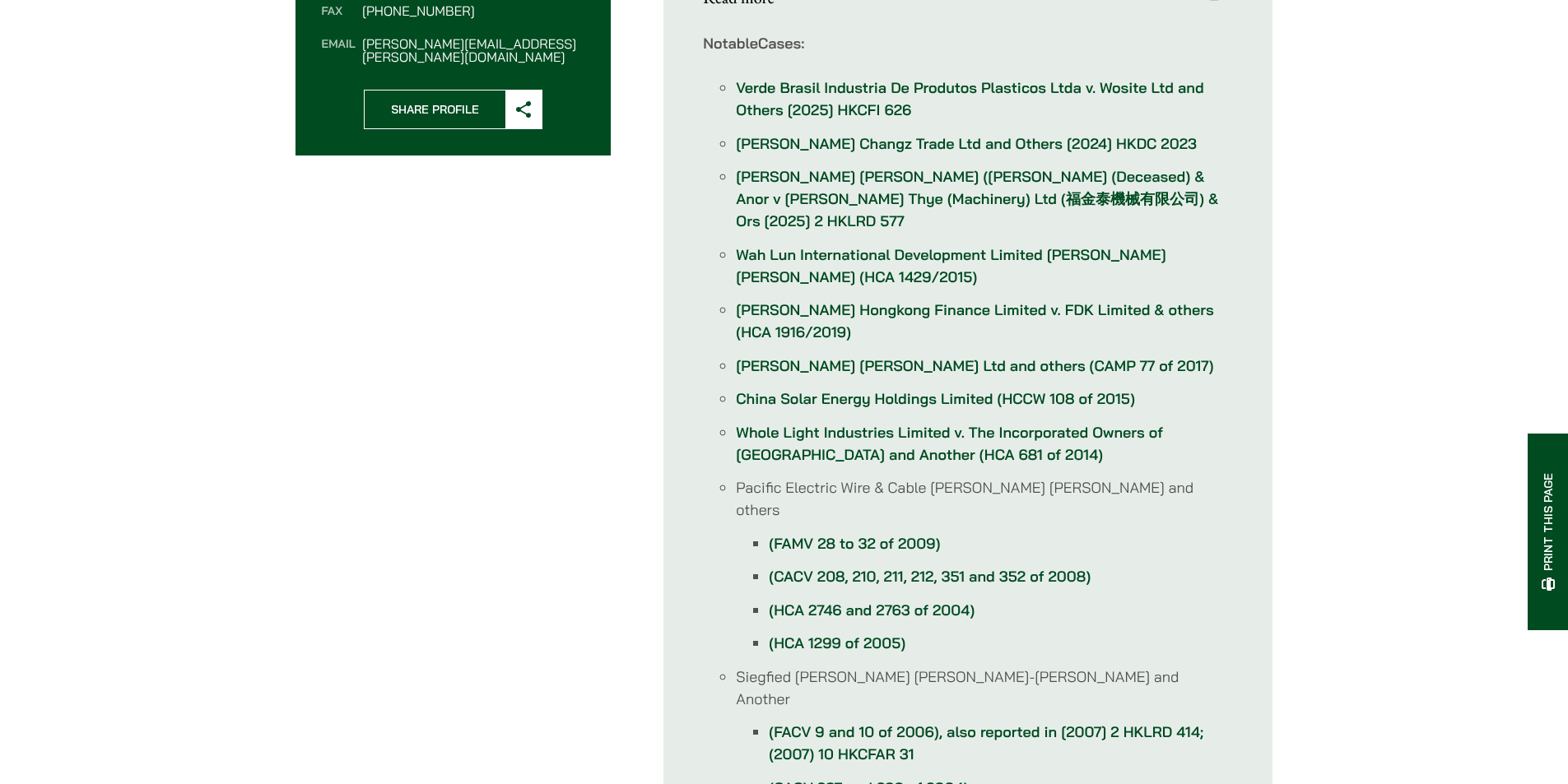
scroll to position [740, 0]
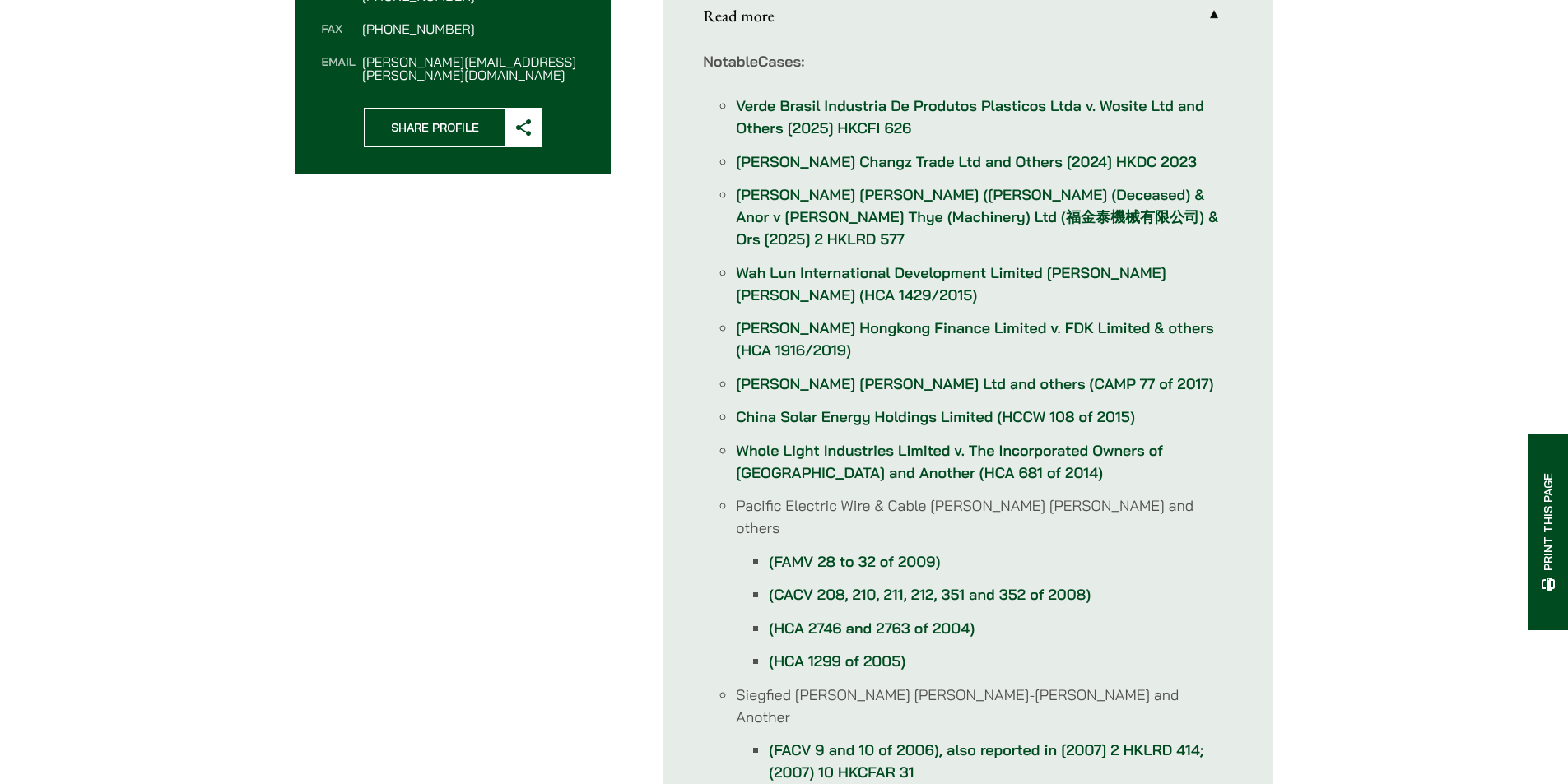
click at [891, 137] on link "Verde Brasil Industria De Produtos Plasticos Ltda v. Wosite Ltd and Others [202…" at bounding box center [970, 117] width 468 height 41
click at [881, 108] on link "Verde Brasil Industria De Produtos Plasticos Ltda v. Wosite Ltd and Others [202…" at bounding box center [970, 117] width 468 height 41
click at [856, 156] on link "[PERSON_NAME] Changz Trade Ltd and Others [2024] HKDC 2023" at bounding box center [966, 162] width 461 height 19
click at [805, 261] on li "Wah Lun International Development Limited [PERSON_NAME] [PERSON_NAME] (HCA 1429…" at bounding box center [984, 283] width 498 height 45
click at [845, 209] on link "[PERSON_NAME] [PERSON_NAME] ([PERSON_NAME] (Deceased) & Anor v [PERSON_NAME] Th…" at bounding box center [977, 217] width 483 height 63
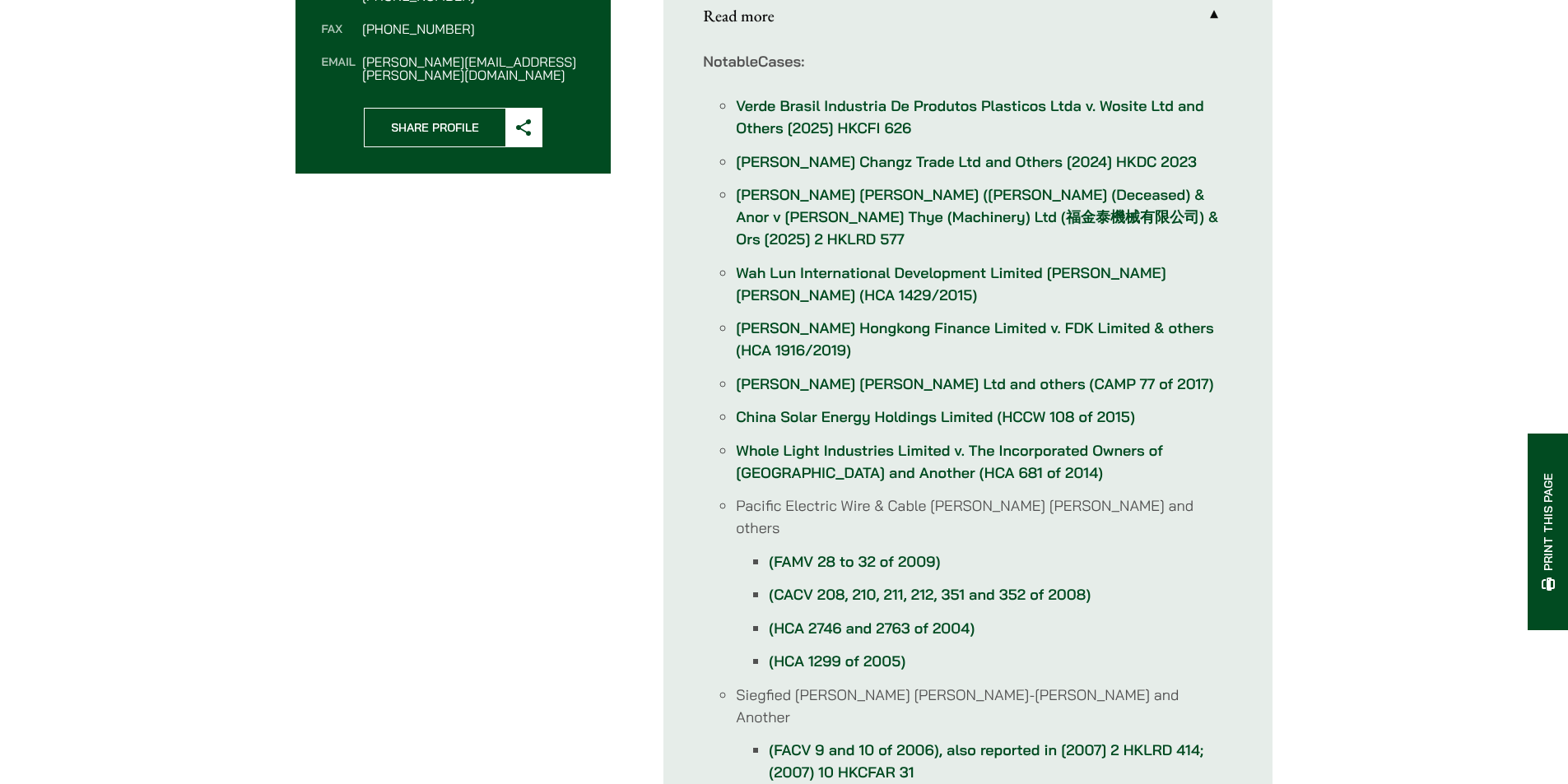
click at [905, 263] on link "Wah Lun International Development Limited [PERSON_NAME] [PERSON_NAME] (HCA 1429…" at bounding box center [951, 283] width 430 height 41
click at [841, 318] on link "[PERSON_NAME] Hongkong Finance Limited v. FDK Limited & others (HCA 1916/2019)" at bounding box center [975, 339] width 477 height 41
click at [946, 374] on link "[PERSON_NAME] [PERSON_NAME] Ltd and others (CAMP 77 of 2017)" at bounding box center [975, 384] width 477 height 19
click at [887, 407] on link "China Solar Energy Holdings Limited (HCCW 108 of 2015)" at bounding box center [935, 417] width 399 height 19
